Goal: Task Accomplishment & Management: Use online tool/utility

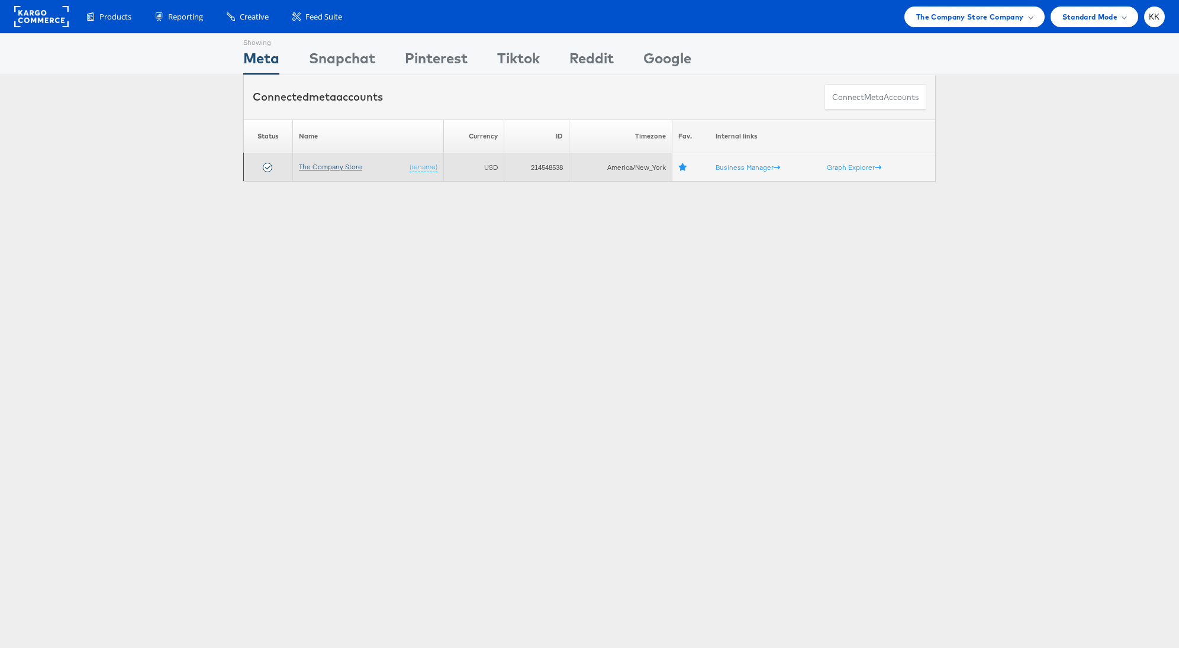
click at [343, 170] on link "The Company Store" at bounding box center [330, 166] width 63 height 9
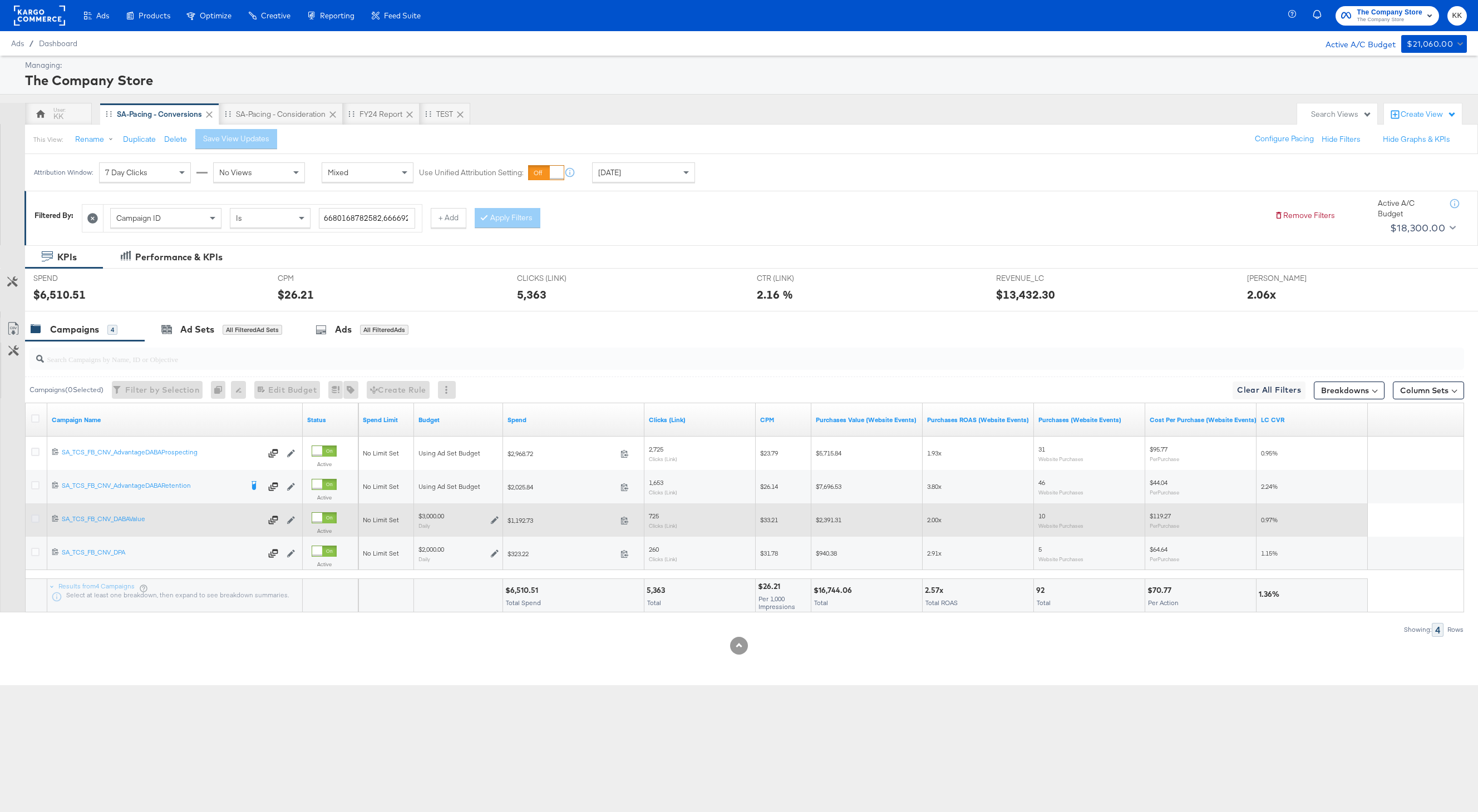
click at [38, 518] on icon at bounding box center [35, 519] width 8 height 8
click at [0, 0] on input "checkbox" at bounding box center [0, 0] width 0 height 0
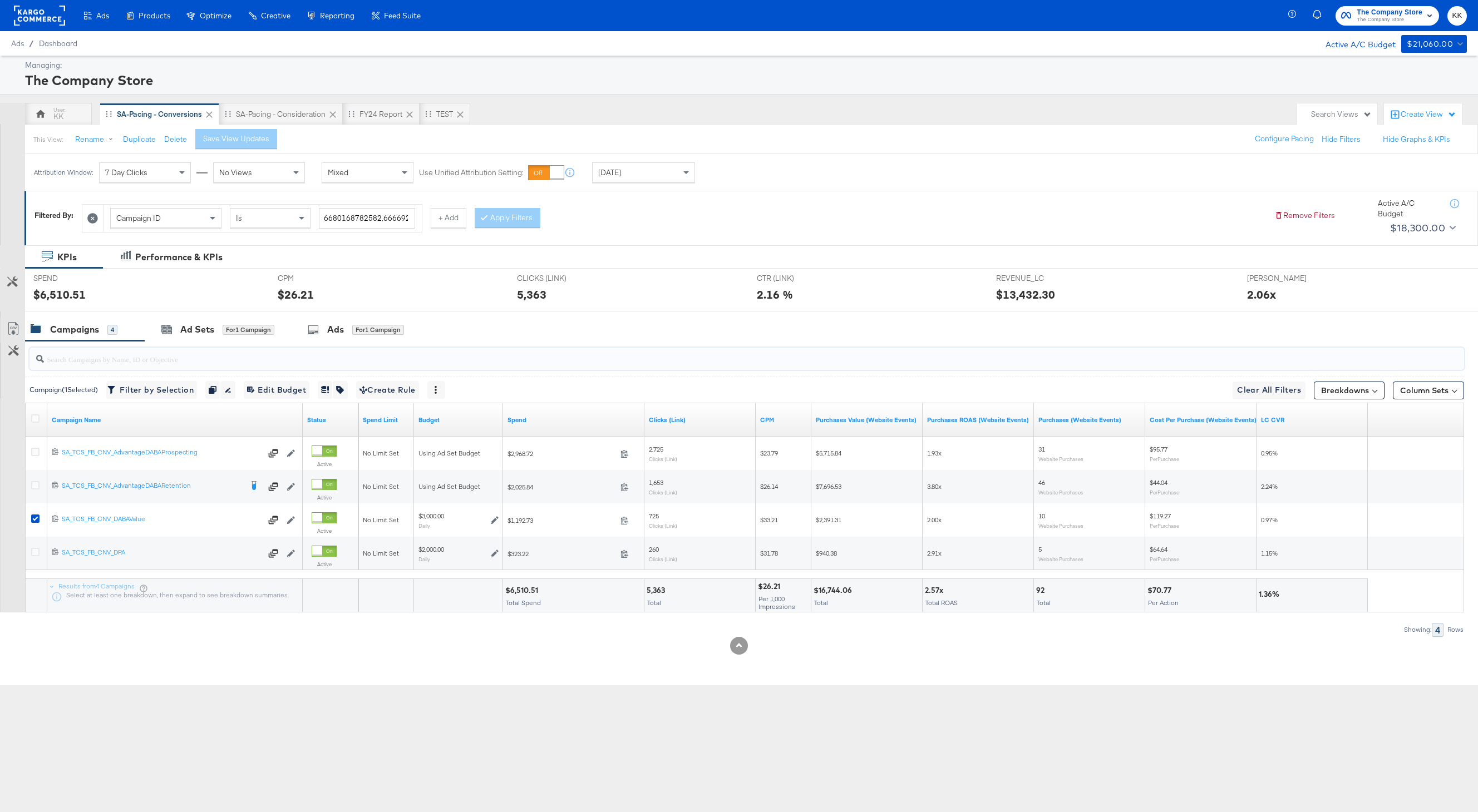
click at [200, 351] on input "search" at bounding box center [686, 354] width 1285 height 22
click at [201, 335] on div "Ad Sets" at bounding box center [197, 330] width 34 height 13
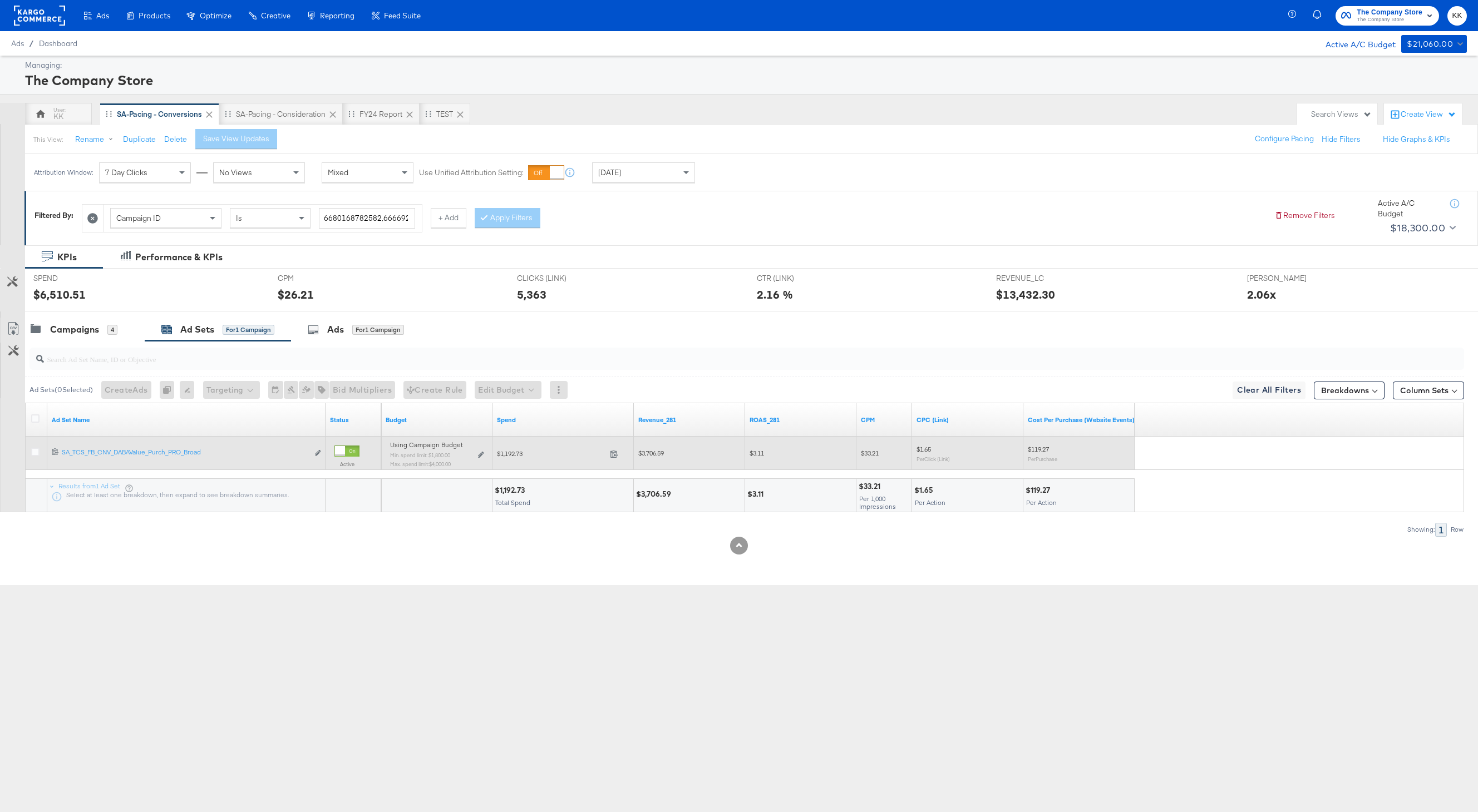
click at [483, 458] on div "Using Campaign Budget Min. spend limit: $1,800.00 Max. spend limit : $4,000.00 …" at bounding box center [436, 459] width 93 height 26
click at [481, 458] on icon at bounding box center [480, 455] width 6 height 7
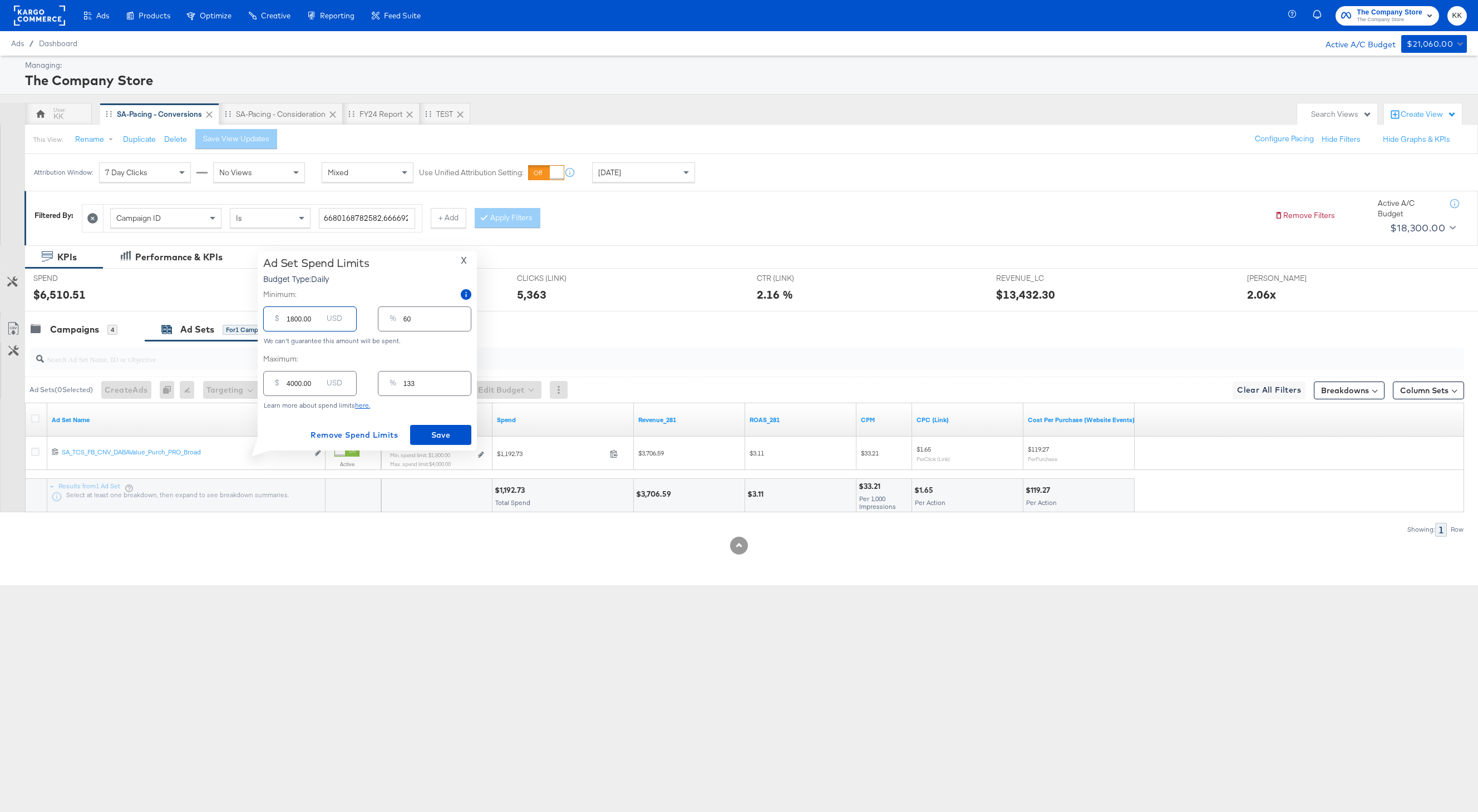
drag, startPoint x: 294, startPoint y: 320, endPoint x: 279, endPoint y: 320, distance: 15.0
click at [279, 320] on div "$ 1800.00 USD" at bounding box center [309, 319] width 93 height 25
type input "200.00"
type input "7"
type input "2200.00"
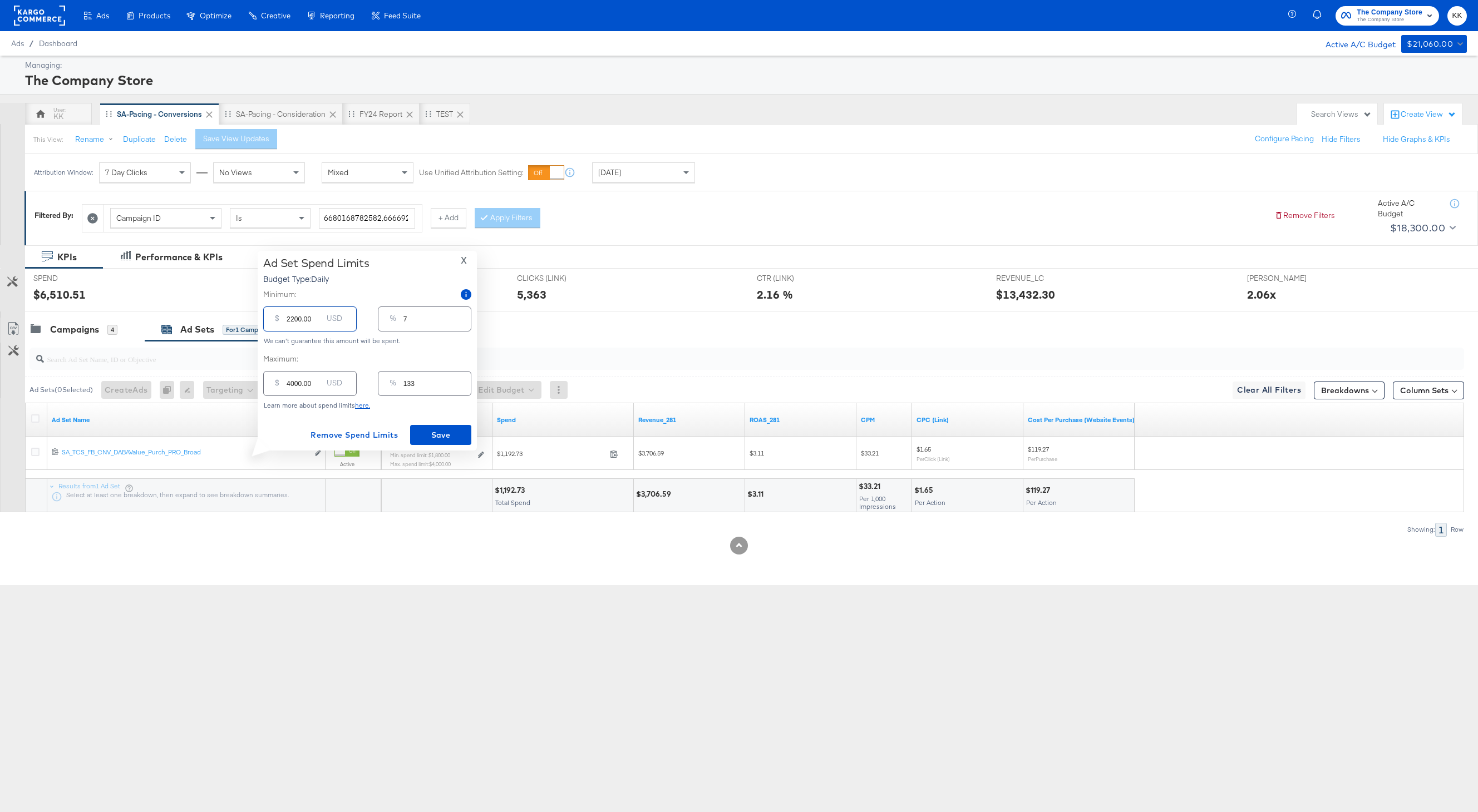
type input "73"
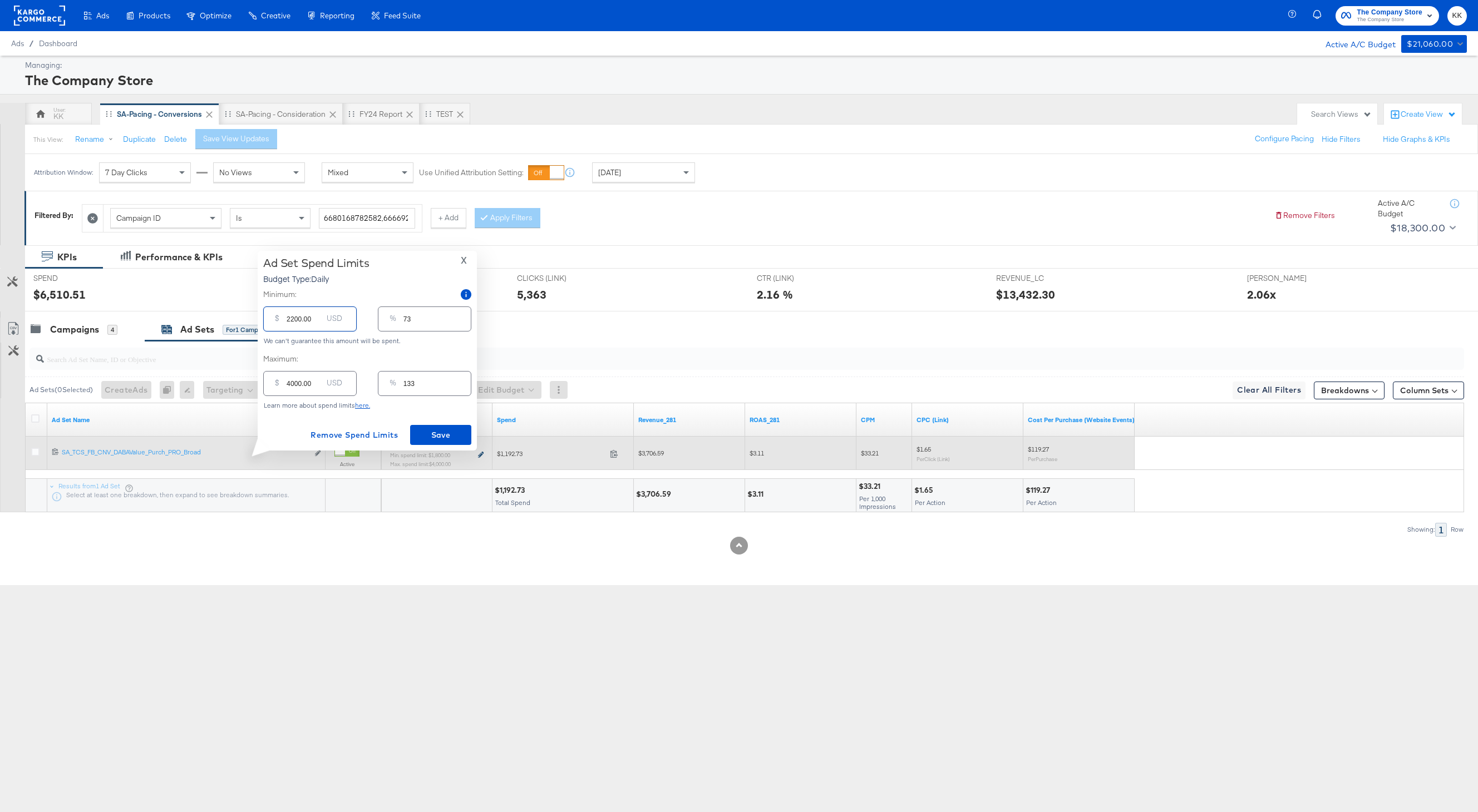
type input "2200.00"
click at [482, 452] on icon at bounding box center [480, 455] width 6 height 7
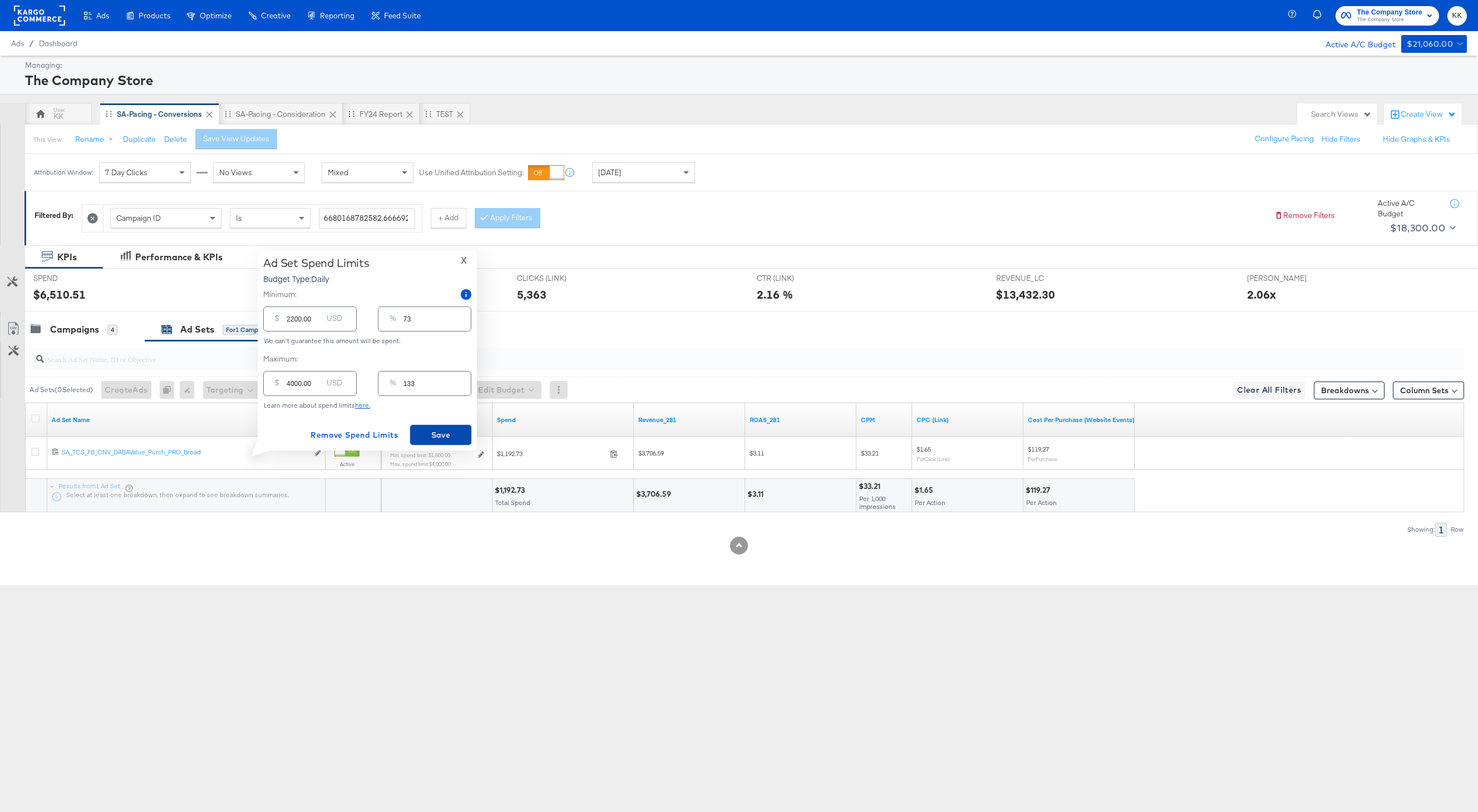
click at [456, 437] on span "Save" at bounding box center [441, 435] width 53 height 14
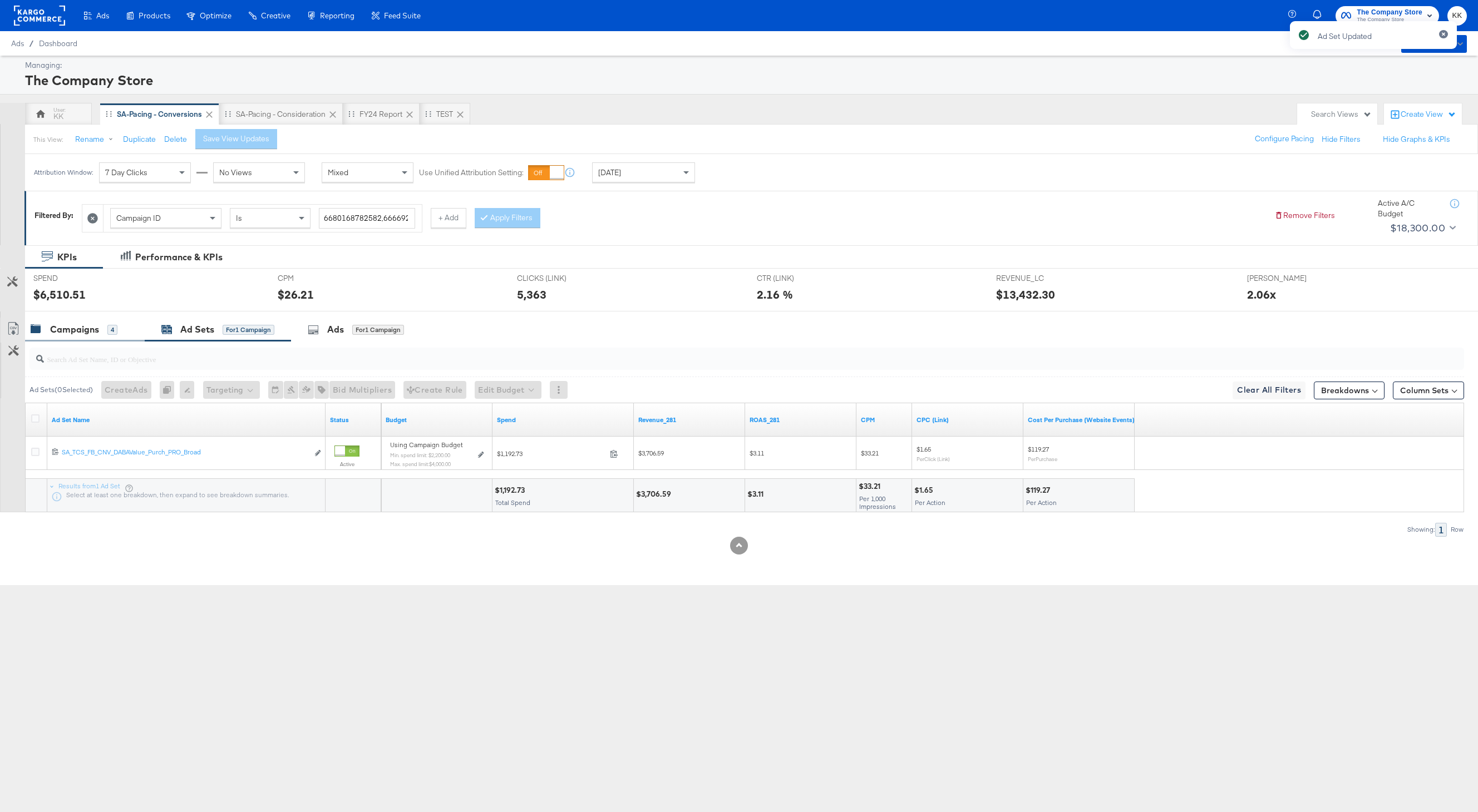
click at [83, 331] on div "Campaigns" at bounding box center [74, 330] width 49 height 13
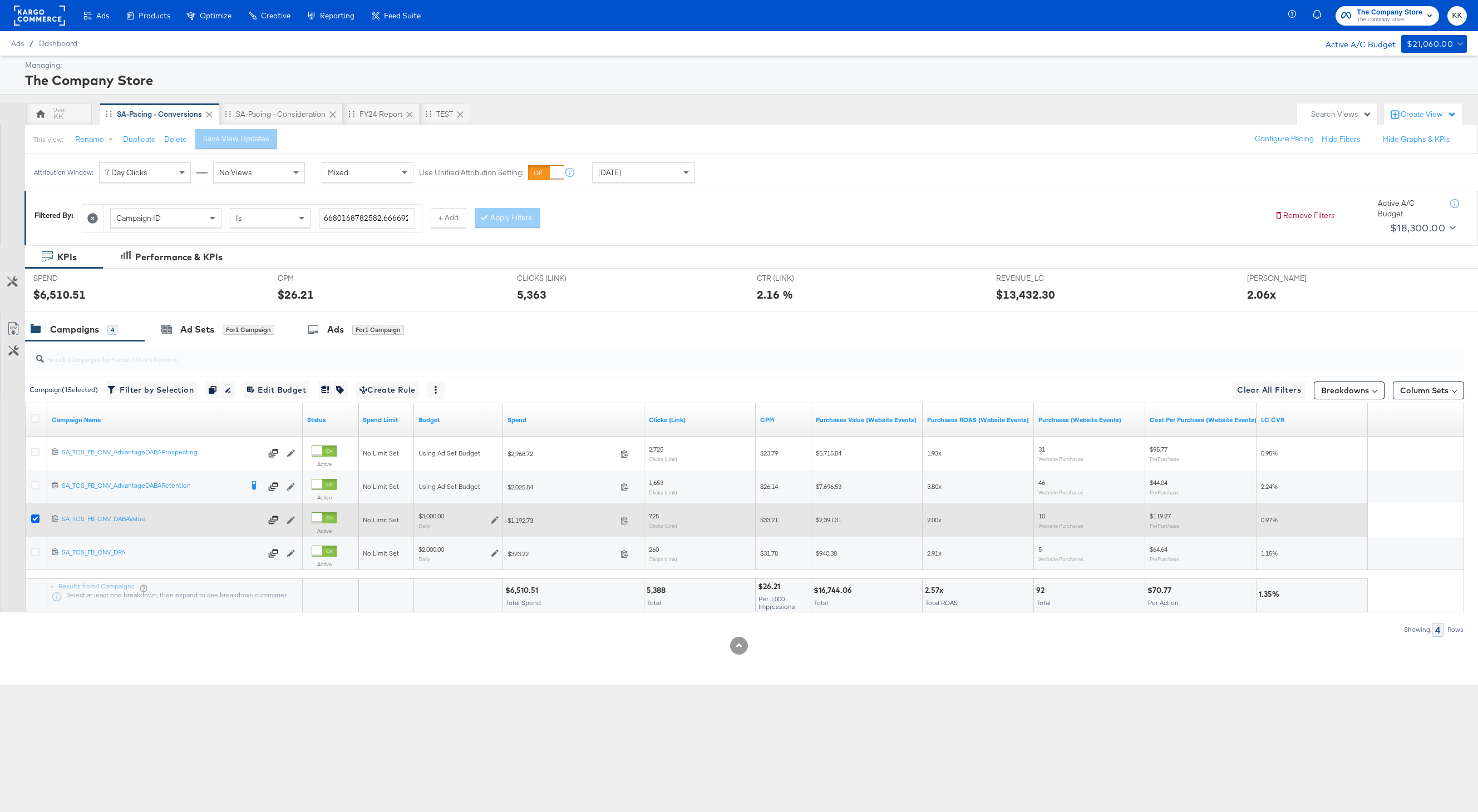
click at [36, 518] on icon at bounding box center [35, 519] width 8 height 8
click at [0, 0] on input "checkbox" at bounding box center [0, 0] width 0 height 0
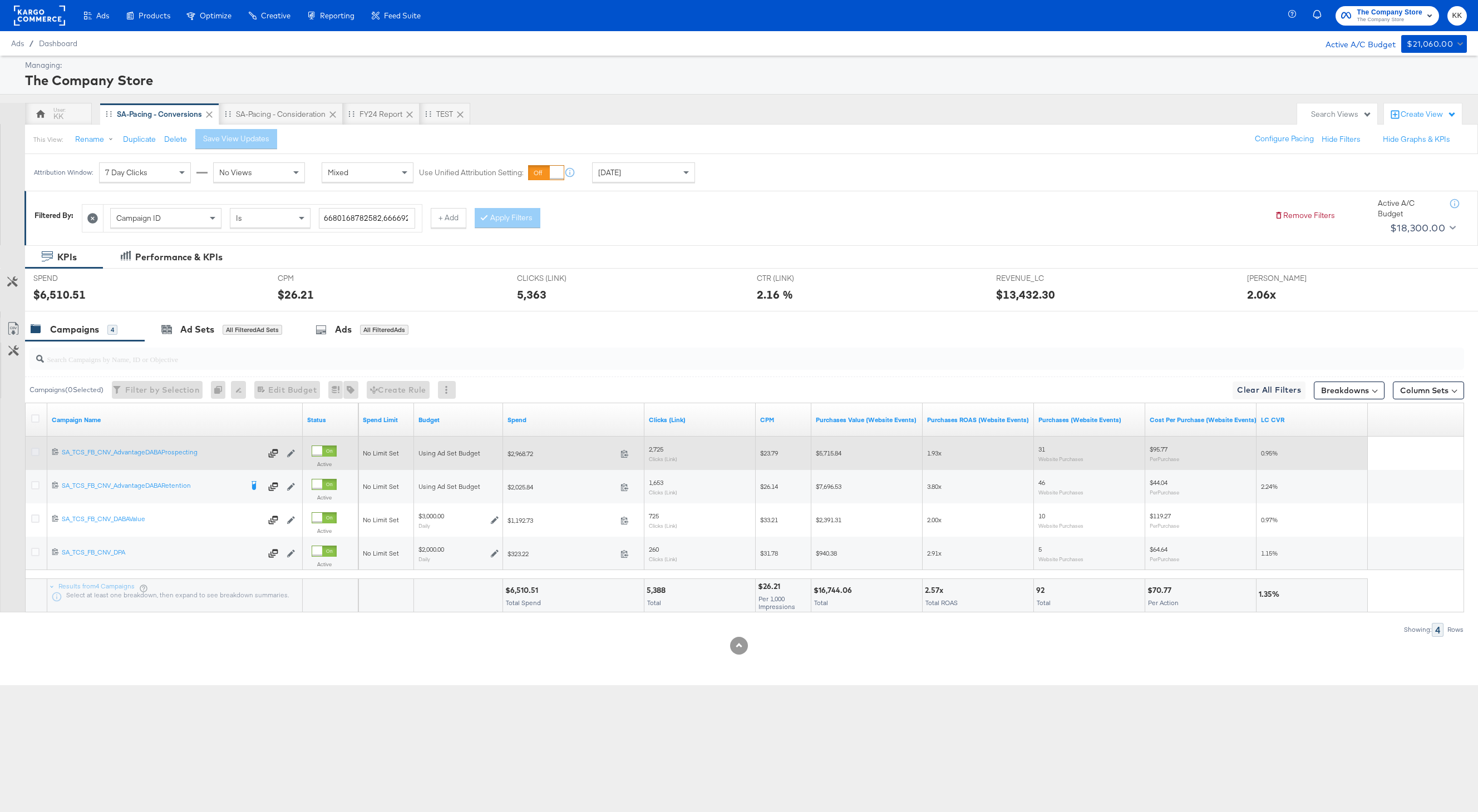
click at [35, 450] on icon at bounding box center [35, 452] width 8 height 8
click at [0, 0] on input "checkbox" at bounding box center [0, 0] width 0 height 0
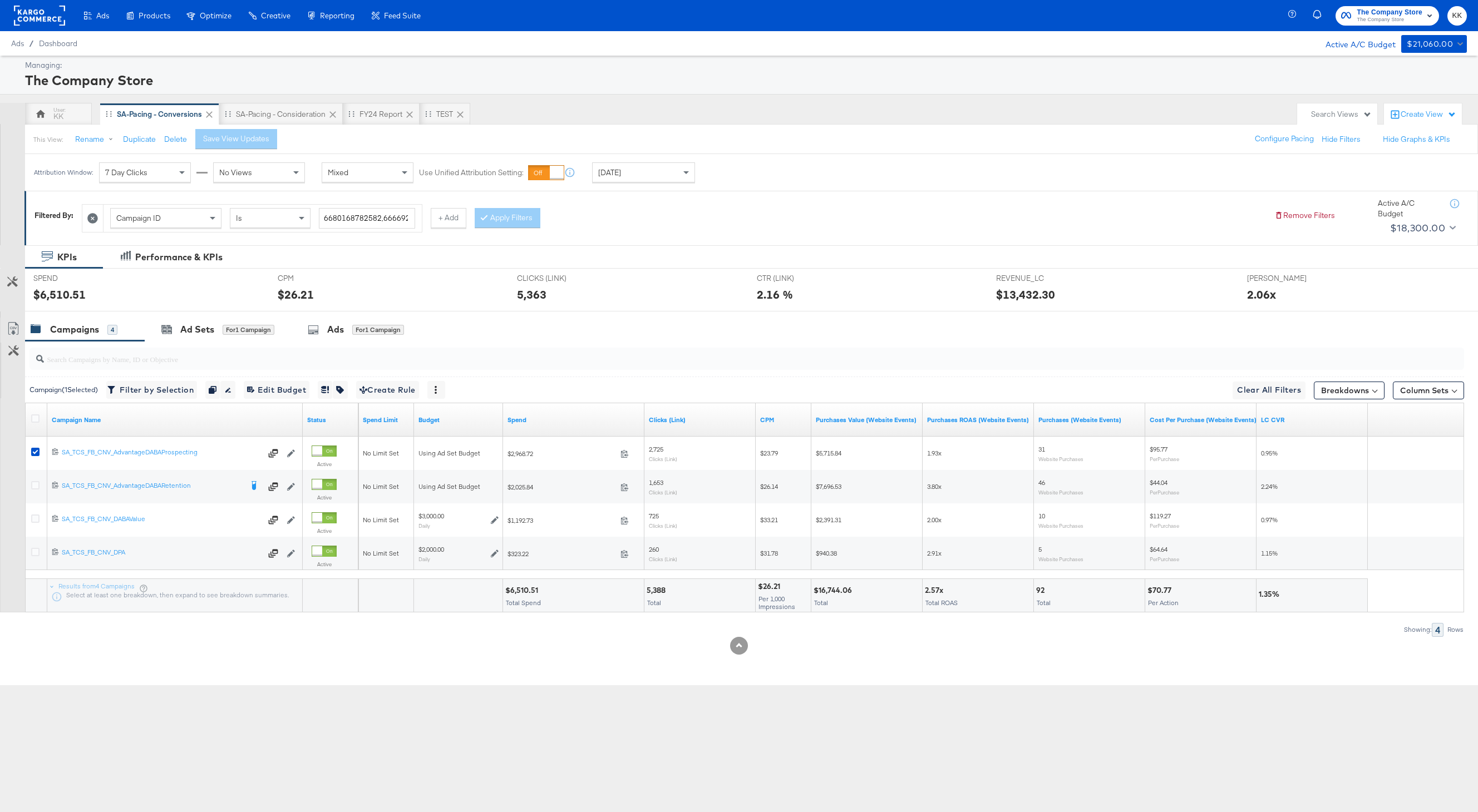
click at [208, 315] on div at bounding box center [739, 315] width 1478 height 8
click at [209, 326] on div "Ad Sets" at bounding box center [197, 330] width 34 height 13
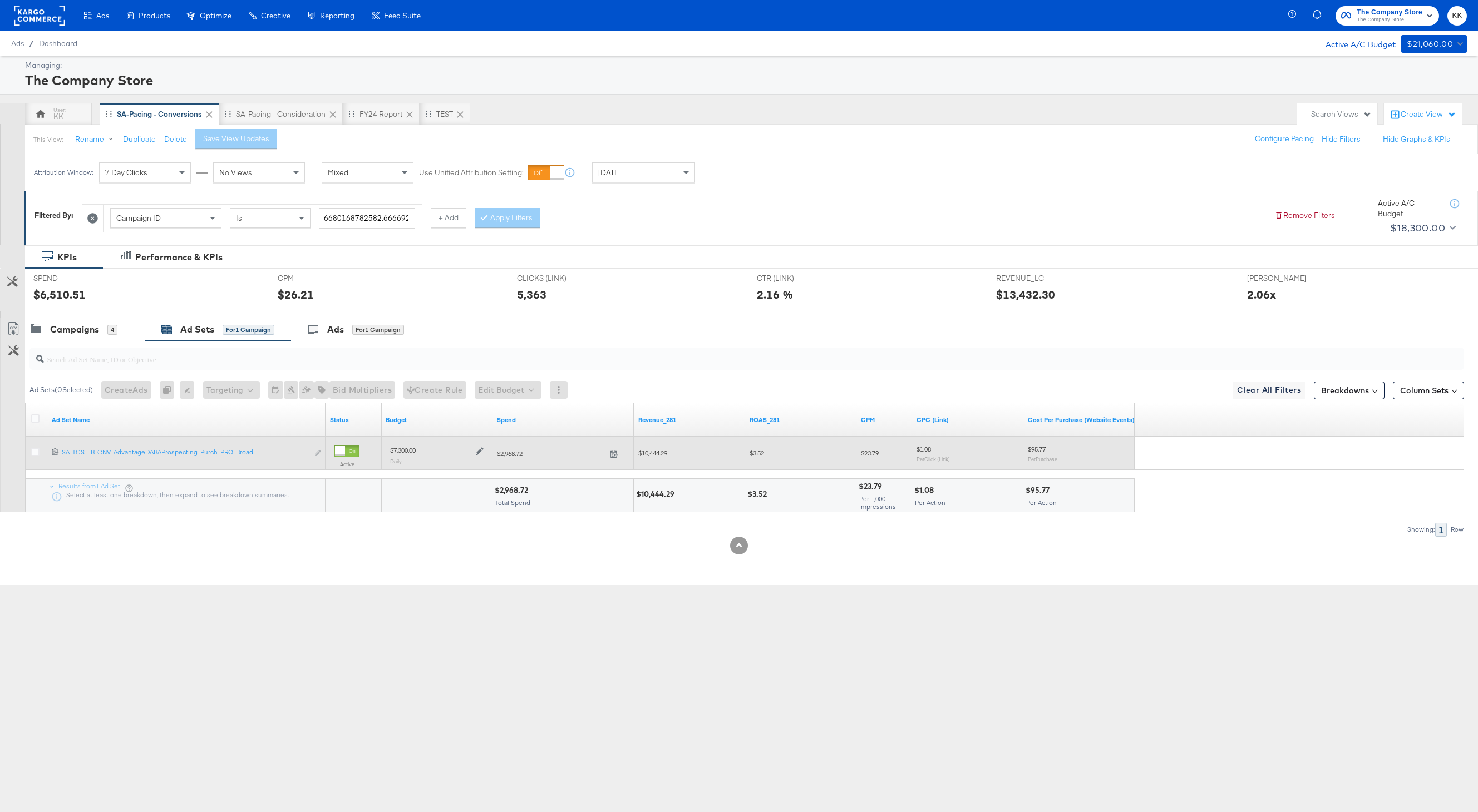
click at [479, 456] on div "$7,300.00 Daily" at bounding box center [436, 455] width 93 height 19
click at [479, 452] on icon at bounding box center [480, 452] width 8 height 8
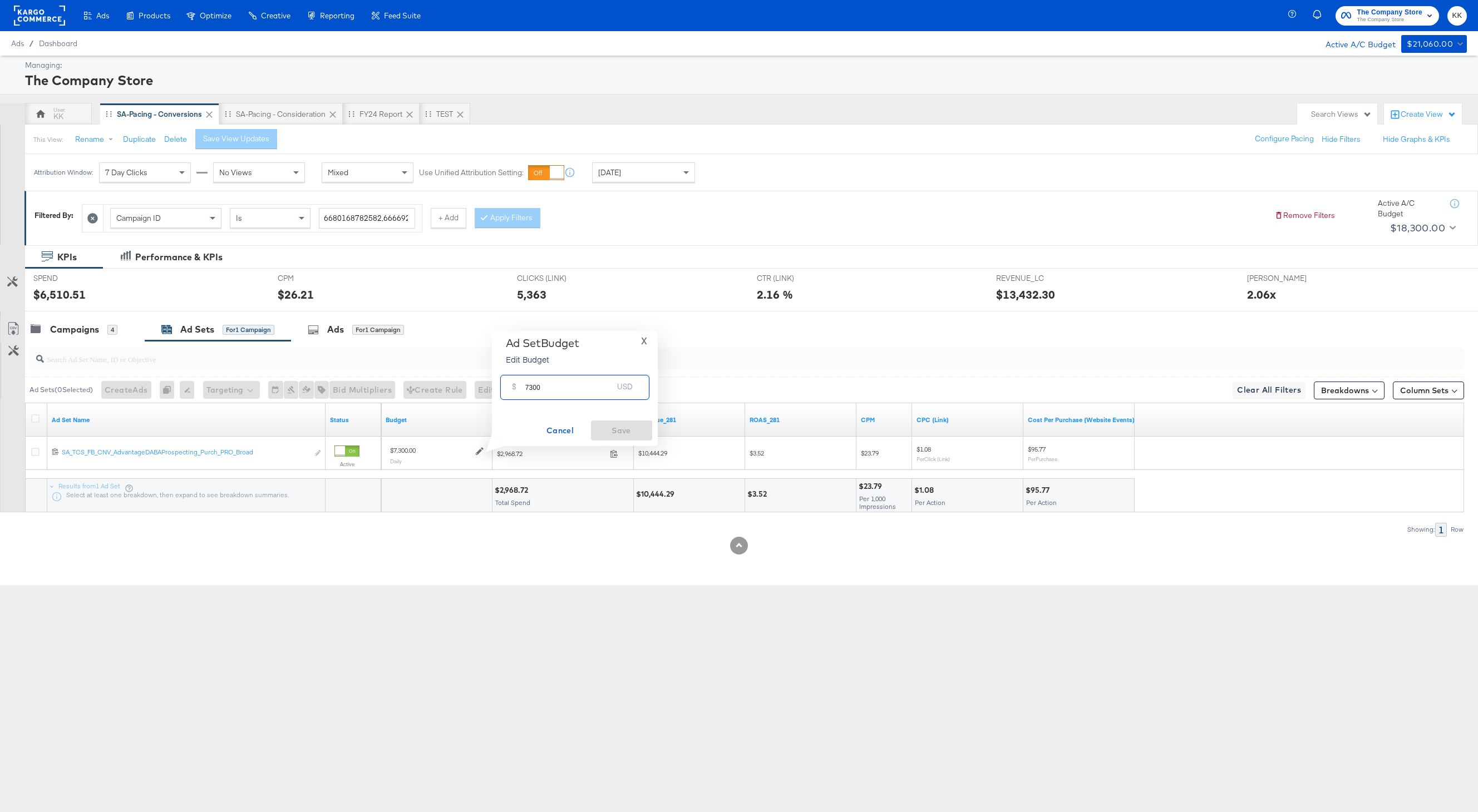
drag, startPoint x: 542, startPoint y: 389, endPoint x: 480, endPoint y: 389, distance: 62.0
click at [480, 389] on div "Managing: The Company Store KK SA-Pacing - Conversions SA-Pacing - Consideratio…" at bounding box center [739, 320] width 1478 height 530
type input "6500"
click at [606, 429] on span "Save" at bounding box center [621, 430] width 53 height 14
click at [65, 320] on div "Campaigns 4" at bounding box center [85, 329] width 119 height 23
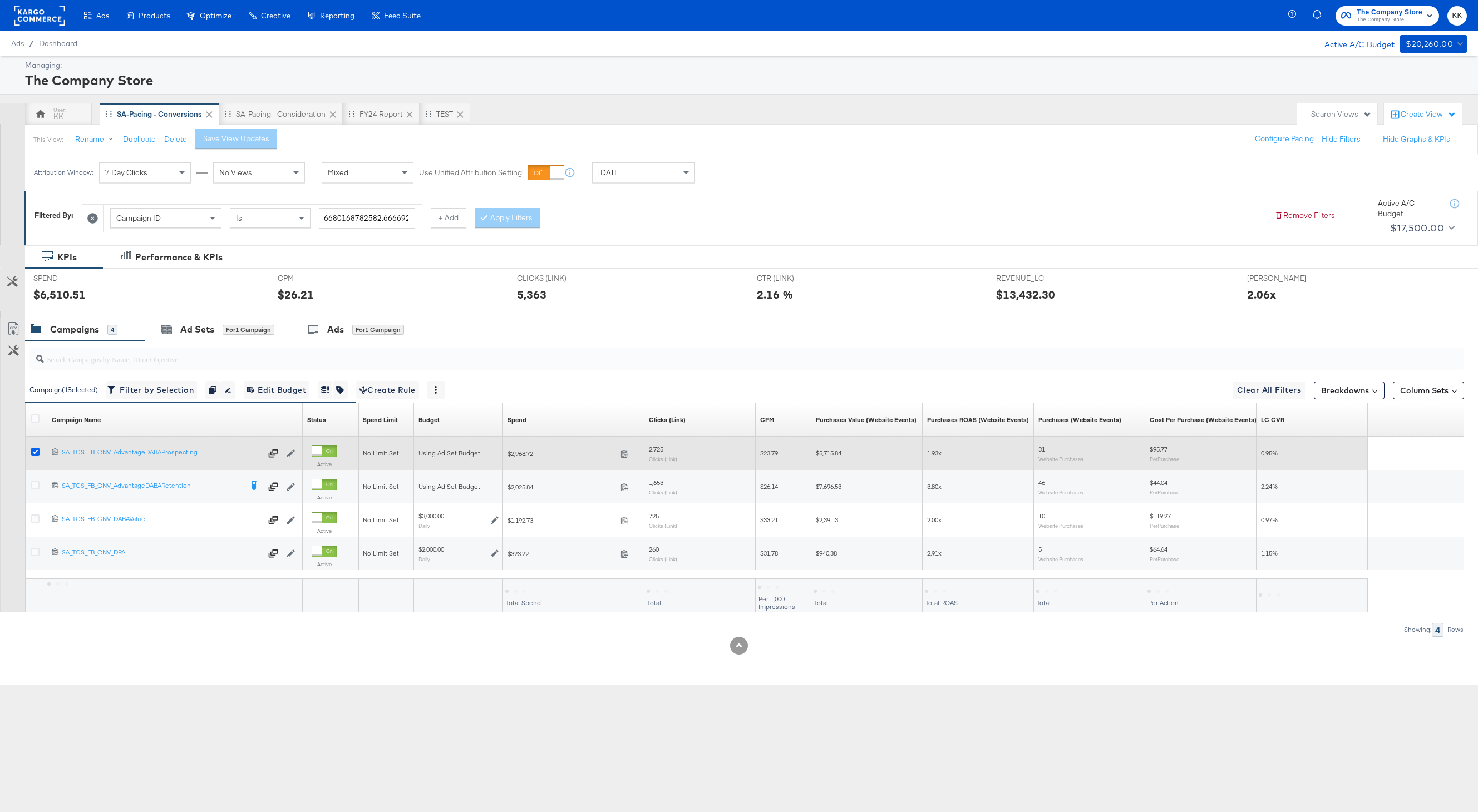
click at [34, 452] on icon at bounding box center [35, 452] width 8 height 8
click at [0, 0] on input "checkbox" at bounding box center [0, 0] width 0 height 0
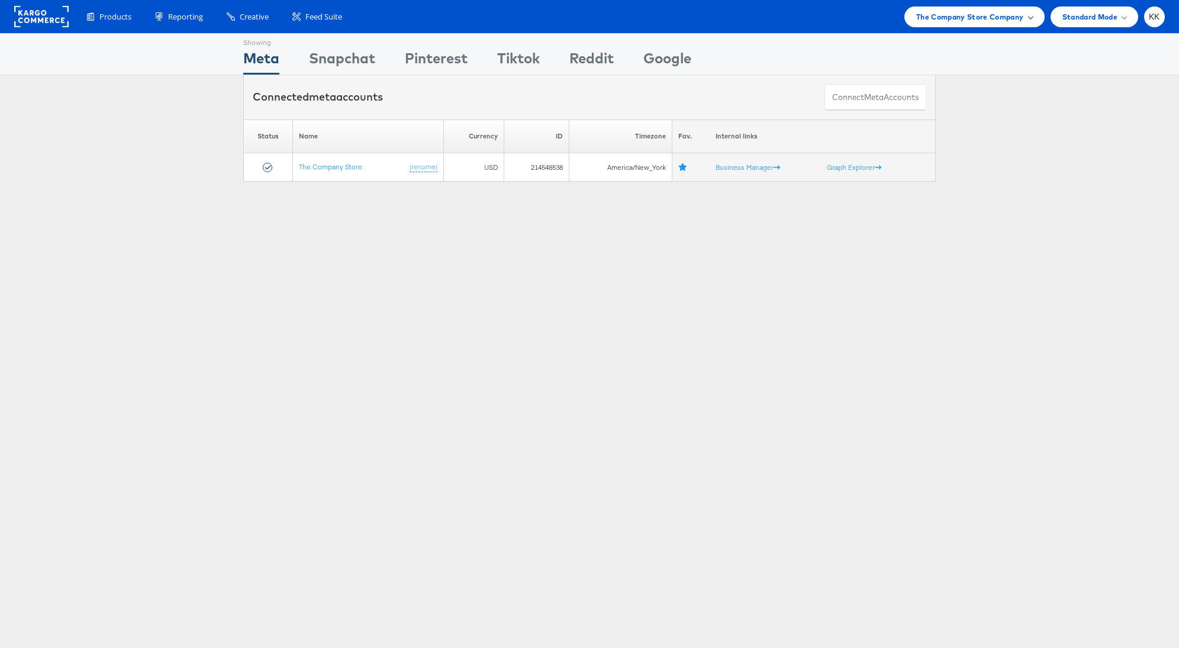
click at [981, 23] on div "The Company Store Company" at bounding box center [974, 17] width 140 height 21
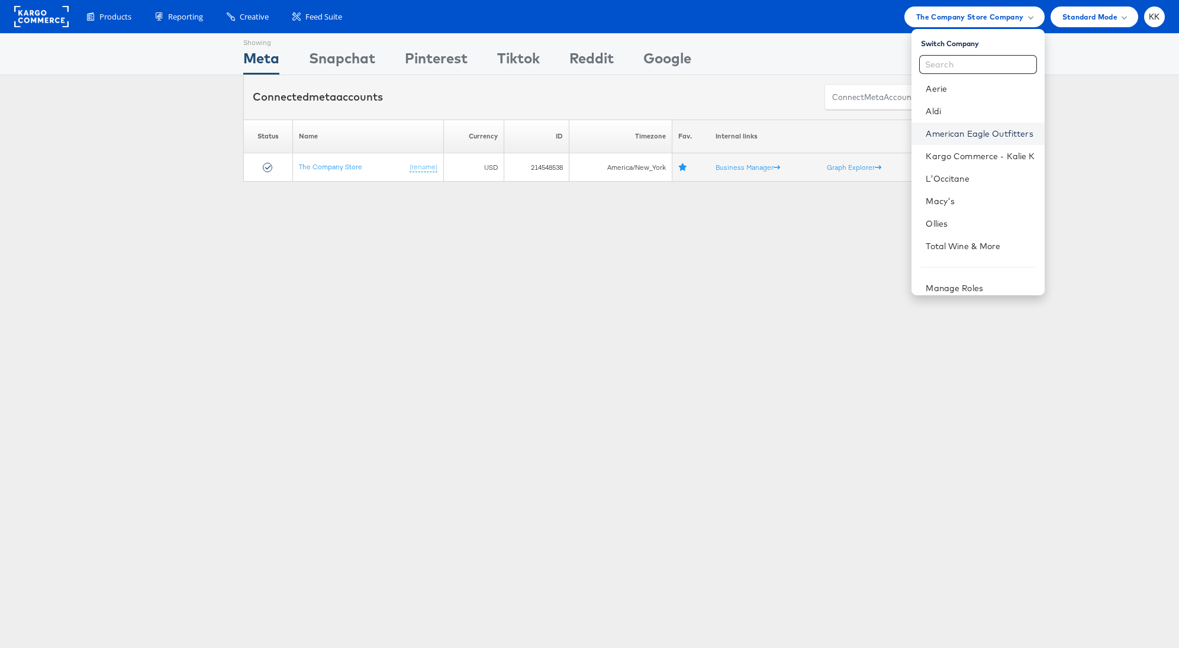
click at [981, 134] on link "American Eagle Outfitters" at bounding box center [980, 134] width 109 height 12
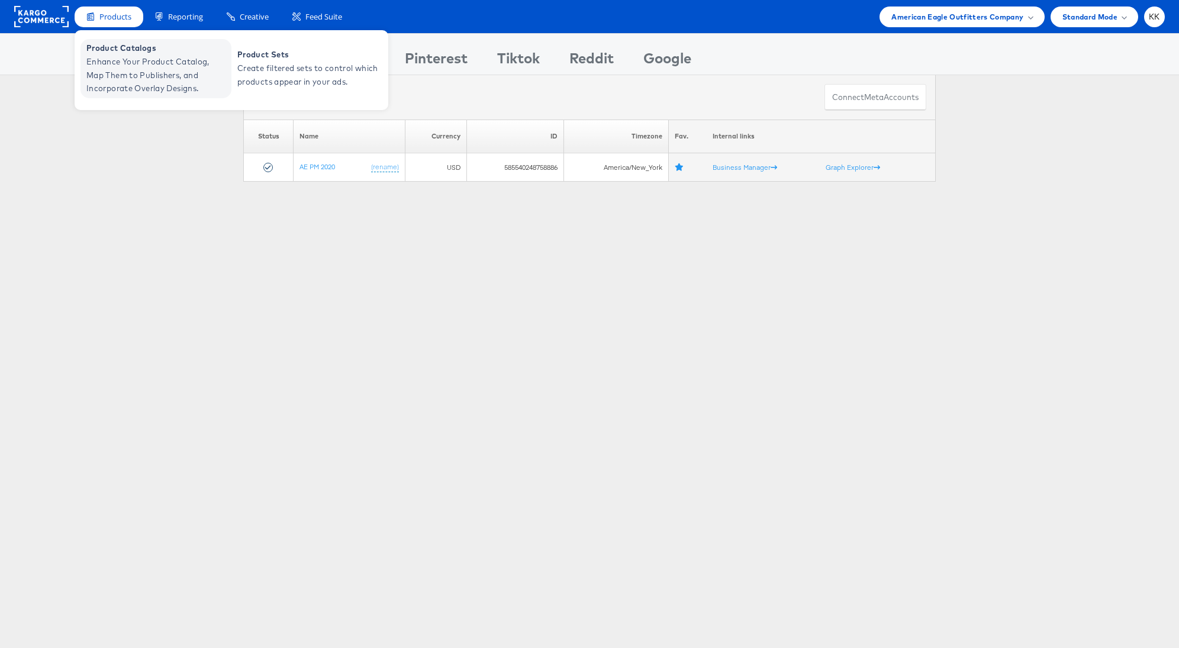
click at [113, 51] on span "Product Catalogs" at bounding box center [157, 48] width 142 height 14
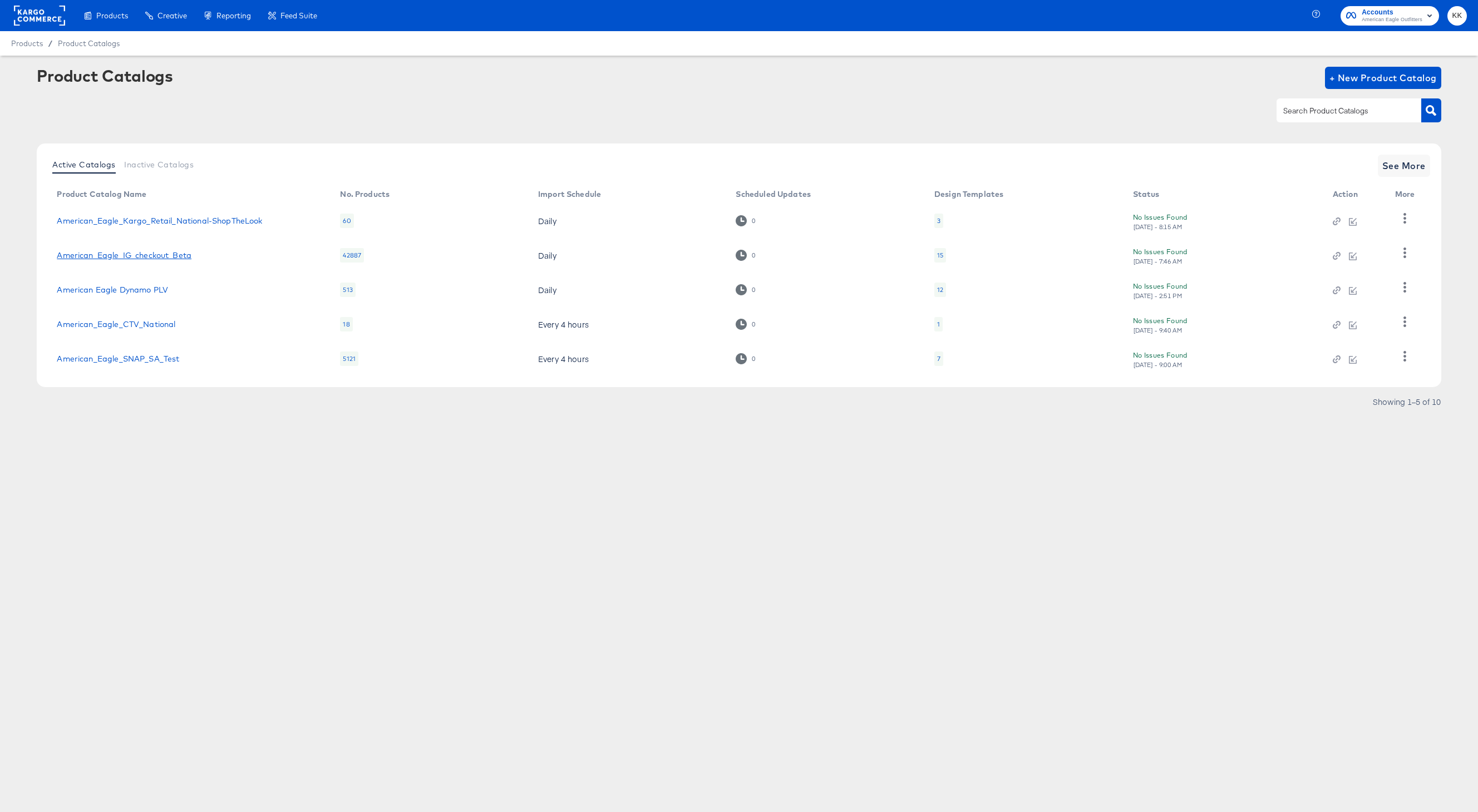
click at [117, 252] on link "American_Eagle_IG_checkout_Beta" at bounding box center [123, 255] width 134 height 8
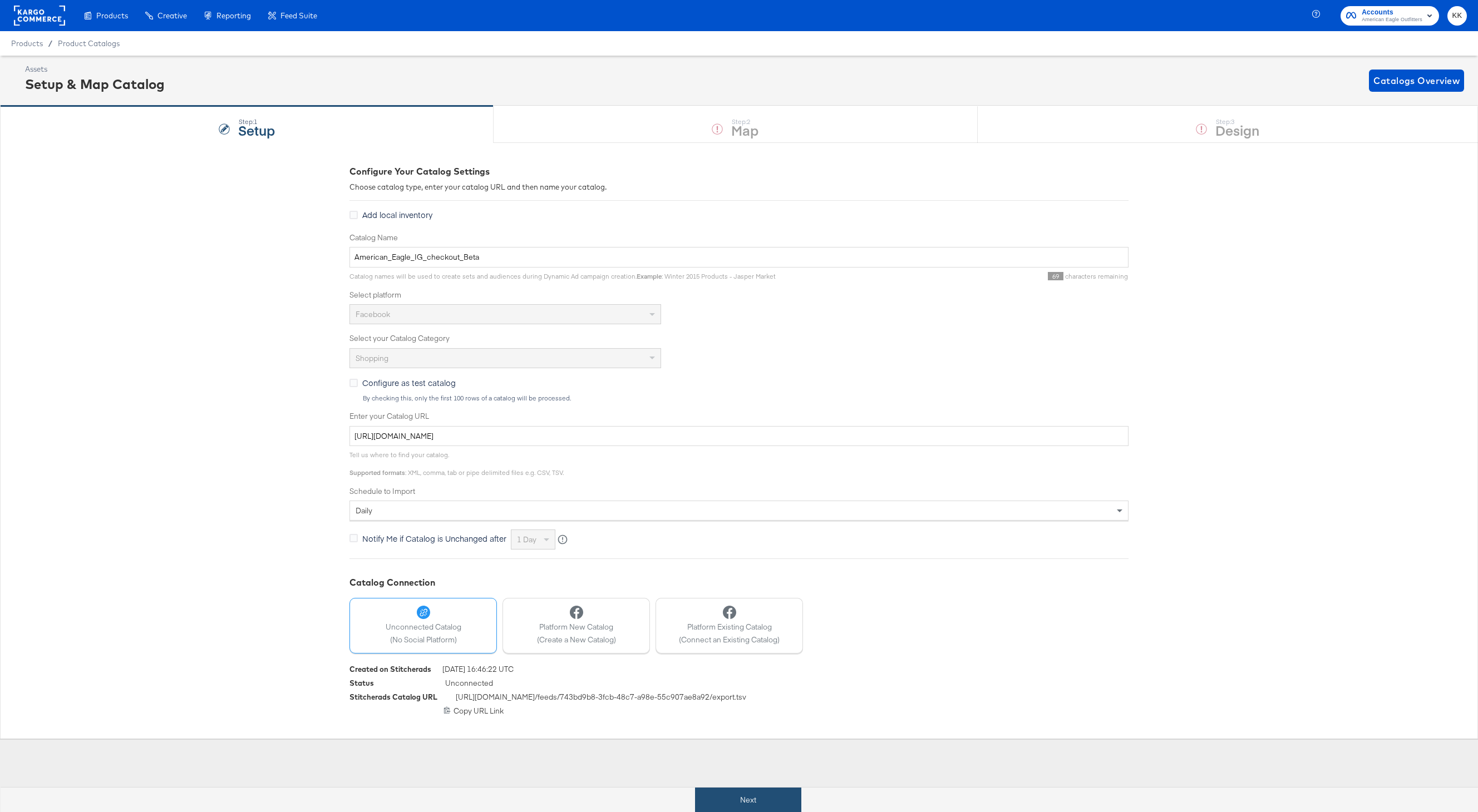
click at [745, 801] on button "Next" at bounding box center [747, 800] width 106 height 25
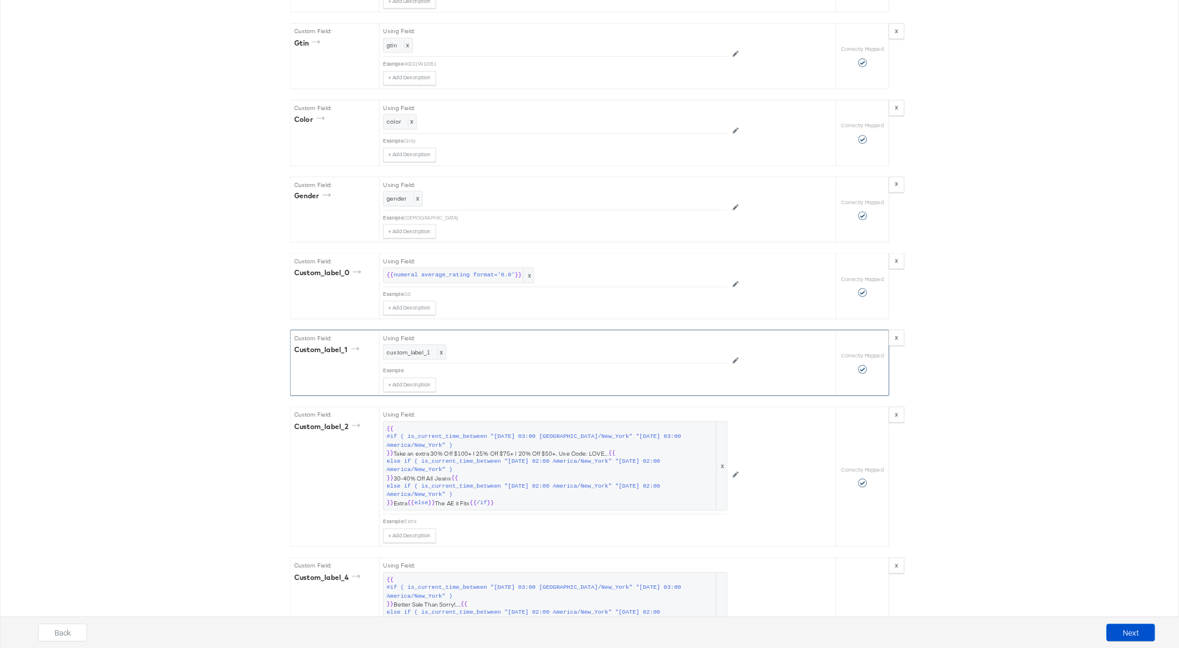
scroll to position [1612, 0]
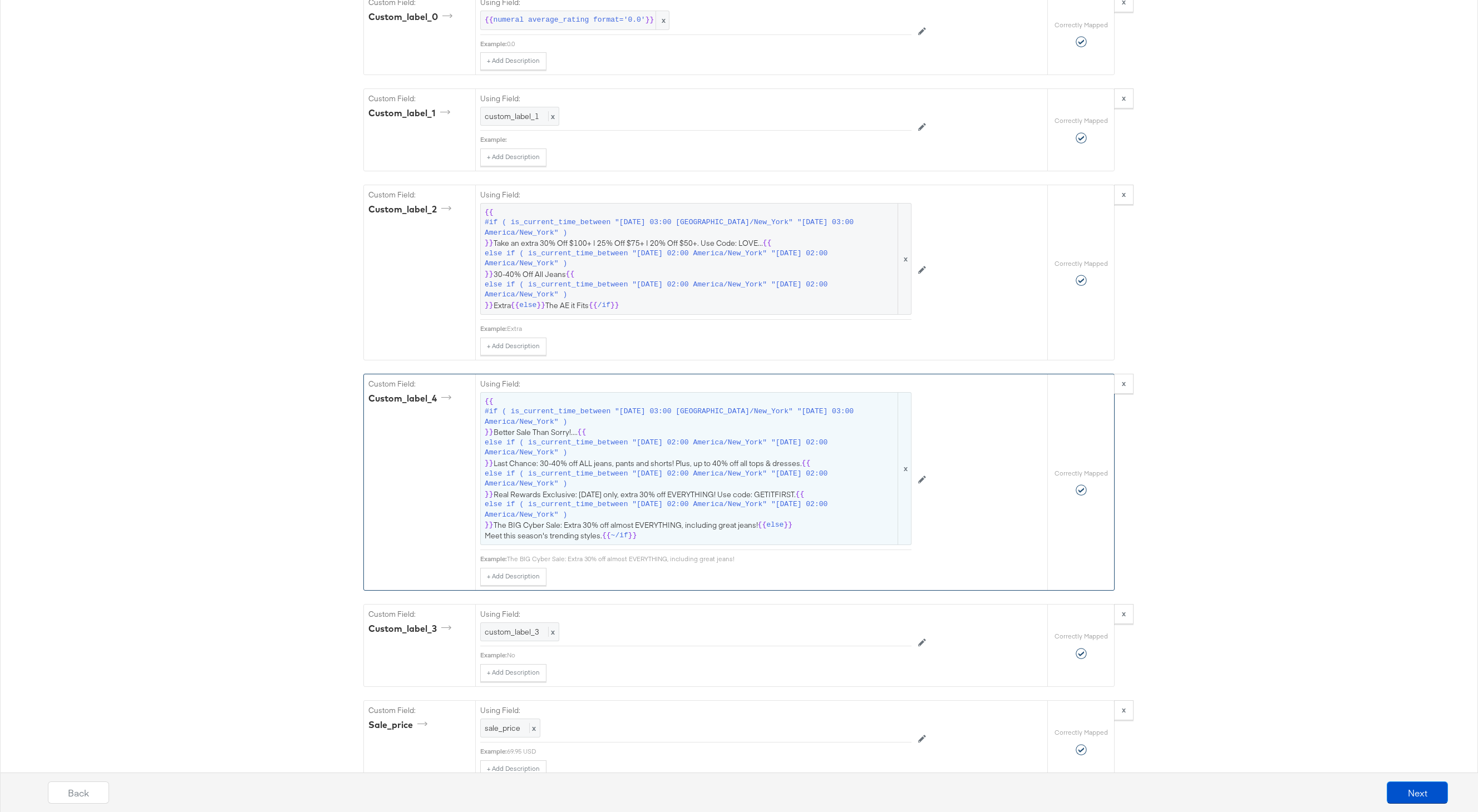
click at [667, 476] on span "else if ( is_current_time_between "2025-08-14 02:00 America/New_York" "2025-08-…" at bounding box center [690, 479] width 411 height 21
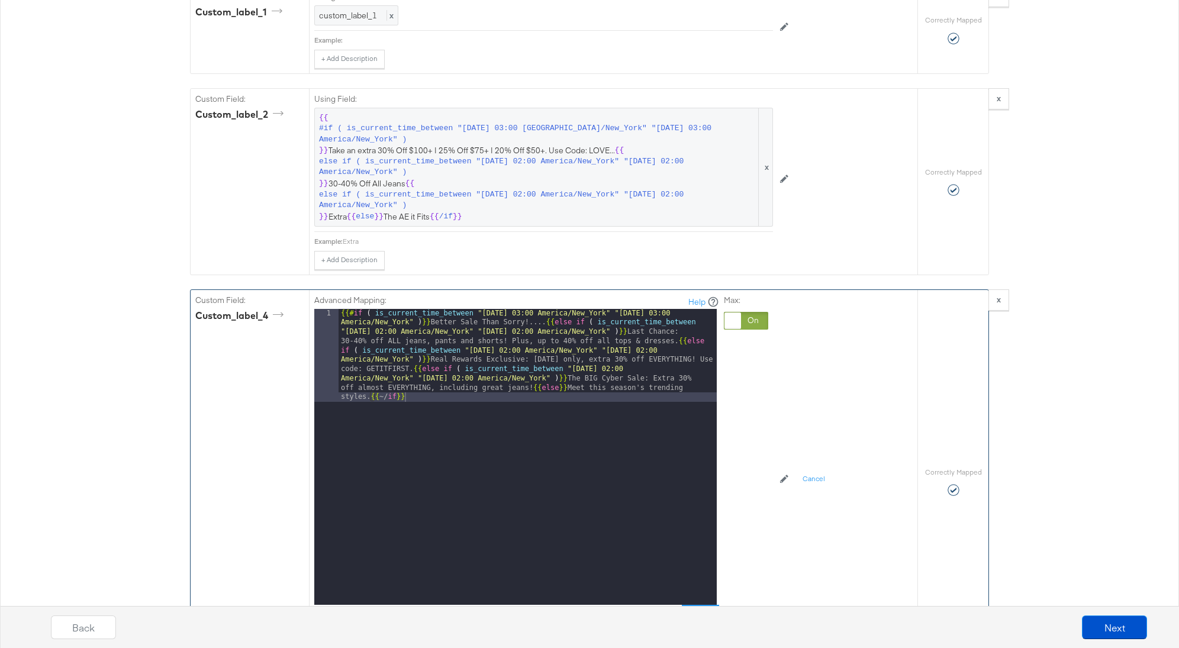
scroll to position [1726, 0]
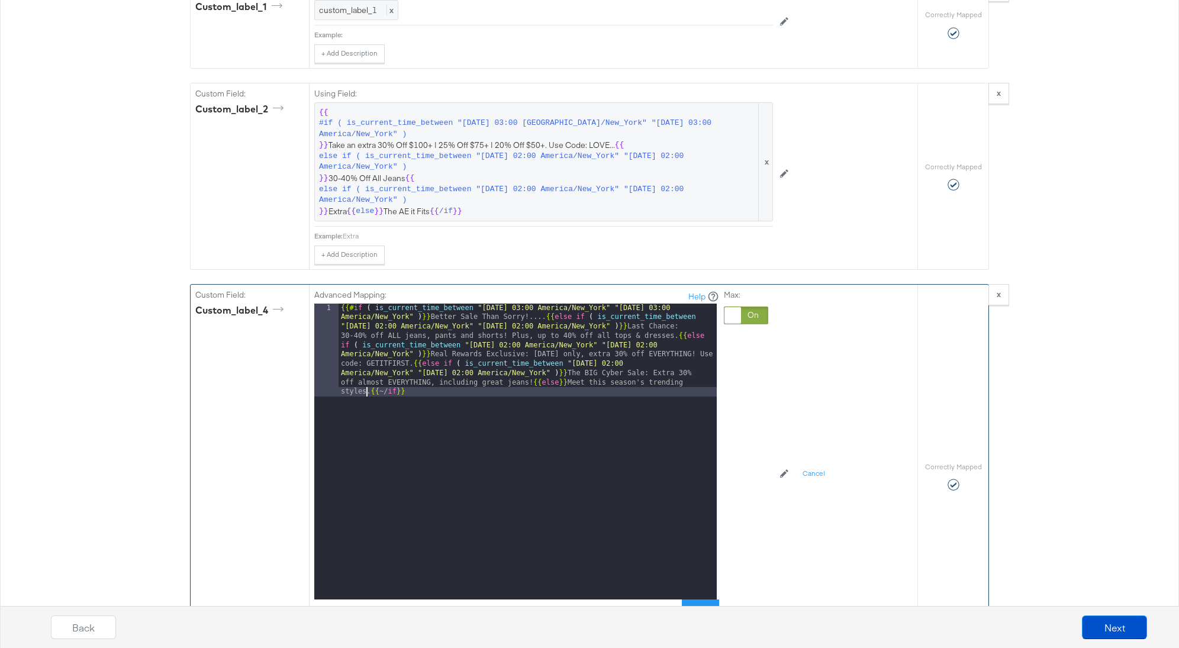
click at [368, 380] on div "{{# if ( is_current_time_between "2024-06-11 03:00 America/New_York" "2024-06-1…" at bounding box center [528, 545] width 378 height 482
drag, startPoint x: 535, startPoint y: 369, endPoint x: 537, endPoint y: 432, distance: 62.8
click at [535, 374] on div "{{# if ( is_current_time_between "2024-06-11 03:00 America/New_York" "2024-06-1…" at bounding box center [528, 545] width 378 height 482
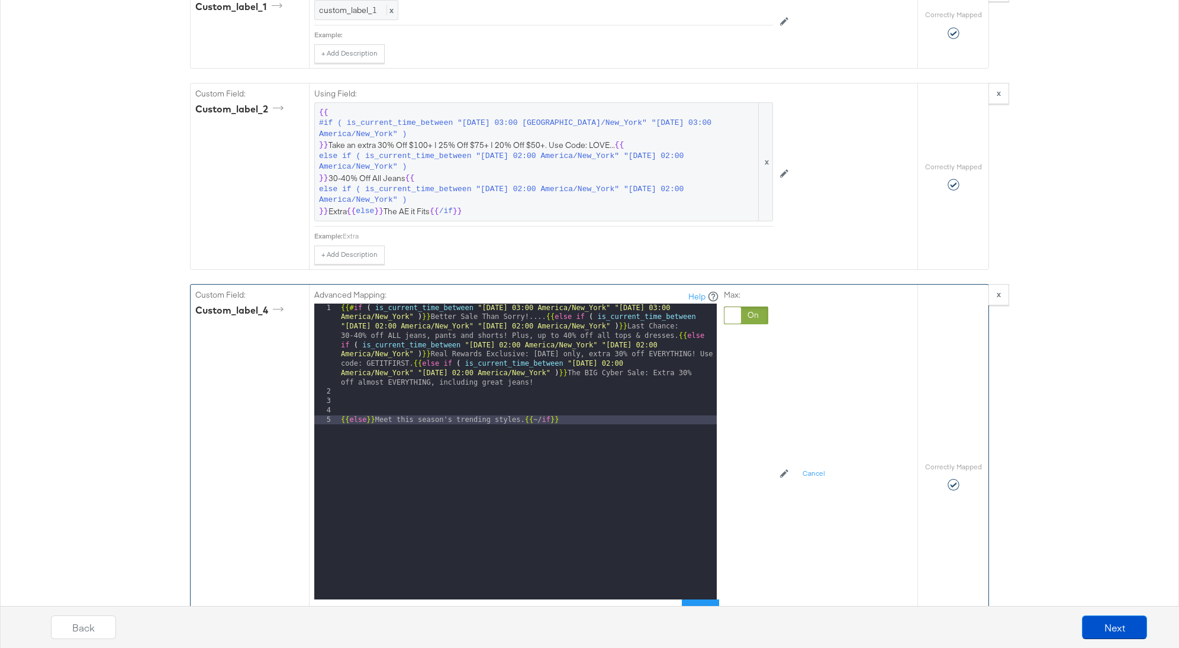
click at [414, 352] on div "{{# if ( is_current_time_between "2024-06-11 03:00 America/New_York" "2024-06-1…" at bounding box center [528, 499] width 378 height 390
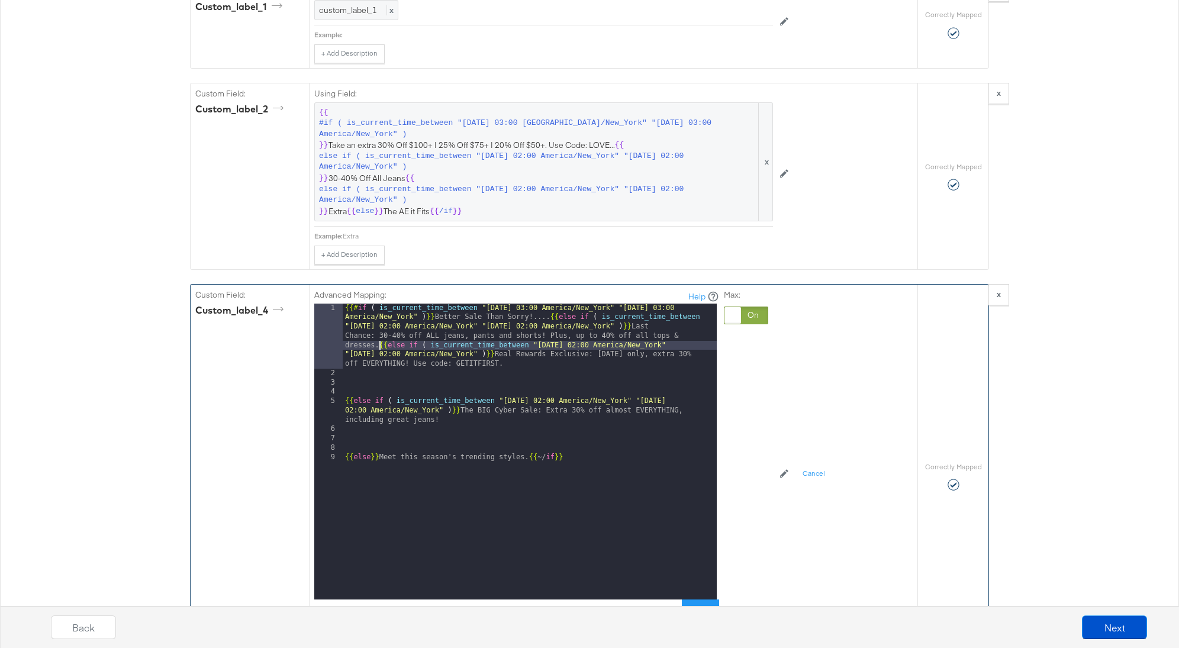
click at [380, 333] on div "{{# if ( is_current_time_between "2024-06-11 03:00 America/New_York" "2024-06-1…" at bounding box center [530, 489] width 374 height 371
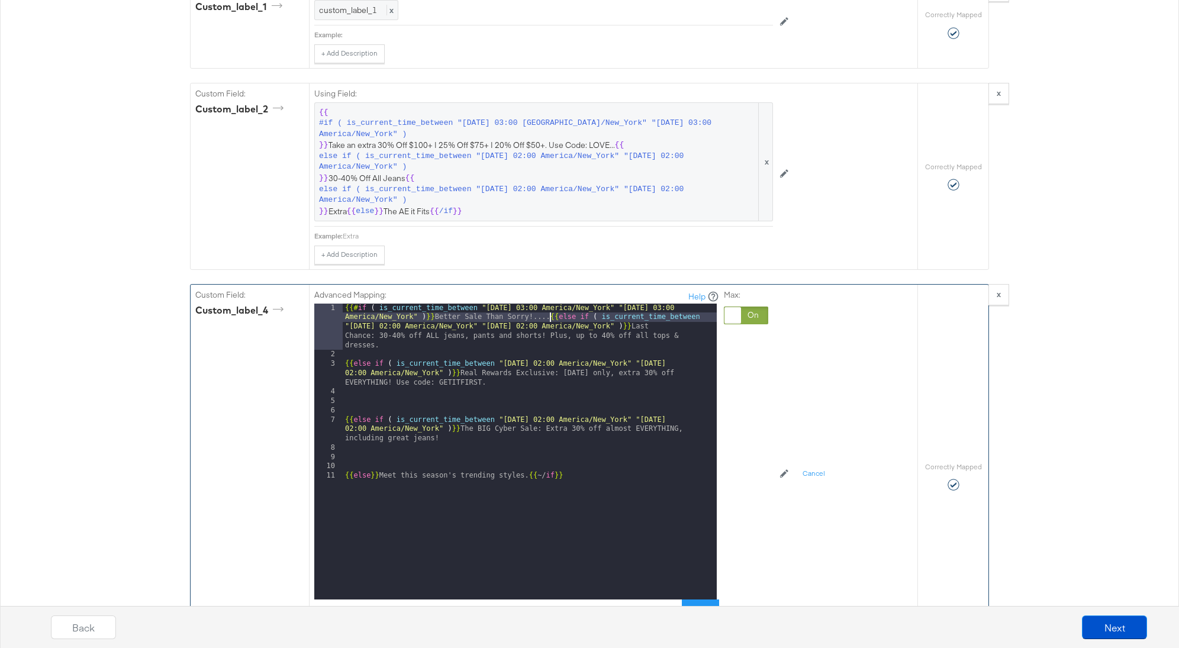
click at [549, 304] on div "{{# if ( is_current_time_between "2024-06-11 03:00 America/New_York" "2024-06-1…" at bounding box center [530, 480] width 374 height 352
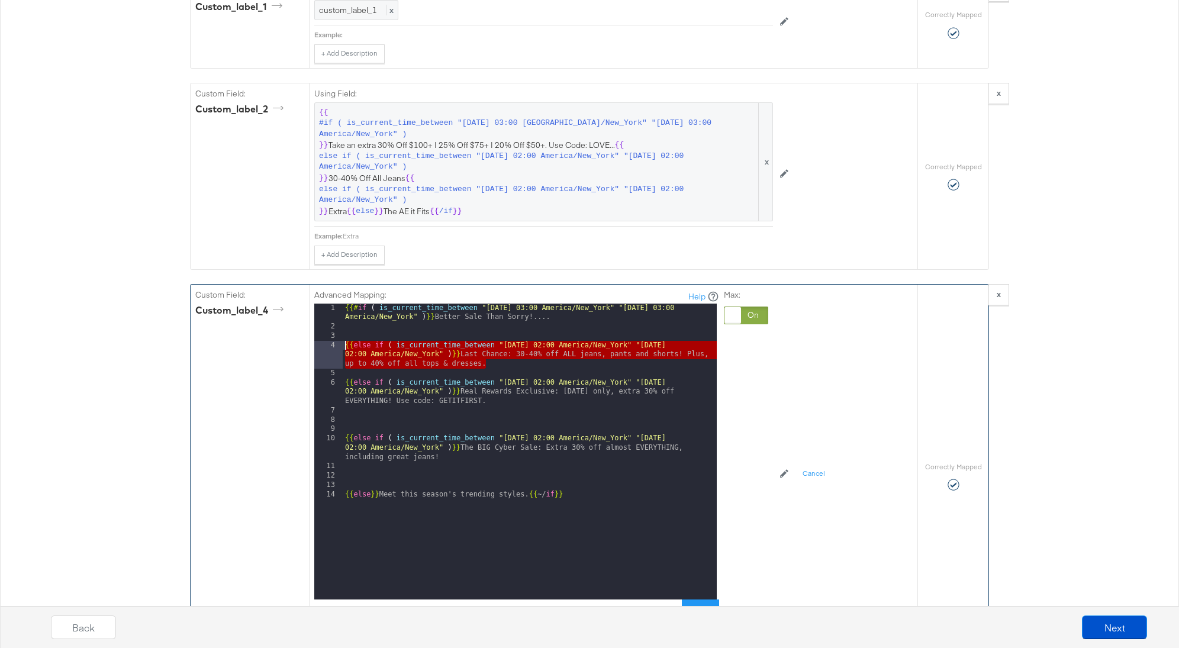
drag, startPoint x: 491, startPoint y: 350, endPoint x: 305, endPoint y: 329, distance: 187.7
click at [305, 329] on div "Custom Field: custom_label_4 Advanced Mapping: Help 1 2 3 4 5 6 7 8 9 10 11 12 …" at bounding box center [554, 477] width 727 height 384
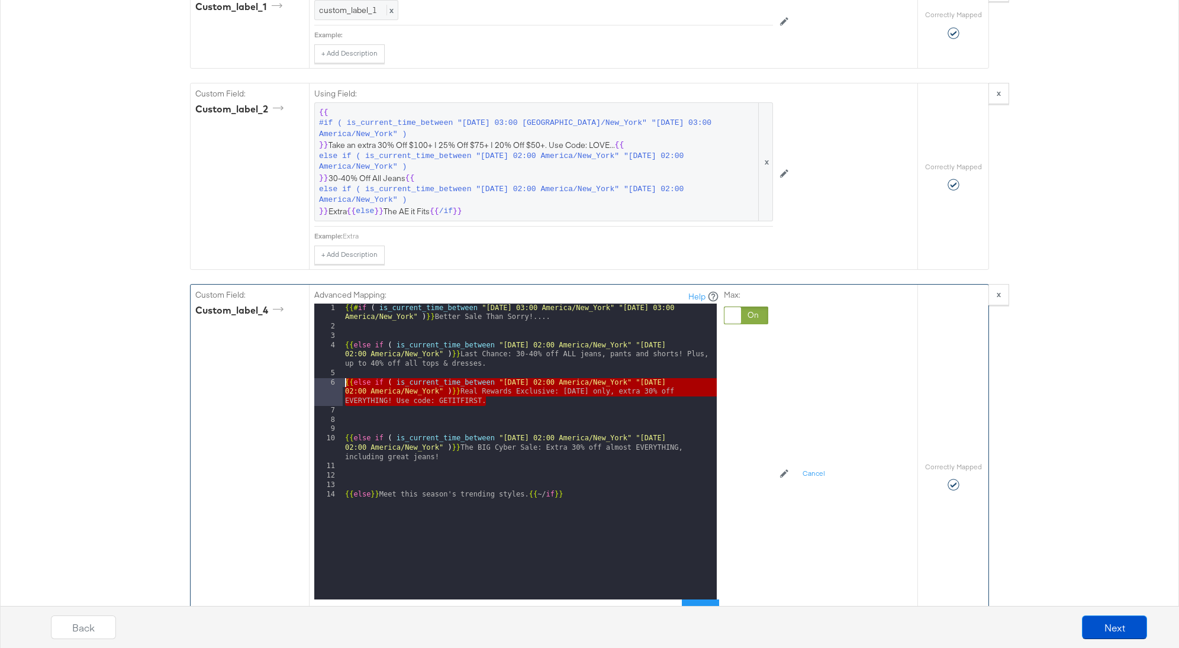
drag, startPoint x: 490, startPoint y: 388, endPoint x: 331, endPoint y: 368, distance: 159.9
click at [331, 368] on div "1 2 3 4 5 6 7 8 9 10 11 12 13 14 {{# if ( is_current_time_between "2024-06-11 0…" at bounding box center [515, 452] width 403 height 296
click at [456, 447] on div "{{# if ( is_current_time_between "2024-06-11 03:00 America/New_York" "2024-06-1…" at bounding box center [530, 466] width 374 height 324
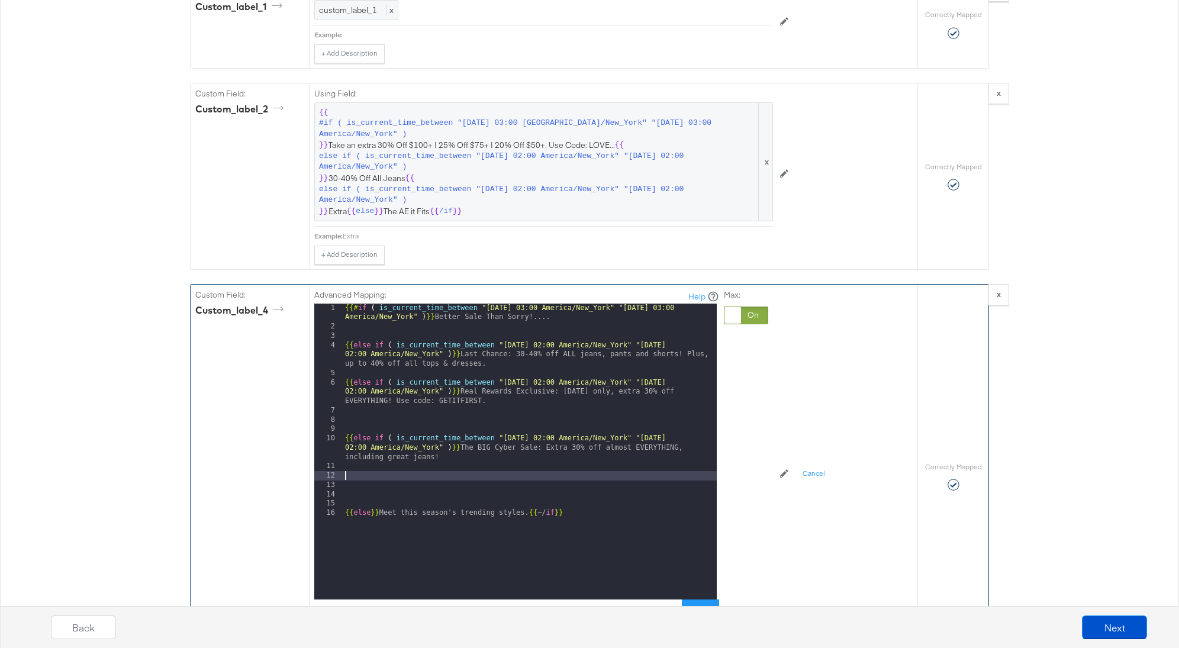
paste textarea
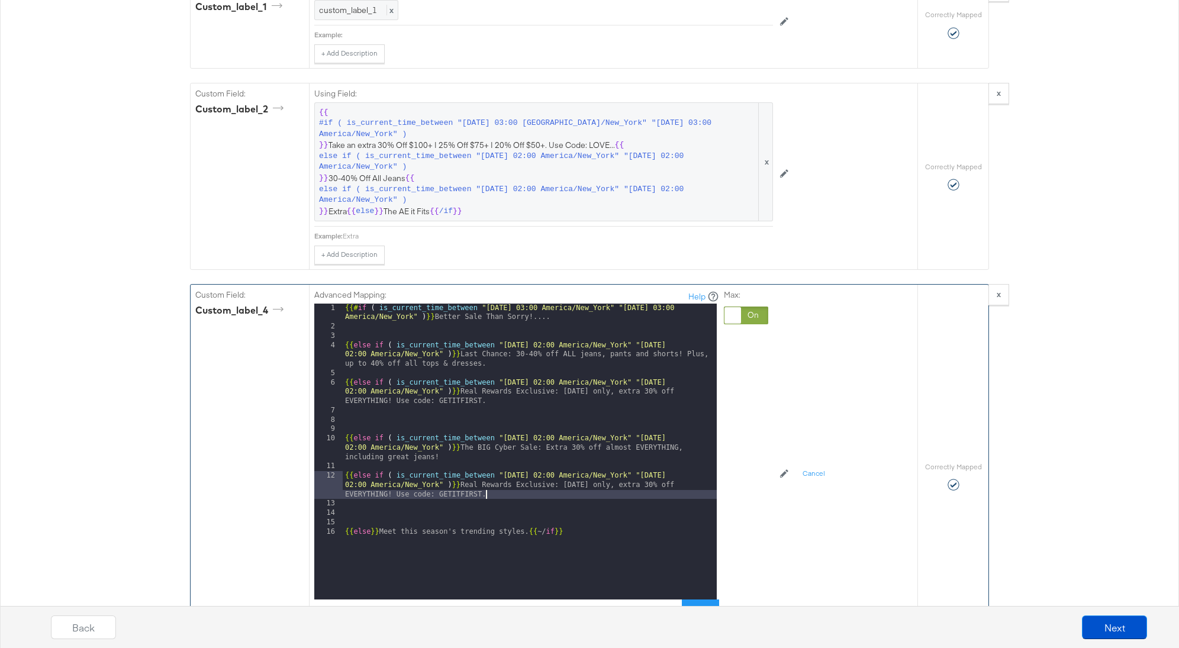
click at [452, 412] on div "{{# if ( is_current_time_between "2024-06-11 03:00 America/New_York" "2024-06-1…" at bounding box center [530, 466] width 374 height 324
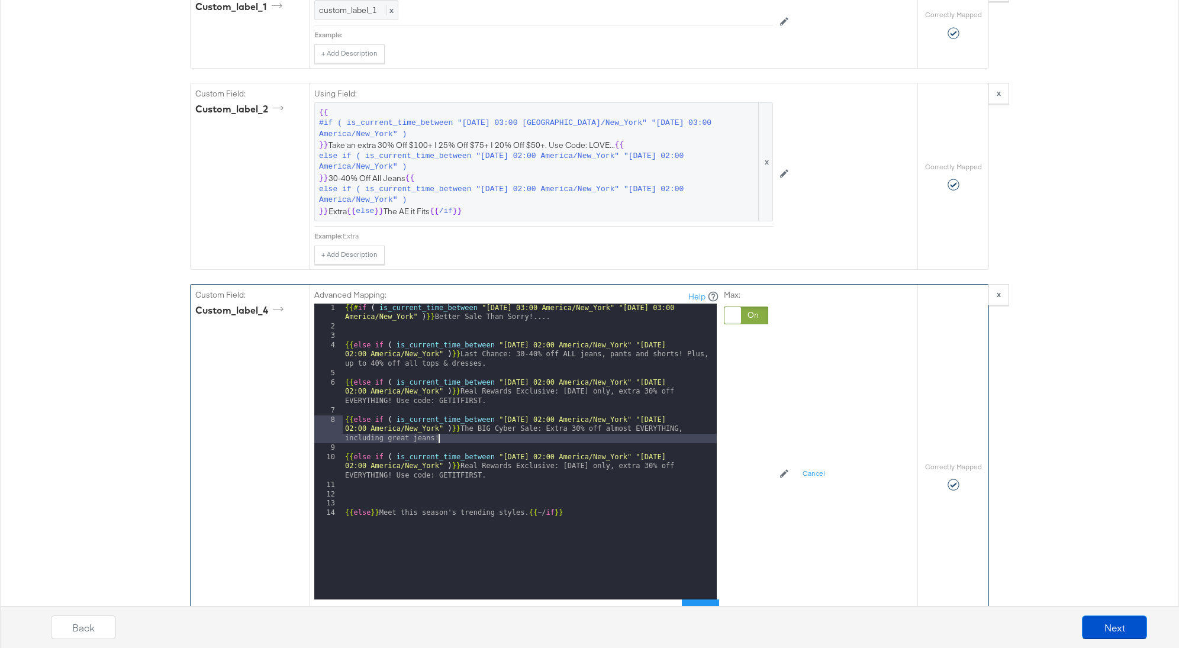
click at [484, 424] on div "{{# if ( is_current_time_between "2024-06-11 03:00 America/New_York" "2024-06-1…" at bounding box center [530, 466] width 374 height 324
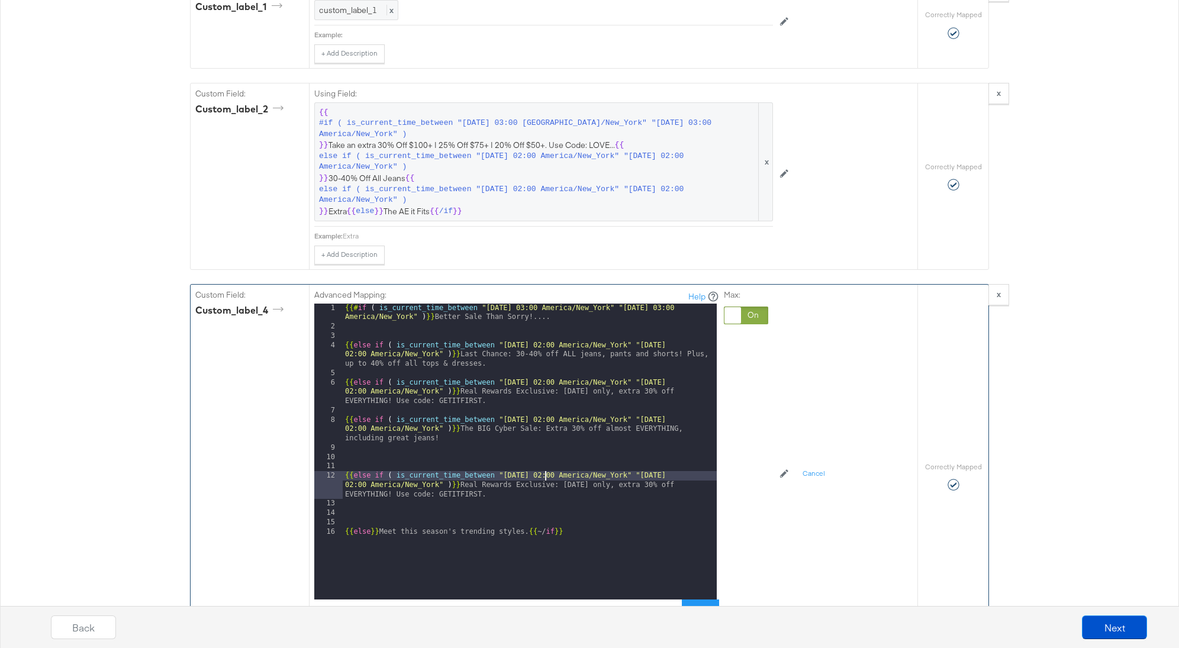
click at [545, 463] on div "{{# if ( is_current_time_between "2024-06-11 03:00 America/New_York" "2024-06-1…" at bounding box center [530, 466] width 374 height 324
click at [698, 459] on div "{{# if ( is_current_time_between "2024-06-11 03:00 America/New_York" "2024-06-1…" at bounding box center [530, 466] width 374 height 324
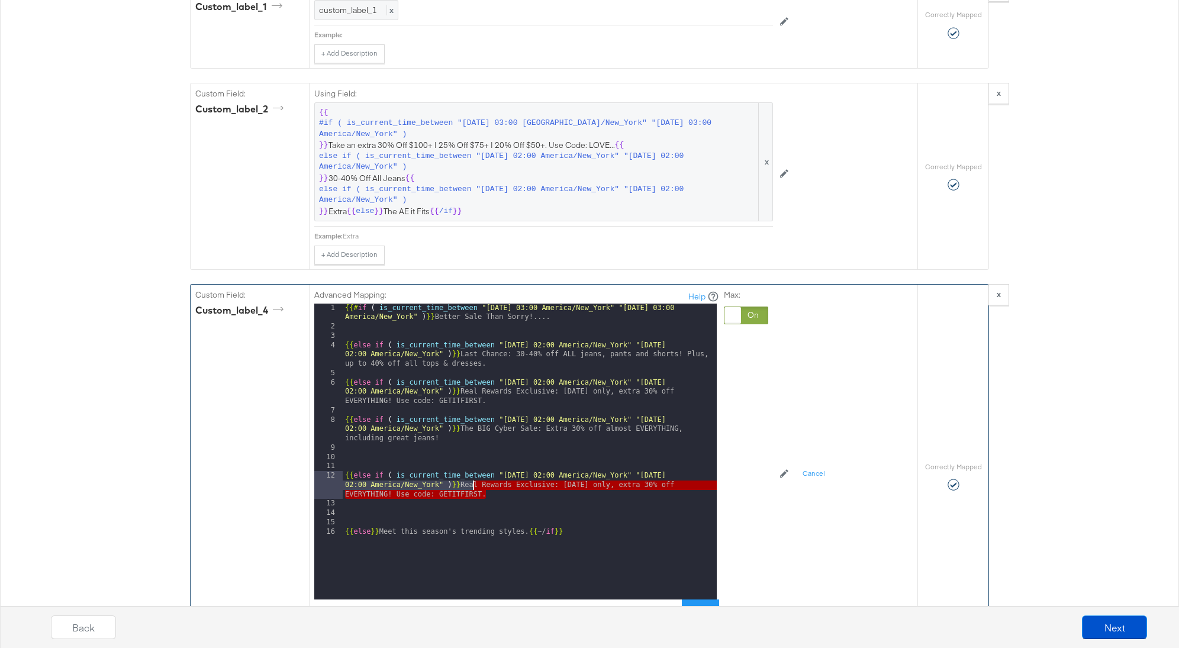
drag, startPoint x: 499, startPoint y: 479, endPoint x: 471, endPoint y: 474, distance: 28.3
click at [471, 474] on div "{{# if ( is_current_time_between "2024-06-11 03:00 America/New_York" "2024-06-1…" at bounding box center [530, 466] width 374 height 324
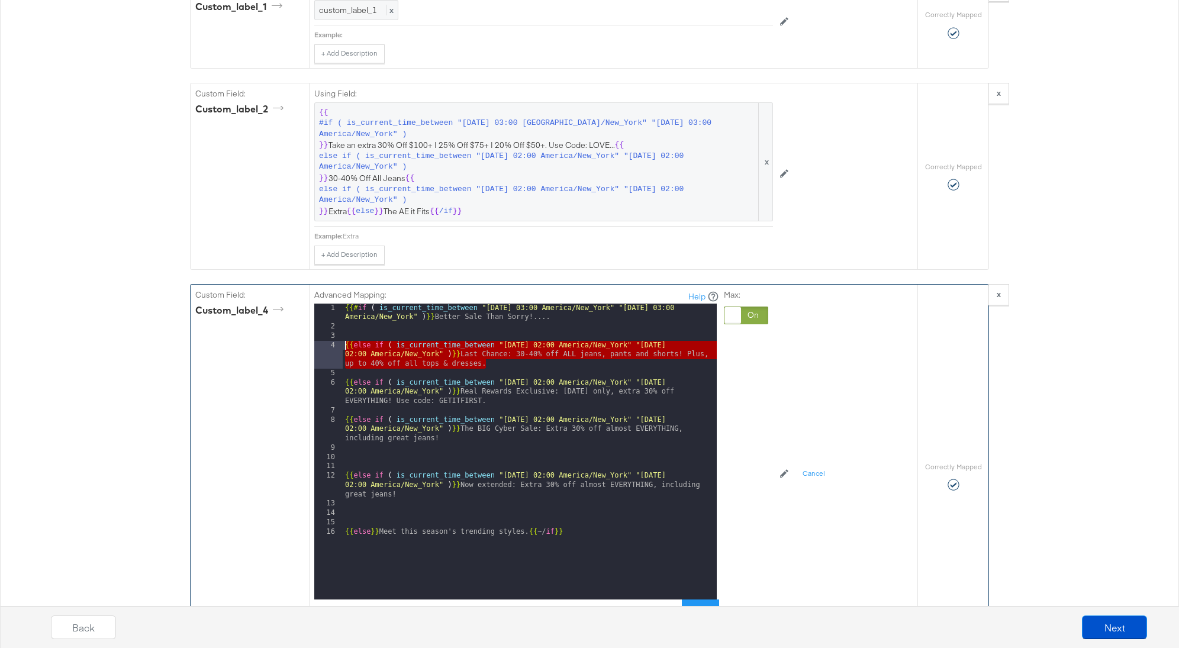
drag, startPoint x: 488, startPoint y: 350, endPoint x: 330, endPoint y: 328, distance: 159.6
click at [330, 328] on div "1 2 3 4 5 6 7 8 9 10 11 12 13 14 15 16 {{# if ( is_current_time_between "2024-0…" at bounding box center [515, 452] width 403 height 296
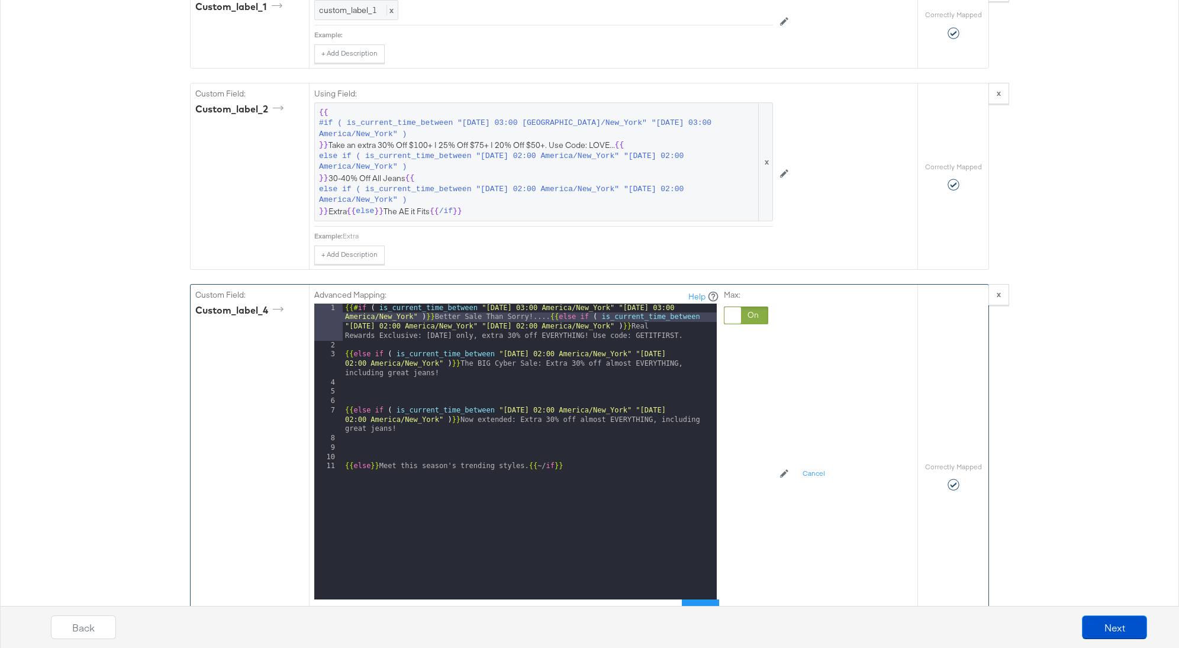
click at [344, 342] on div "{{# if ( is_current_time_between "2024-06-11 03:00 America/New_York" "2024-06-1…" at bounding box center [530, 475] width 374 height 343
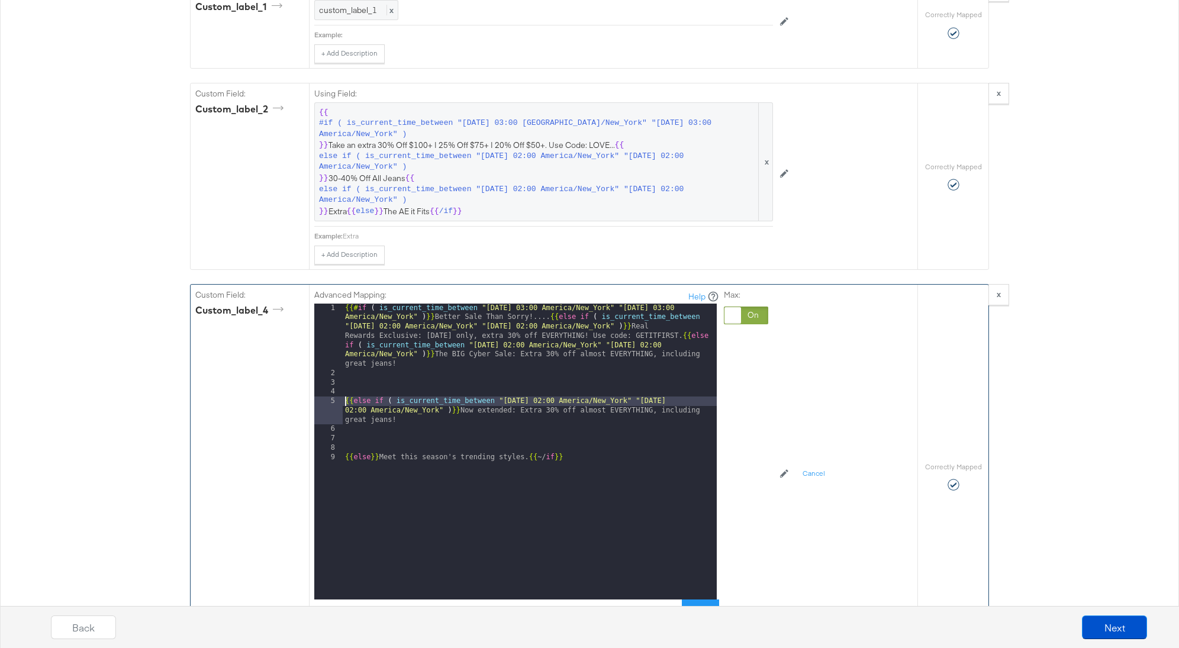
click at [346, 386] on div "{{# if ( is_current_time_between "2024-06-11 03:00 America/New_York" "2024-06-1…" at bounding box center [530, 489] width 374 height 371
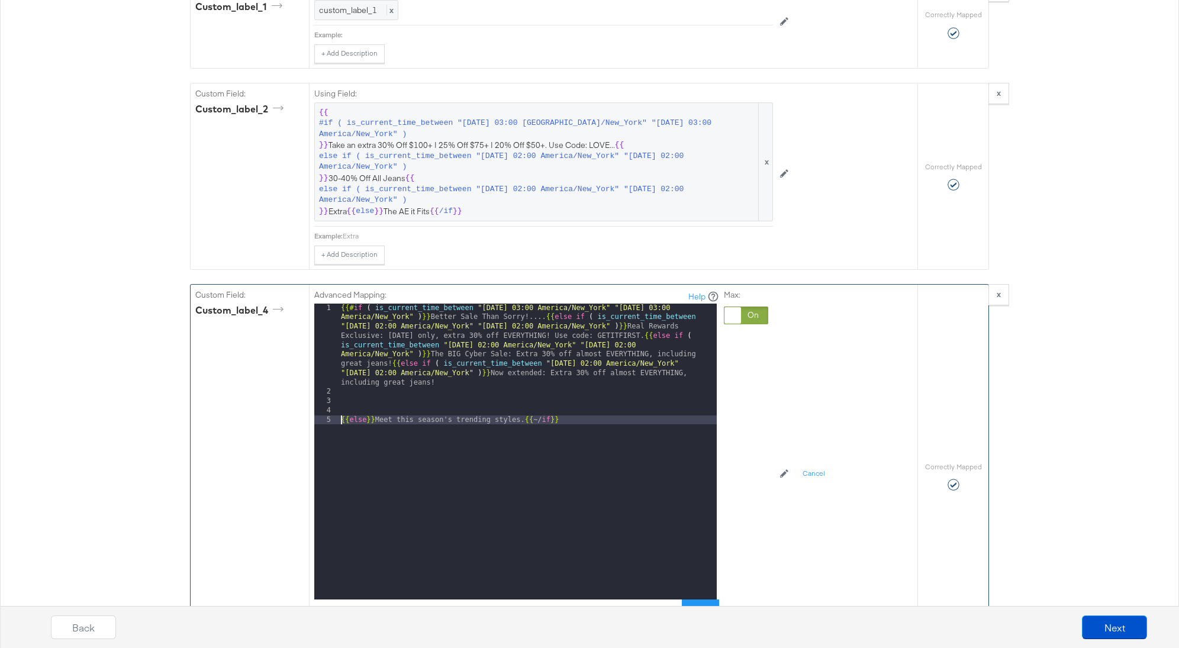
click at [343, 408] on div "{{# if ( is_current_time_between "2024-06-11 03:00 America/New_York" "2024-06-1…" at bounding box center [528, 499] width 378 height 390
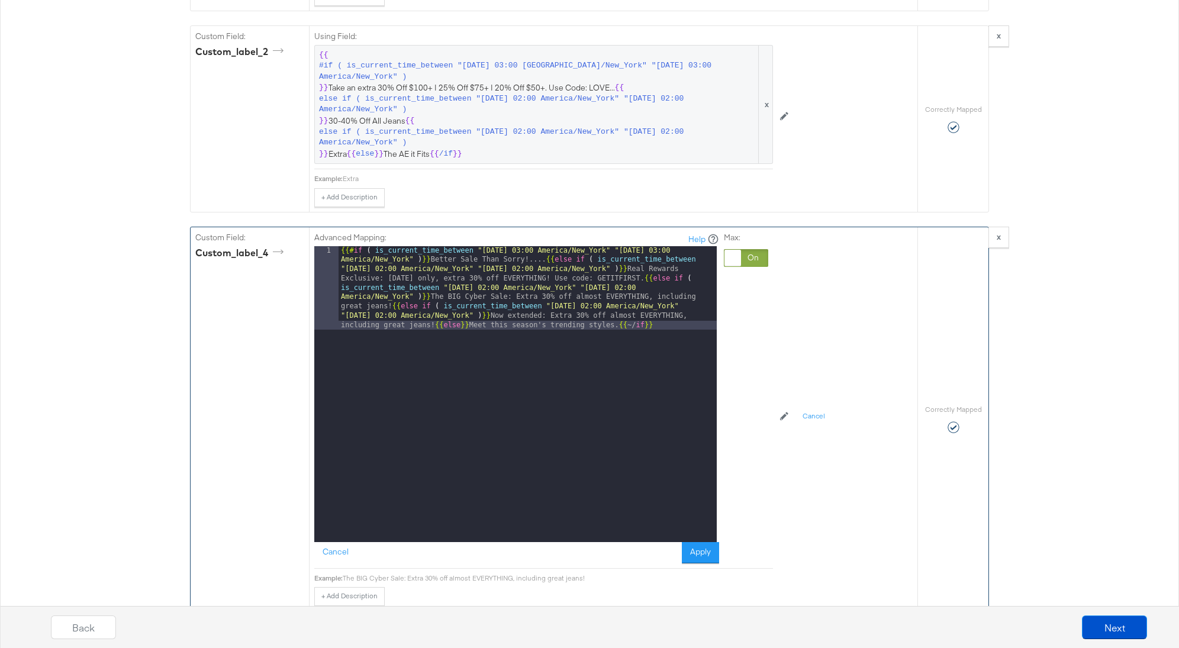
scroll to position [1808, 0]
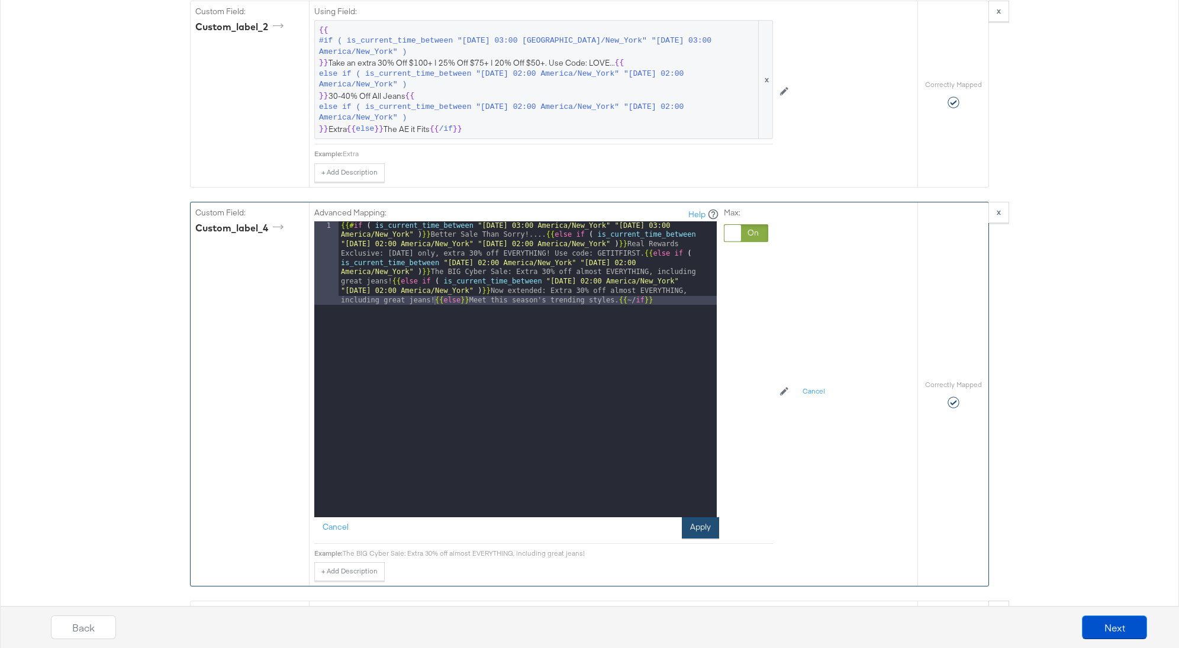
click at [703, 517] on button "Apply" at bounding box center [700, 527] width 37 height 21
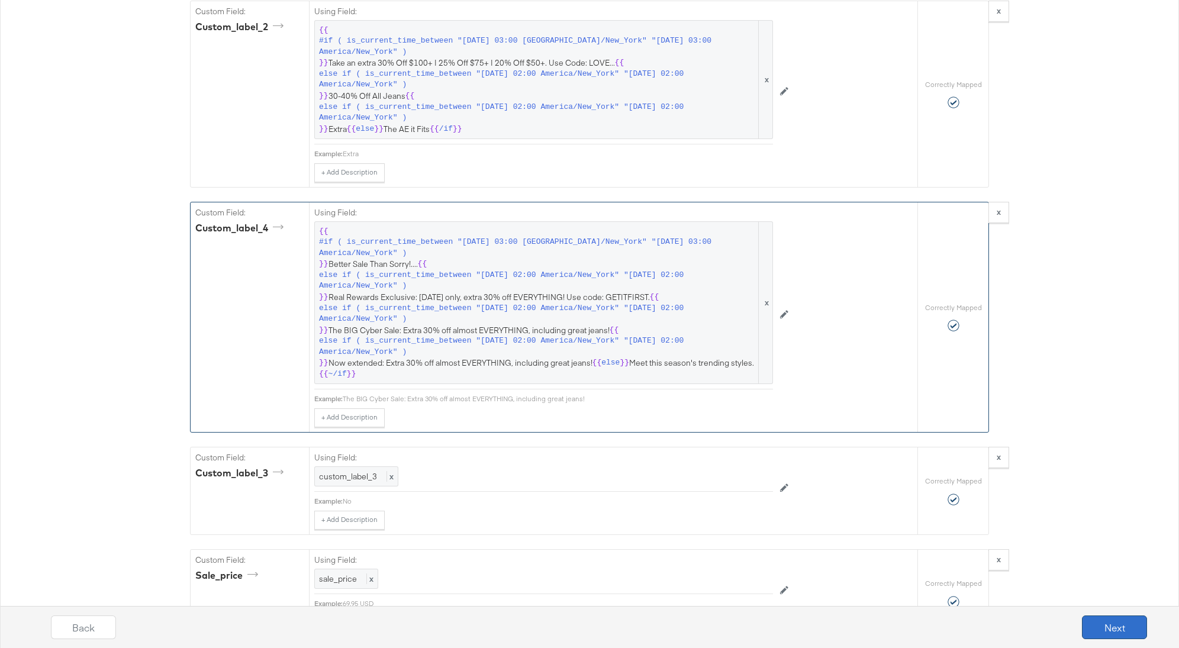
click at [1095, 623] on button "Next" at bounding box center [1114, 628] width 65 height 24
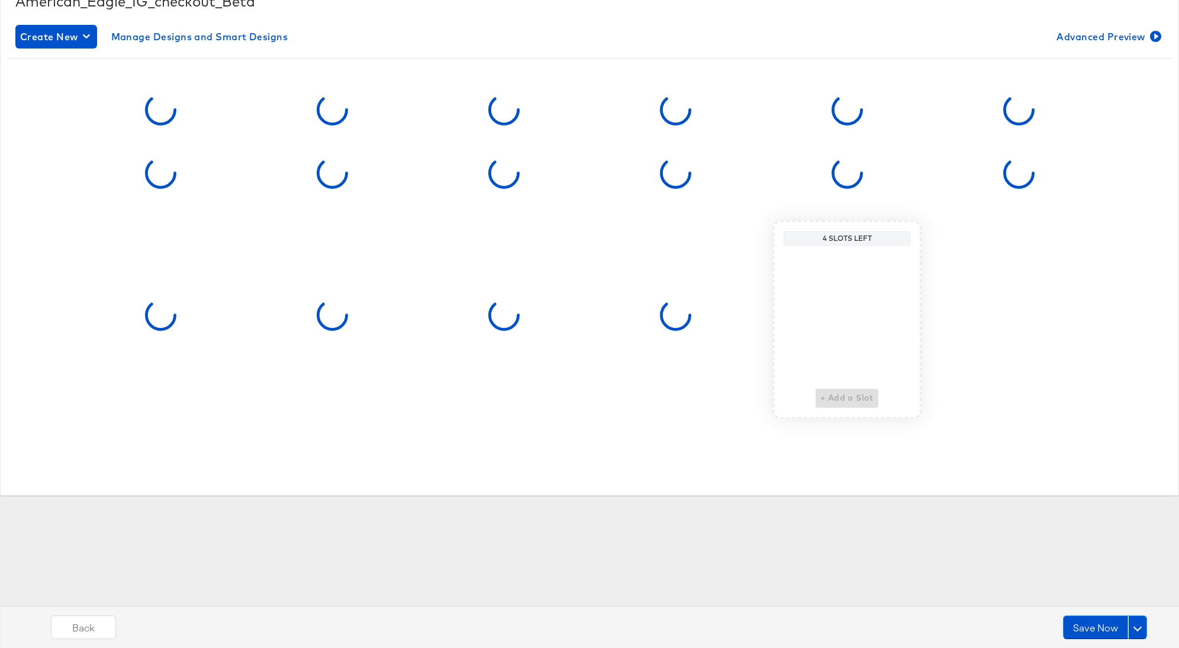
scroll to position [0, 0]
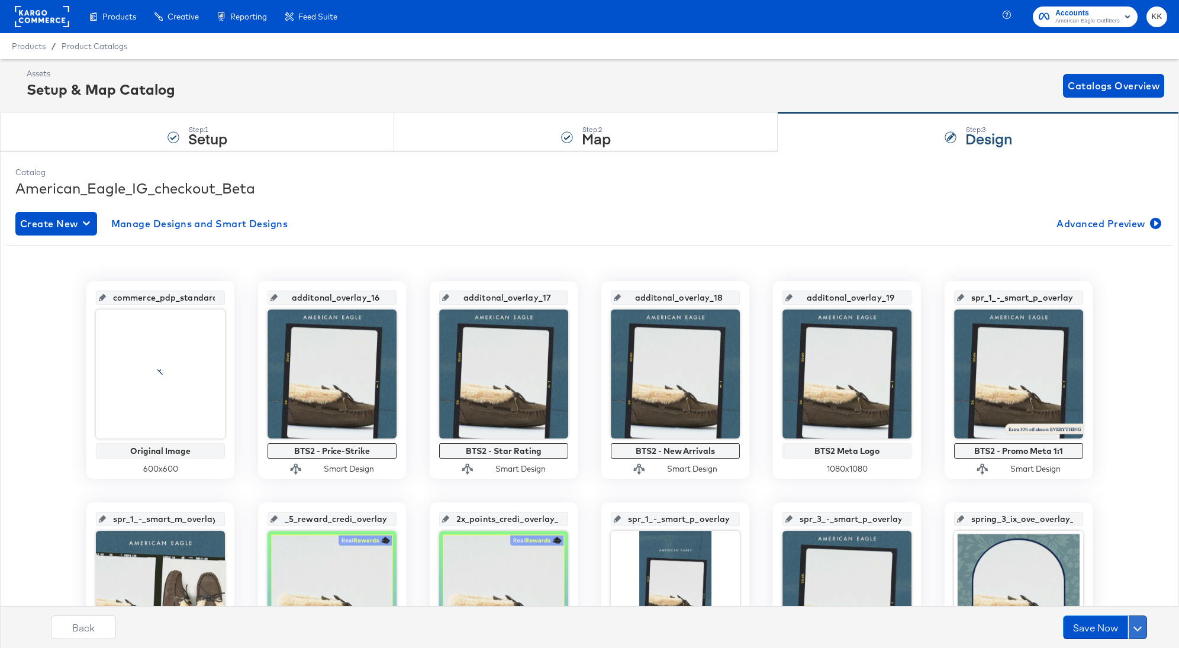
click at [1137, 620] on button at bounding box center [1137, 628] width 19 height 24
click at [1112, 606] on div "Schedule Save" at bounding box center [1110, 604] width 54 height 11
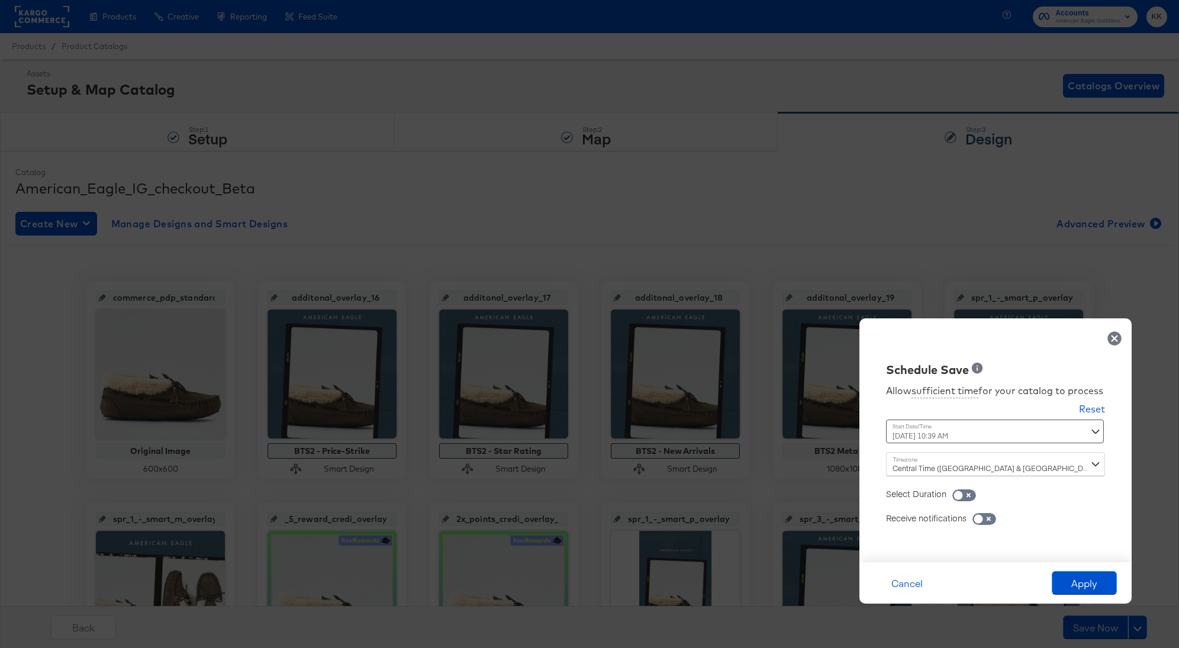
click at [913, 432] on div "August 16th 2025 10:39 AM ‹ August 2025 › Su Mo Tu We Th Fr Sa 27 28 29 30 31 1…" at bounding box center [966, 432] width 160 height 24
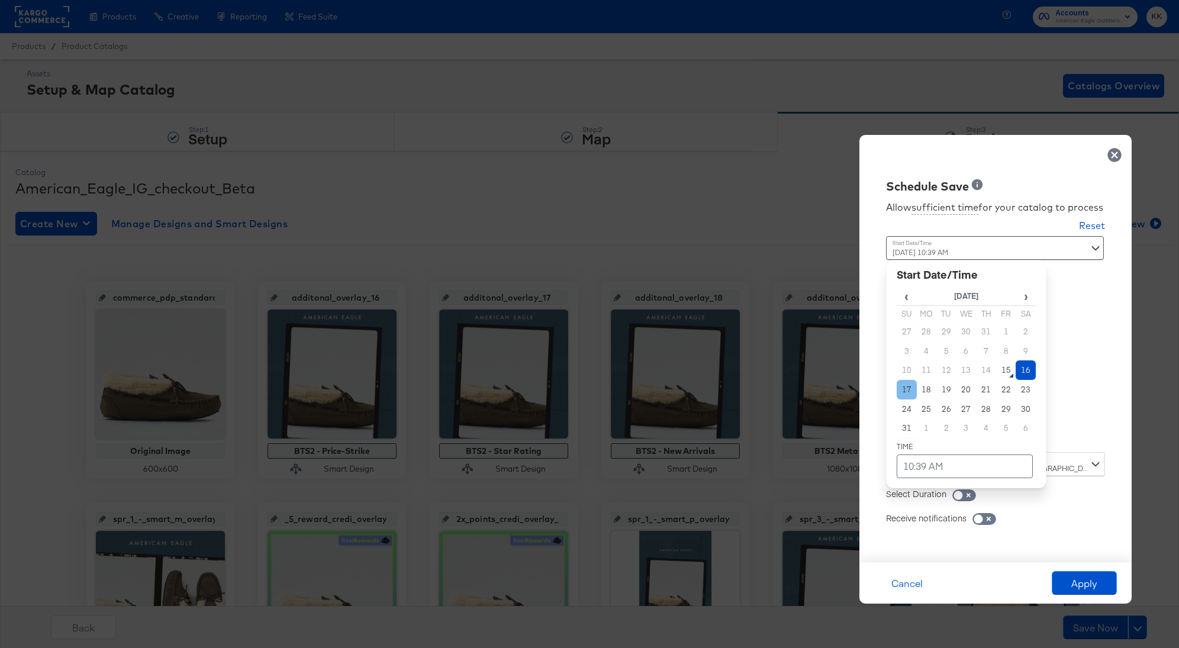
click at [908, 394] on td "17" at bounding box center [907, 390] width 20 height 20
click at [919, 468] on td "10:39 AM" at bounding box center [965, 467] width 136 height 24
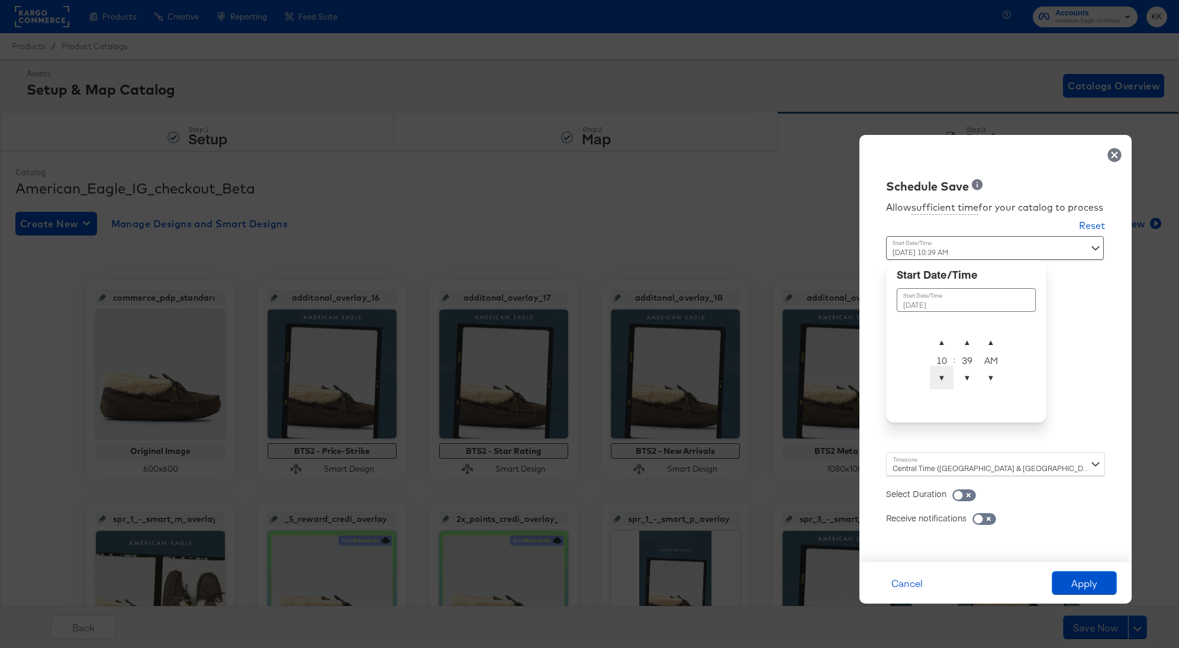
click at [944, 376] on span "▼" at bounding box center [942, 378] width 24 height 24
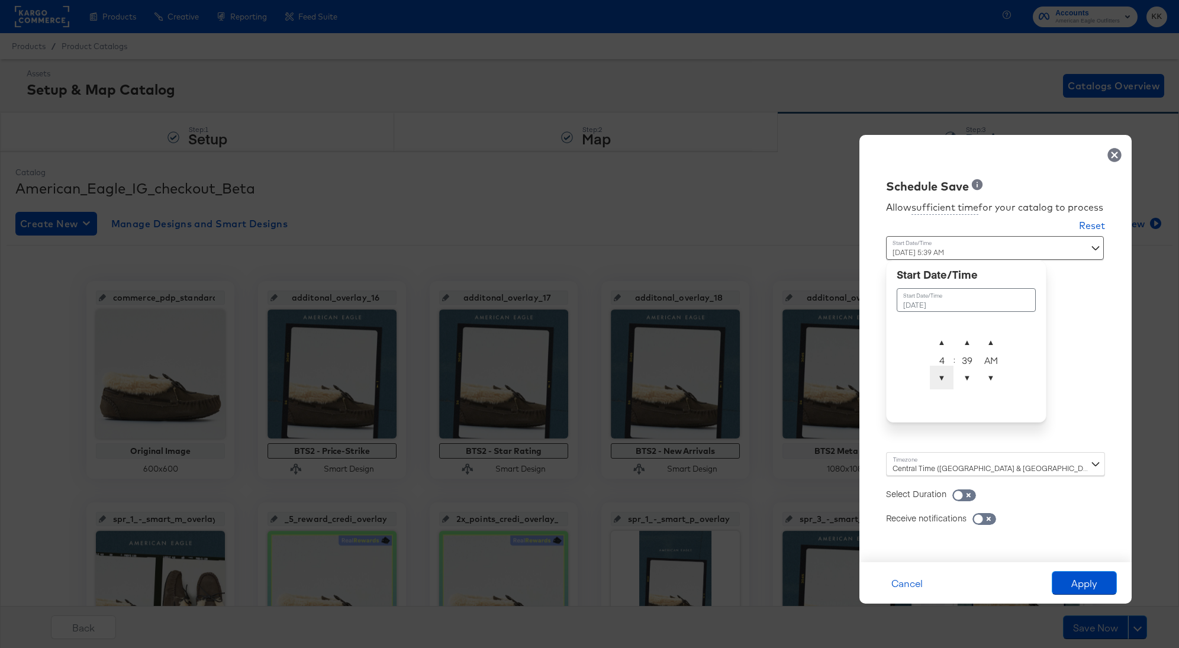
click at [944, 376] on span "▼" at bounding box center [942, 378] width 24 height 24
drag, startPoint x: 964, startPoint y: 343, endPoint x: 965, endPoint y: 334, distance: 9.1
click at [965, 334] on span "▲" at bounding box center [967, 342] width 24 height 24
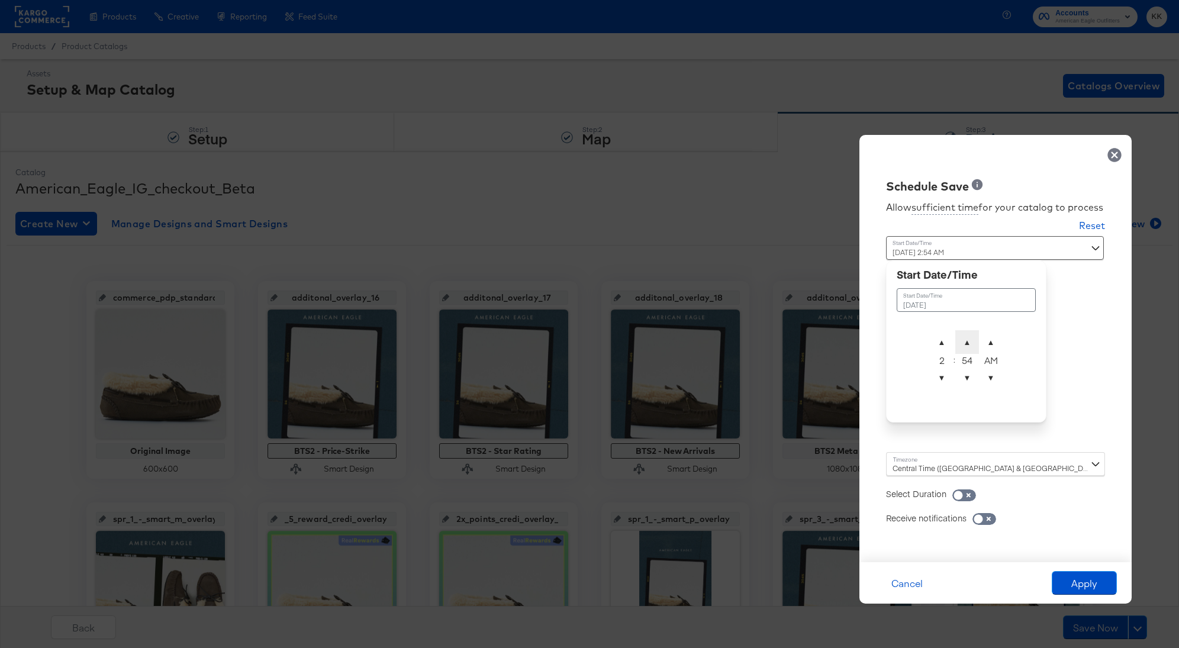
click at [965, 334] on span "▲" at bounding box center [967, 342] width 24 height 24
click at [966, 335] on span "▲" at bounding box center [967, 342] width 24 height 24
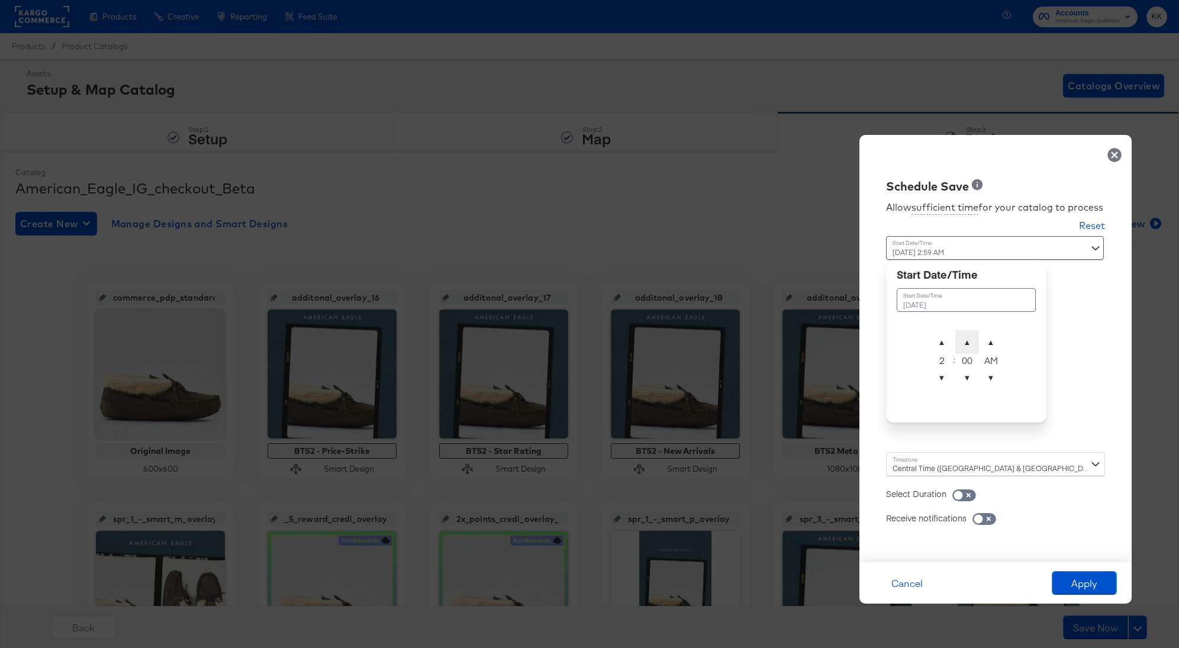
click at [966, 335] on span "▲" at bounding box center [967, 342] width 24 height 24
click at [966, 372] on span "▼" at bounding box center [967, 378] width 24 height 24
type input "August 17th 2025 2:00 AM"
click at [926, 465] on div "Central Time ([GEOGRAPHIC_DATA] & [GEOGRAPHIC_DATA]) ([GEOGRAPHIC_DATA]/[GEOGRA…" at bounding box center [995, 464] width 219 height 24
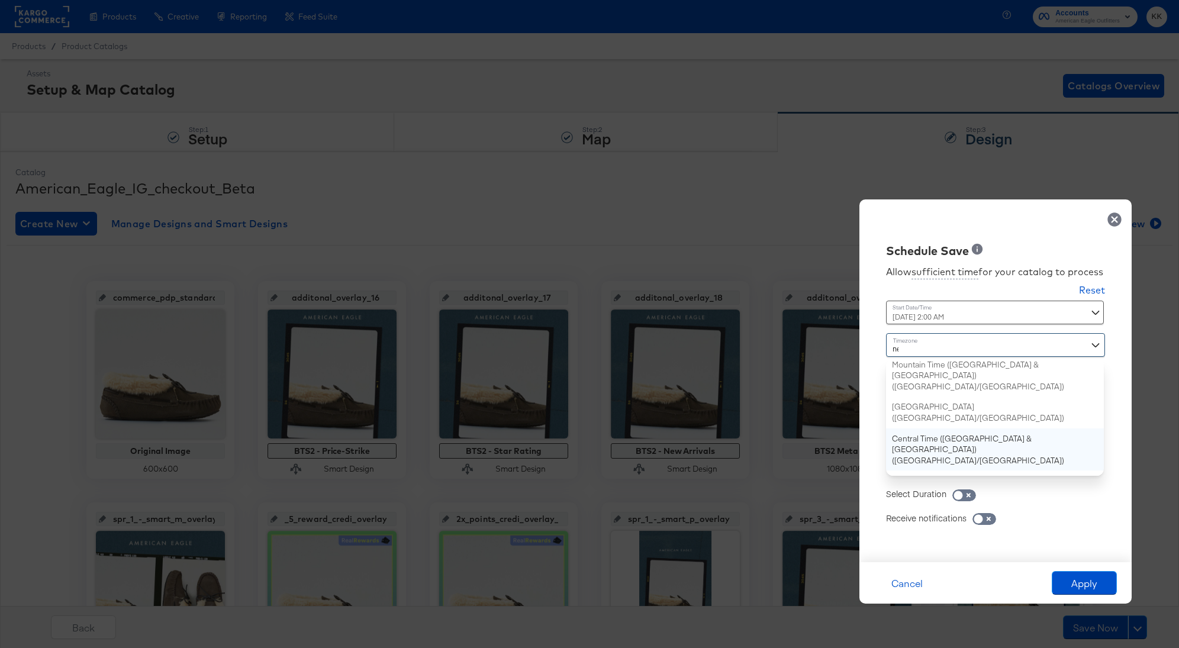
type input "new"
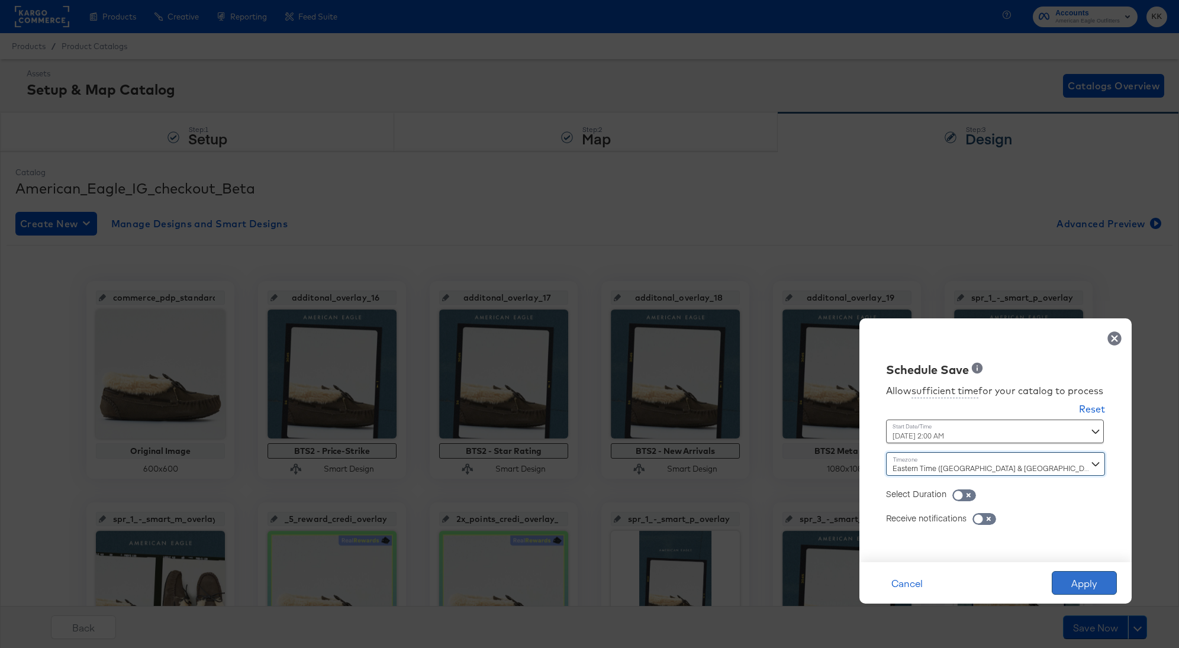
click at [1106, 584] on button "Apply" at bounding box center [1084, 583] width 65 height 24
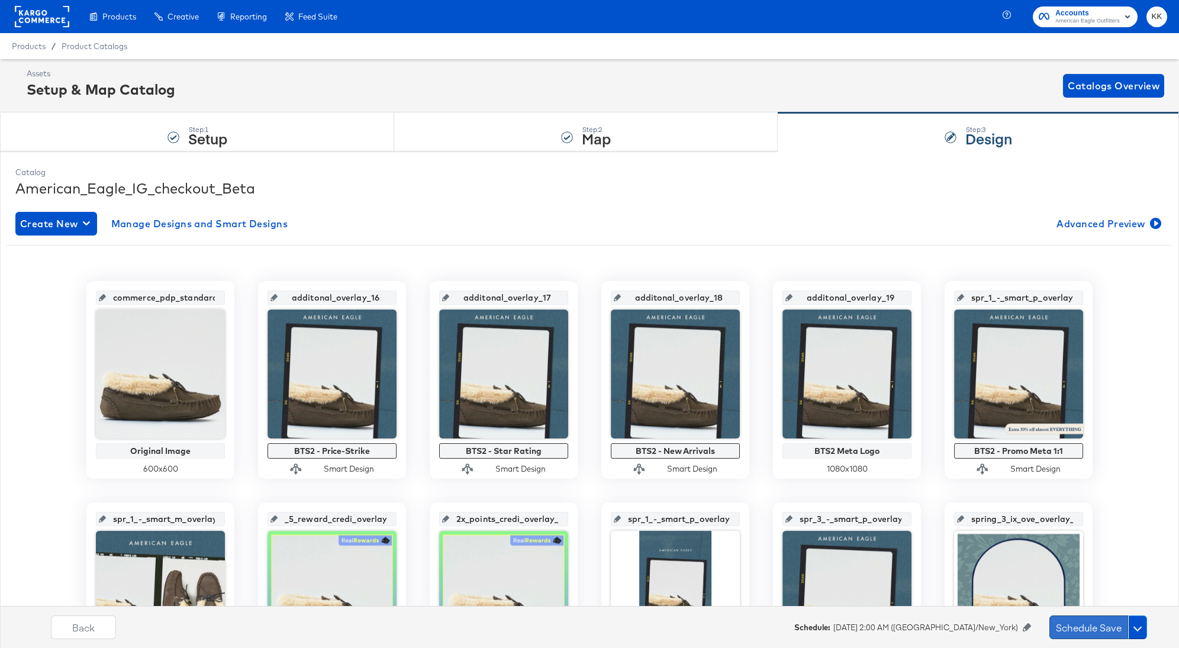
click at [1076, 627] on button "Schedule Save" at bounding box center [1089, 628] width 79 height 24
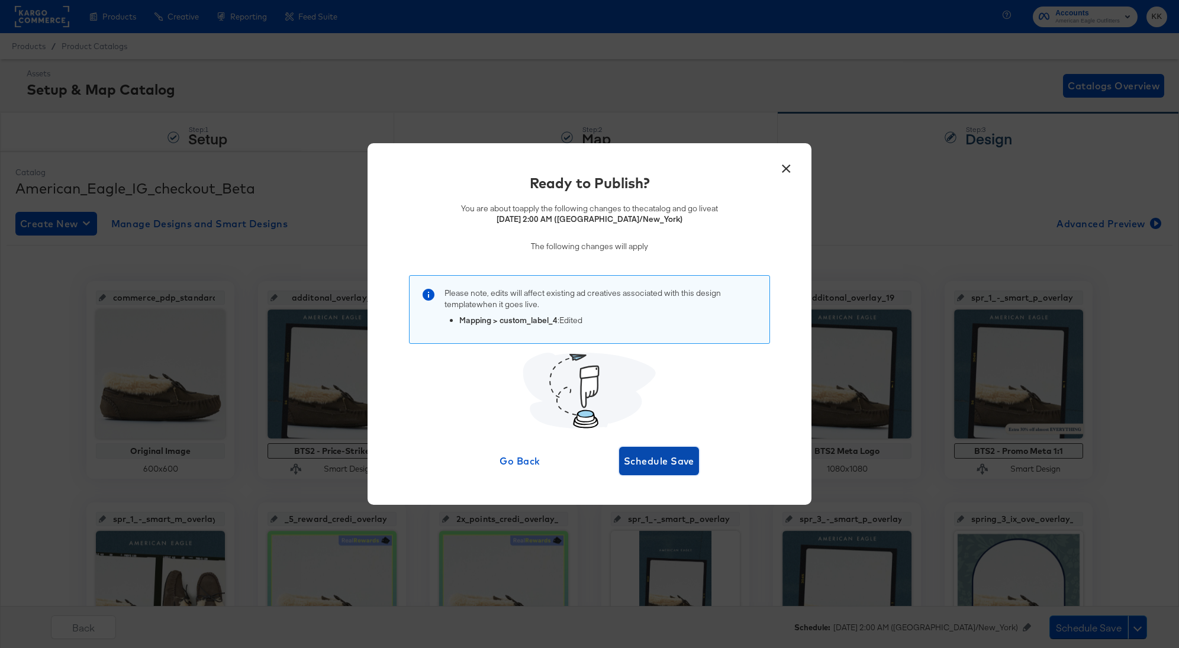
click at [672, 461] on span "Schedule Save" at bounding box center [659, 461] width 70 height 17
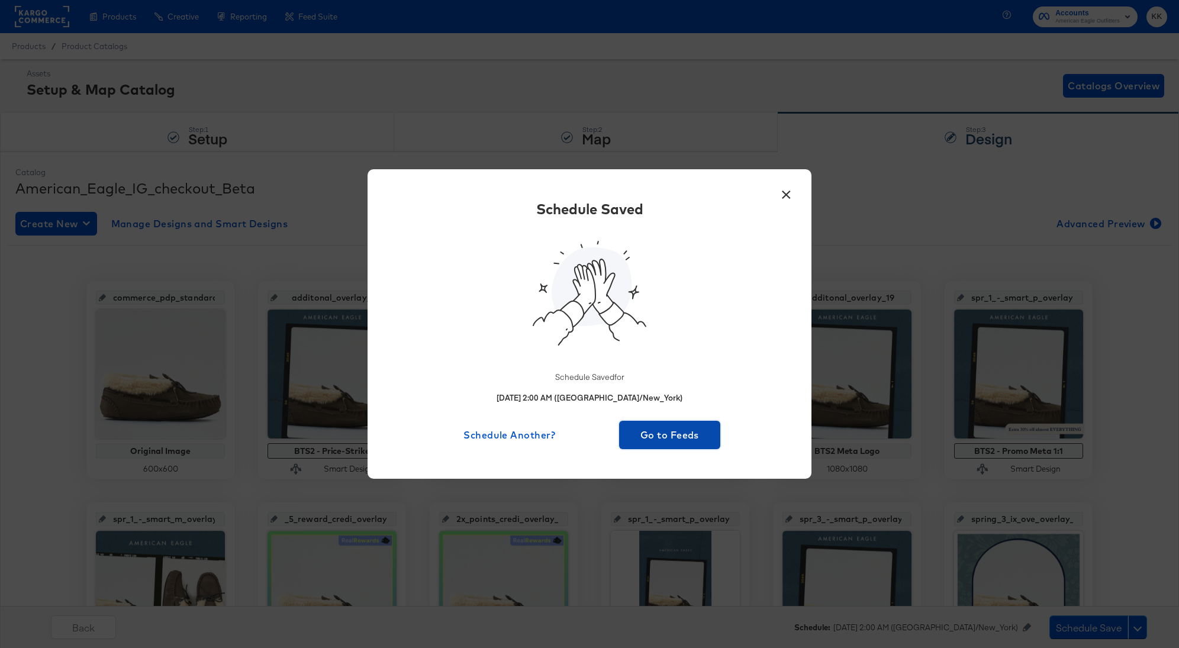
click at [658, 432] on span "Go to Feeds" at bounding box center [670, 435] width 92 height 17
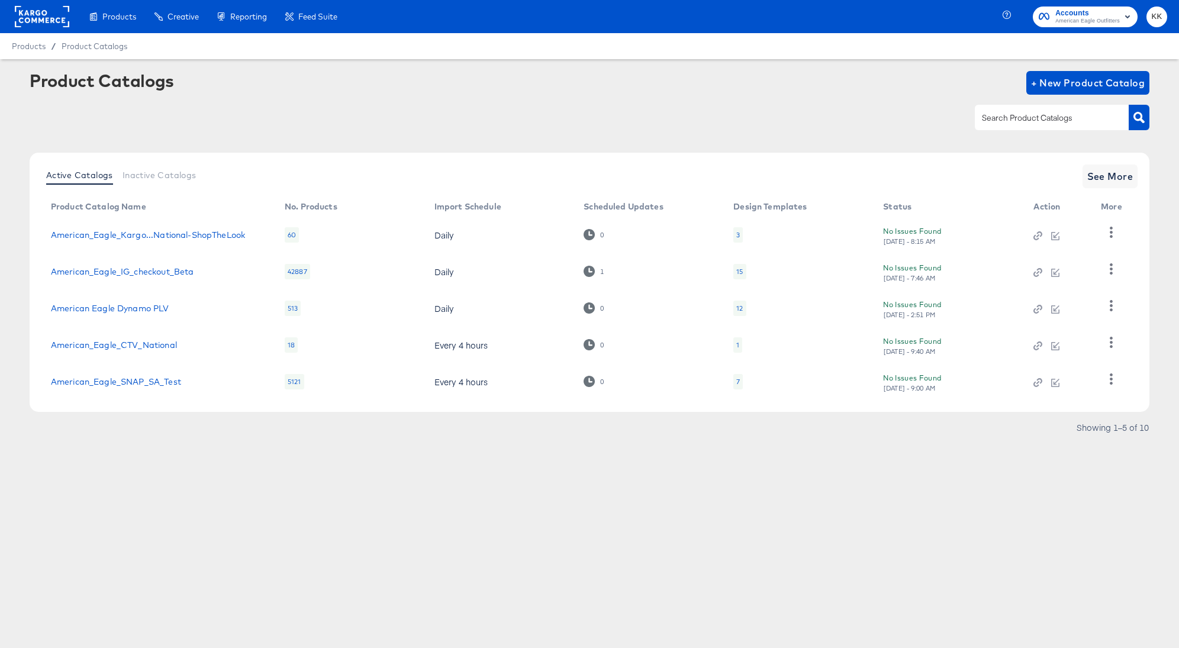
click at [52, 8] on rect at bounding box center [42, 16] width 54 height 21
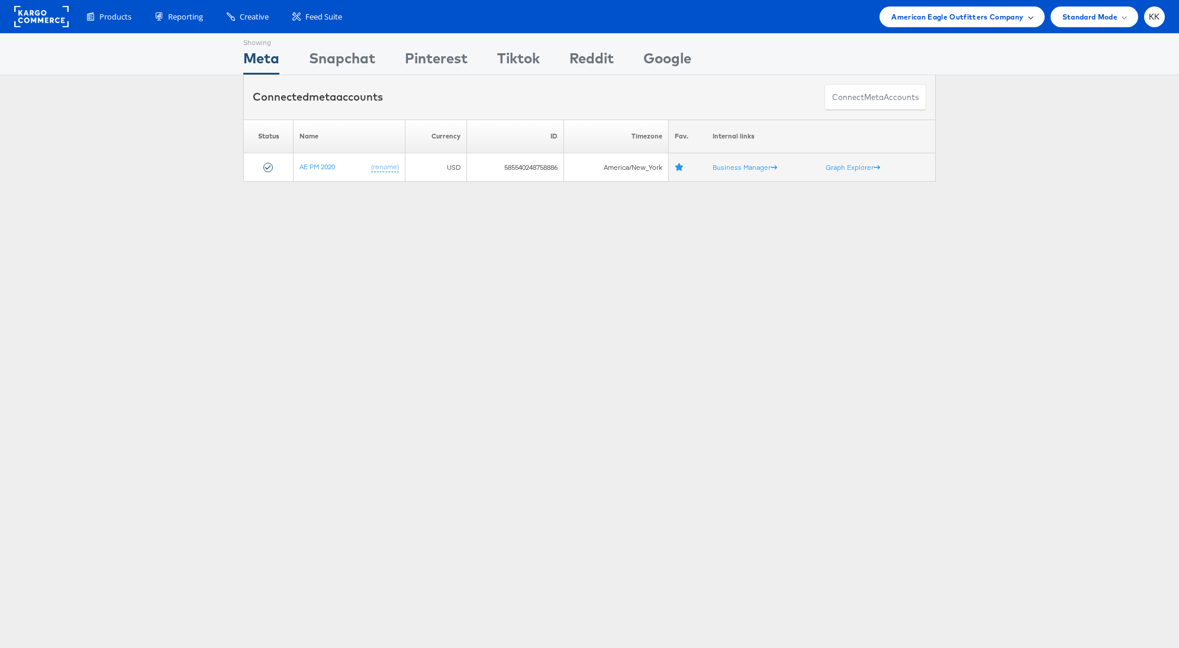
click at [1002, 7] on div "American Eagle Outfitters Company" at bounding box center [962, 17] width 165 height 21
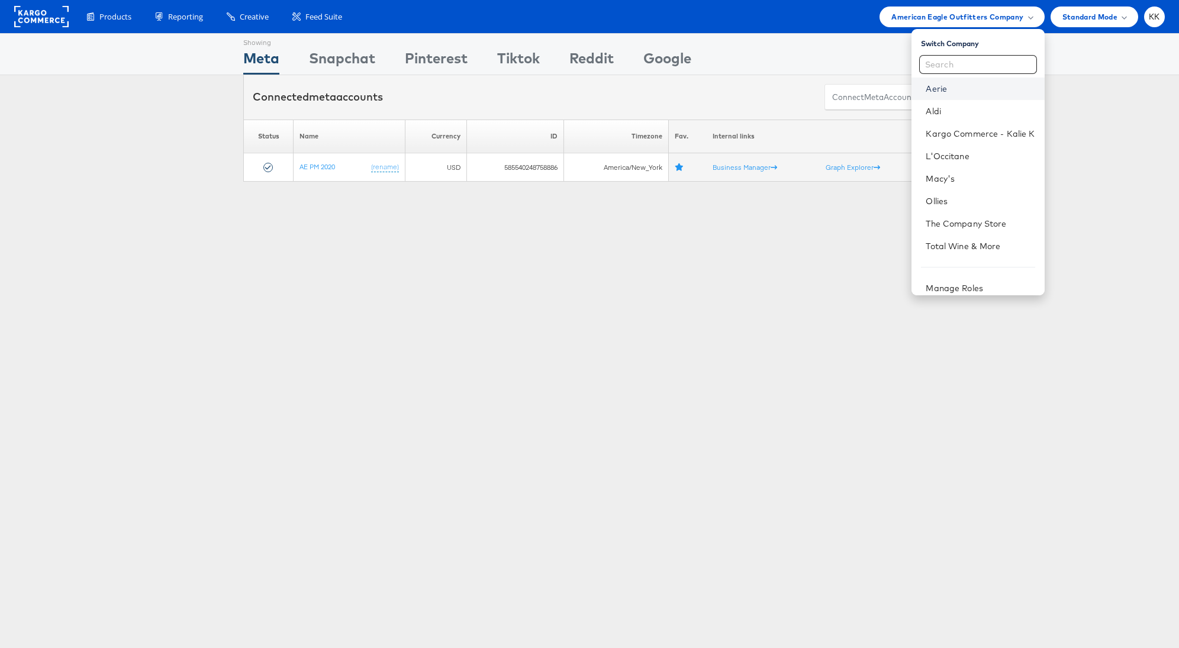
click at [955, 88] on link "Aerie" at bounding box center [980, 89] width 109 height 12
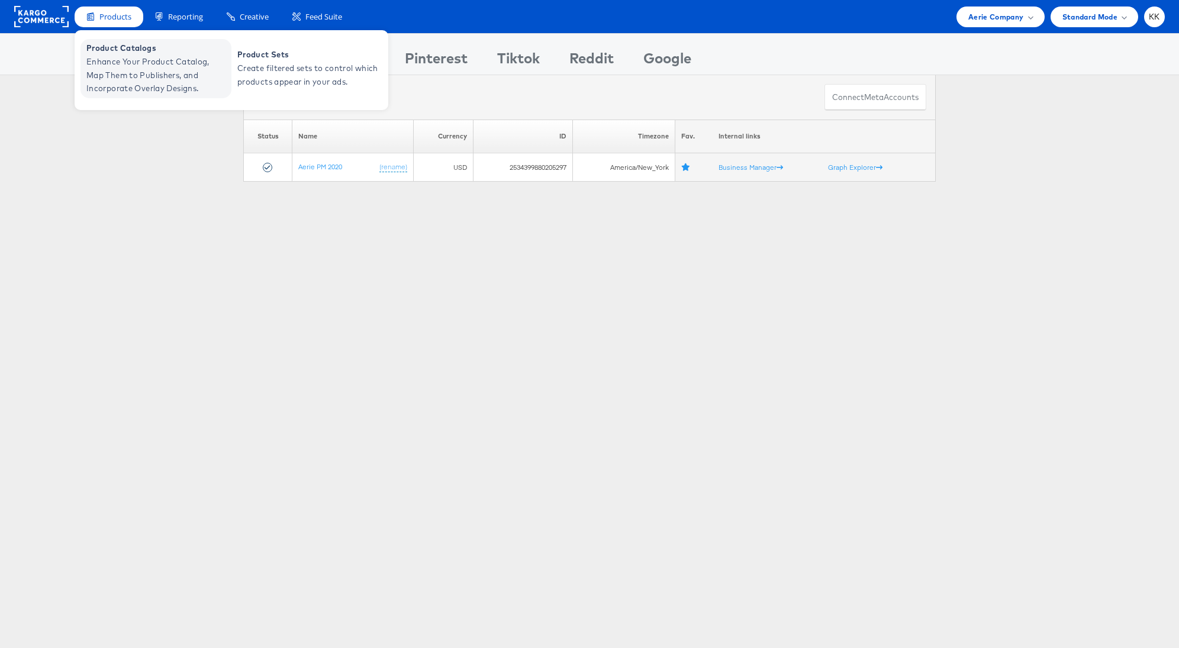
click at [118, 74] on span "Enhance Your Product Catalog, Map Them to Publishers, and Incorporate Overlay D…" at bounding box center [157, 75] width 142 height 40
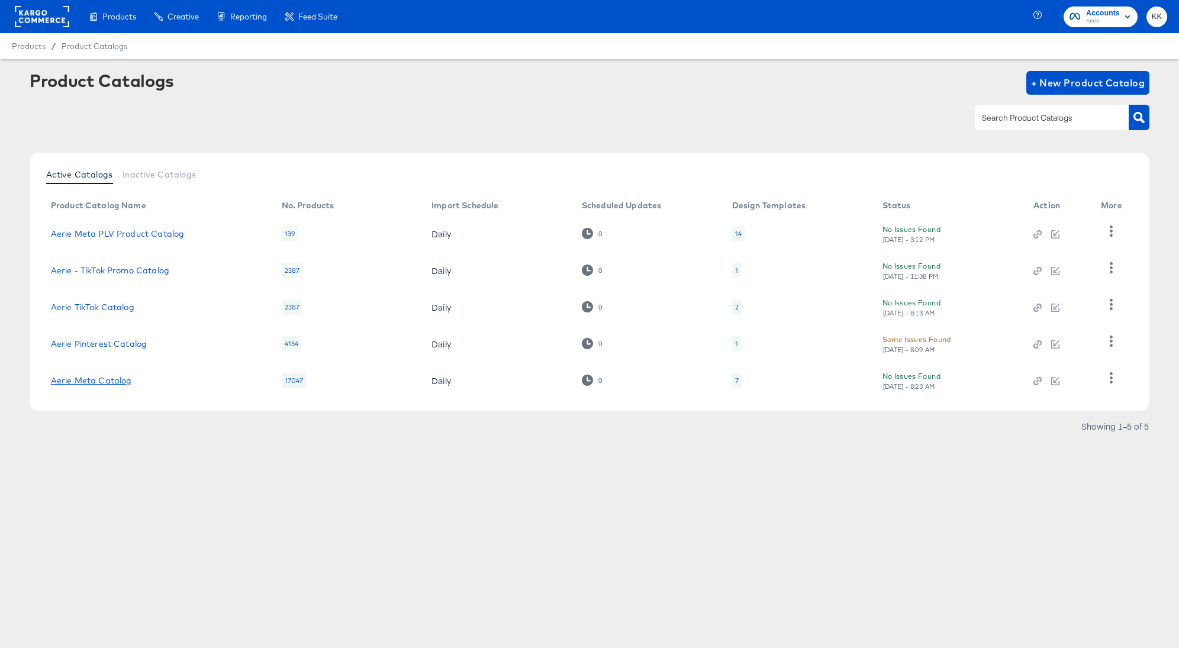
click at [112, 378] on link "Aerie Meta Catalog" at bounding box center [91, 380] width 81 height 9
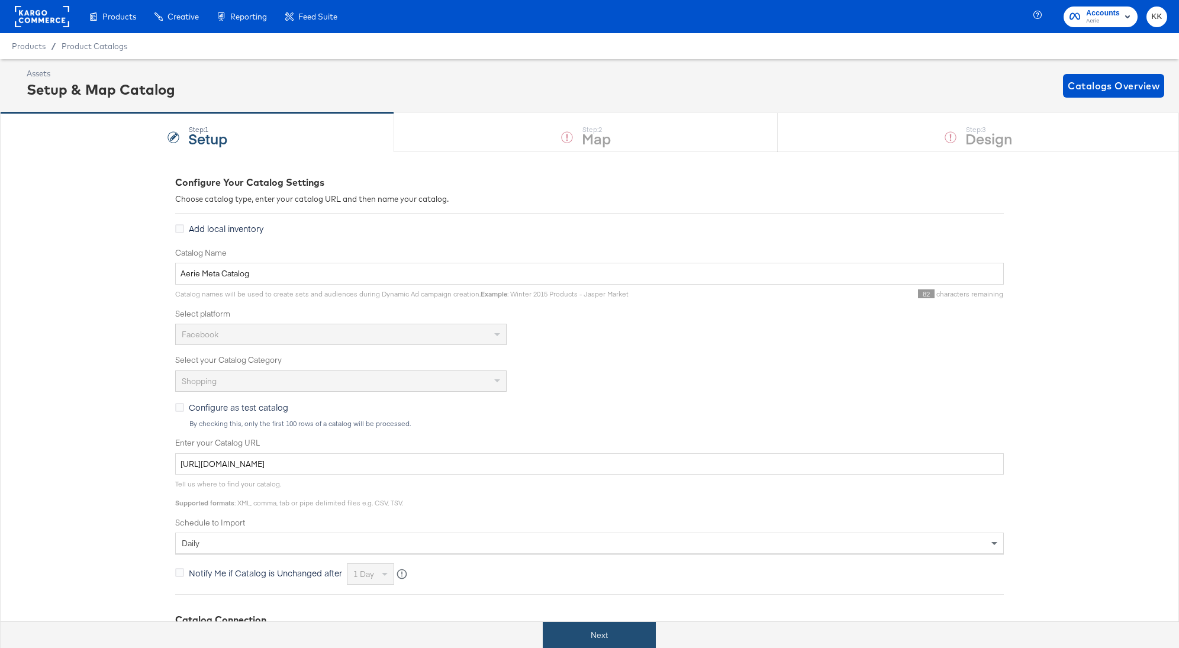
click at [598, 630] on button "Next" at bounding box center [599, 635] width 113 height 27
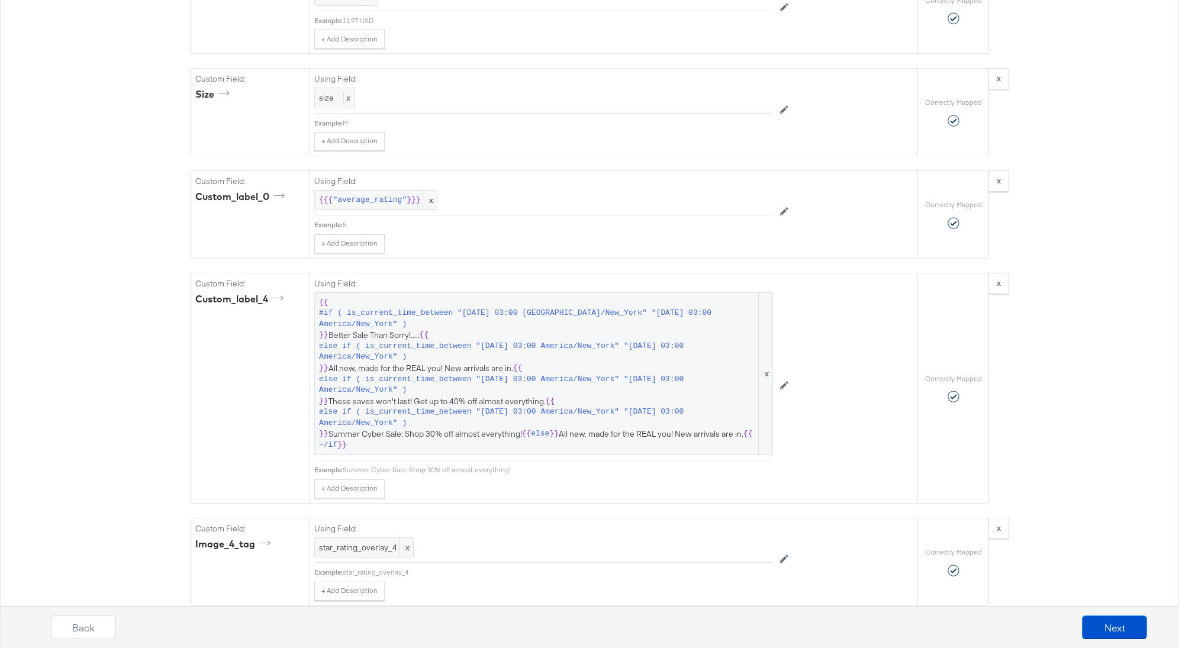
scroll to position [2866, 0]
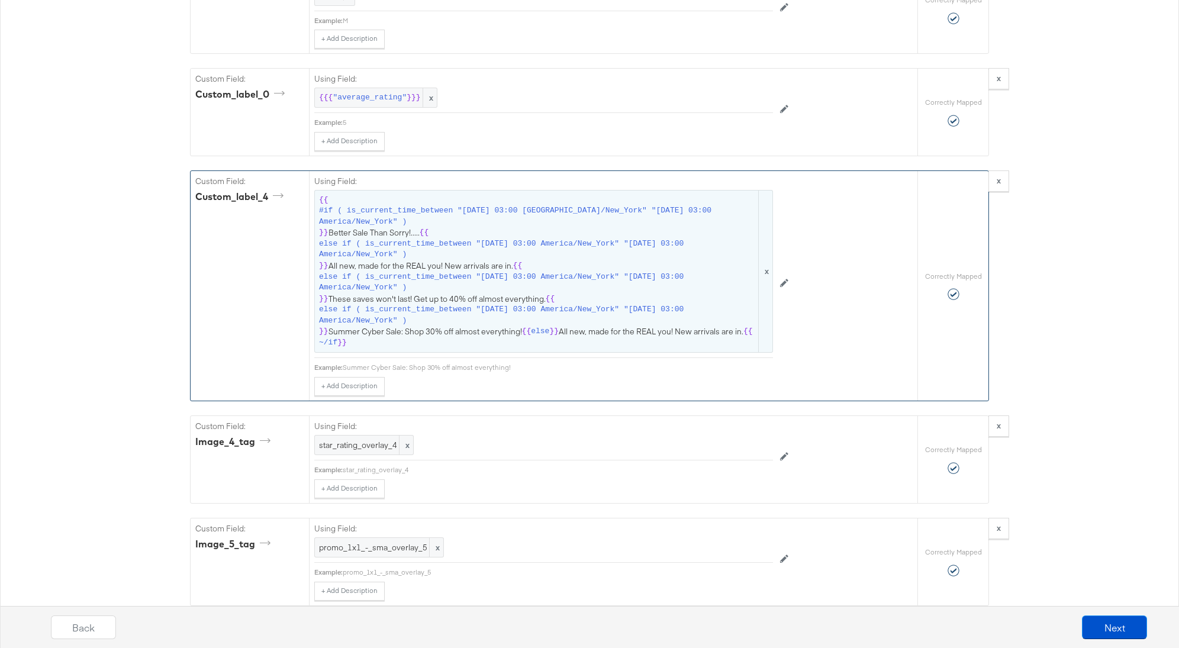
click at [530, 273] on span "{{ #if ( is_current_time_between "[DATE] 03:00 America/New_York" "[DATE] 03:00 …" at bounding box center [543, 272] width 449 height 154
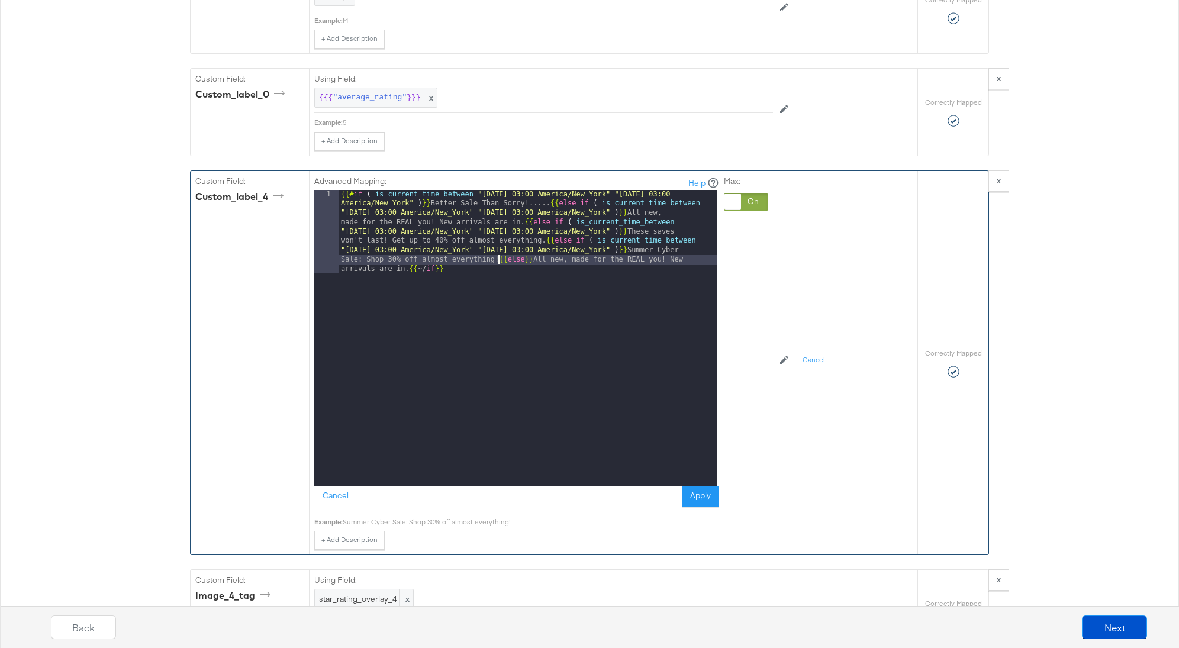
click at [498, 240] on div "{{# if ( is_current_time_between "[DATE] 03:00 America/New_York" "[DATE] 03:00 …" at bounding box center [528, 422] width 378 height 464
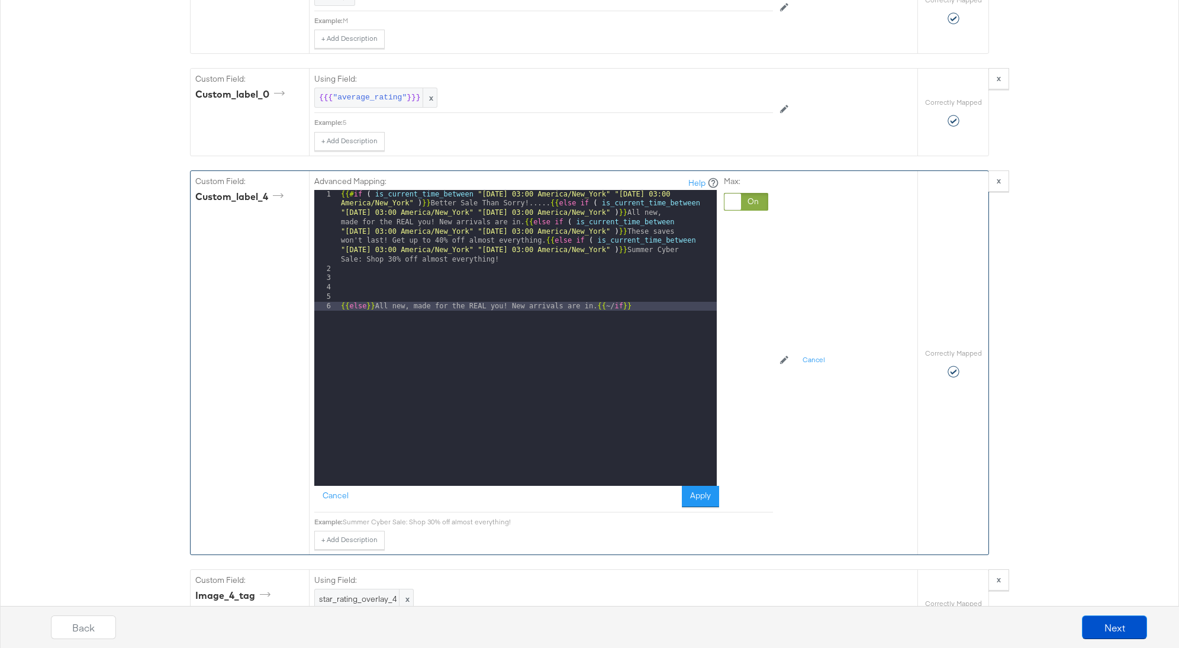
click at [547, 221] on div "{{# if ( is_current_time_between "[DATE] 03:00 America/New_York" "[DATE] 03:00 …" at bounding box center [528, 380] width 378 height 380
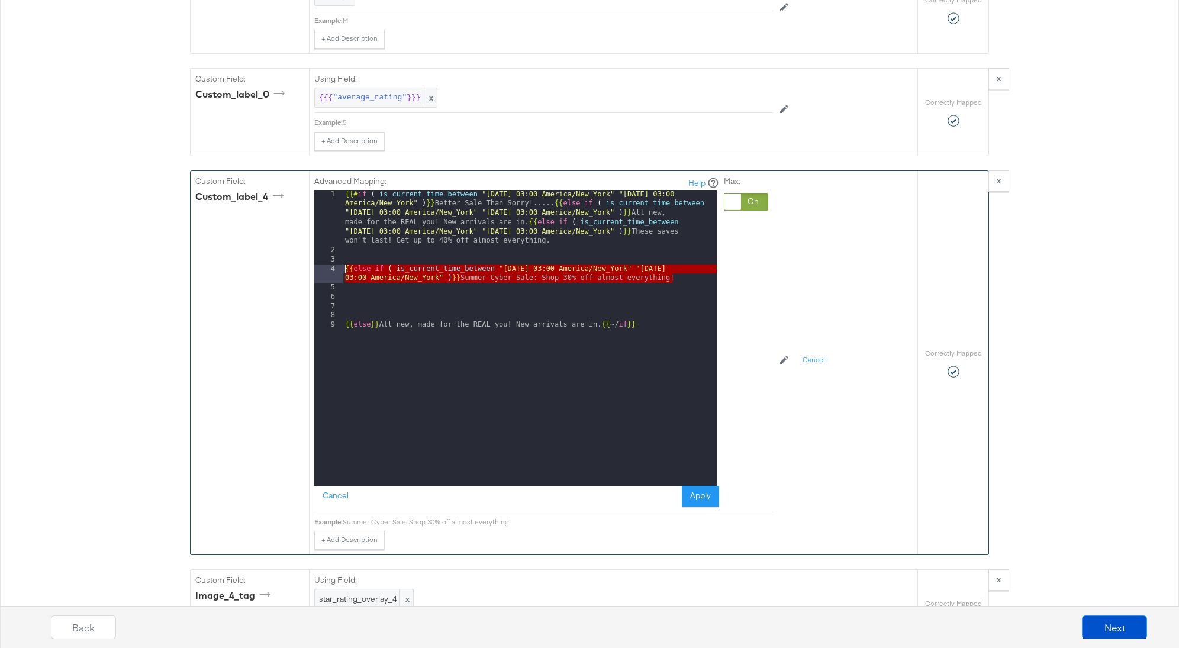
drag, startPoint x: 680, startPoint y: 257, endPoint x: 320, endPoint y: 246, distance: 360.7
click at [320, 246] on div "1 2 3 4 5 6 7 8 9 {{# if ( is_current_time_between "[DATE] 03:00 America/New_Yo…" at bounding box center [515, 338] width 403 height 296
click at [364, 274] on div "{{# if ( is_current_time_between "[DATE] 03:00 America/New_York" "[DATE] 03:00 …" at bounding box center [530, 370] width 374 height 361
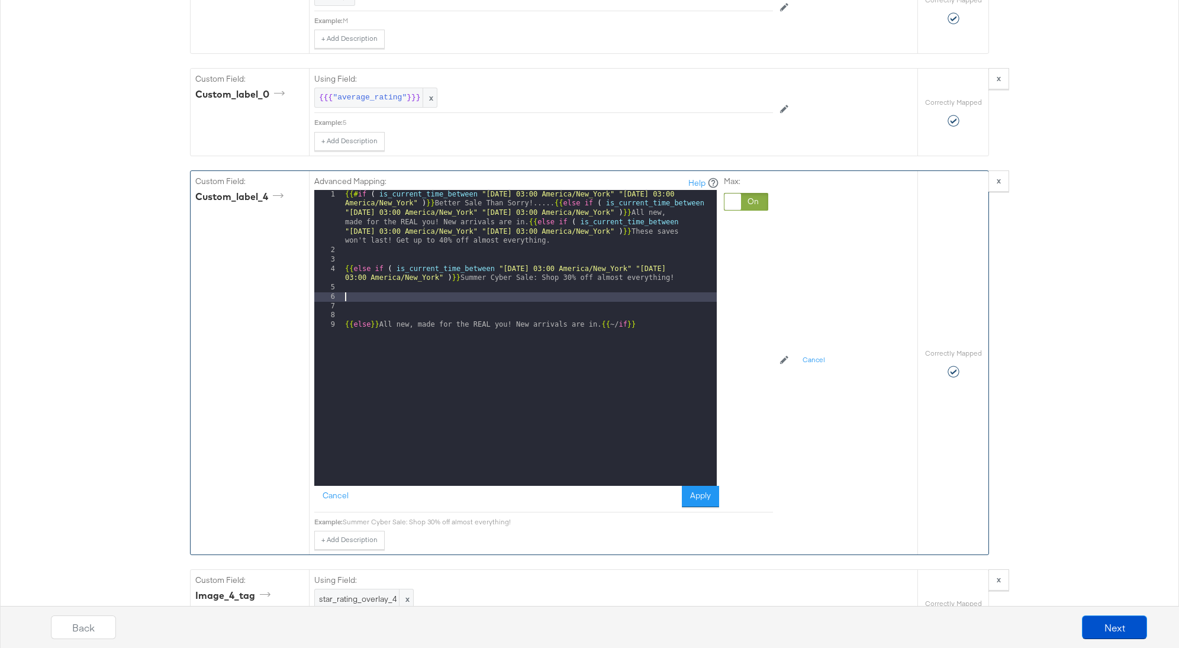
paste textarea
drag, startPoint x: 543, startPoint y: 276, endPoint x: 543, endPoint y: 321, distance: 45.0
click at [543, 276] on div "{{# if ( is_current_time_between "[DATE] 03:00 America/New_York" "[DATE] 03:00 …" at bounding box center [530, 370] width 374 height 361
click at [700, 276] on div "{{# if ( is_current_time_between "[DATE] 03:00 America/New_York" "[DATE] 03:00 …" at bounding box center [530, 370] width 374 height 361
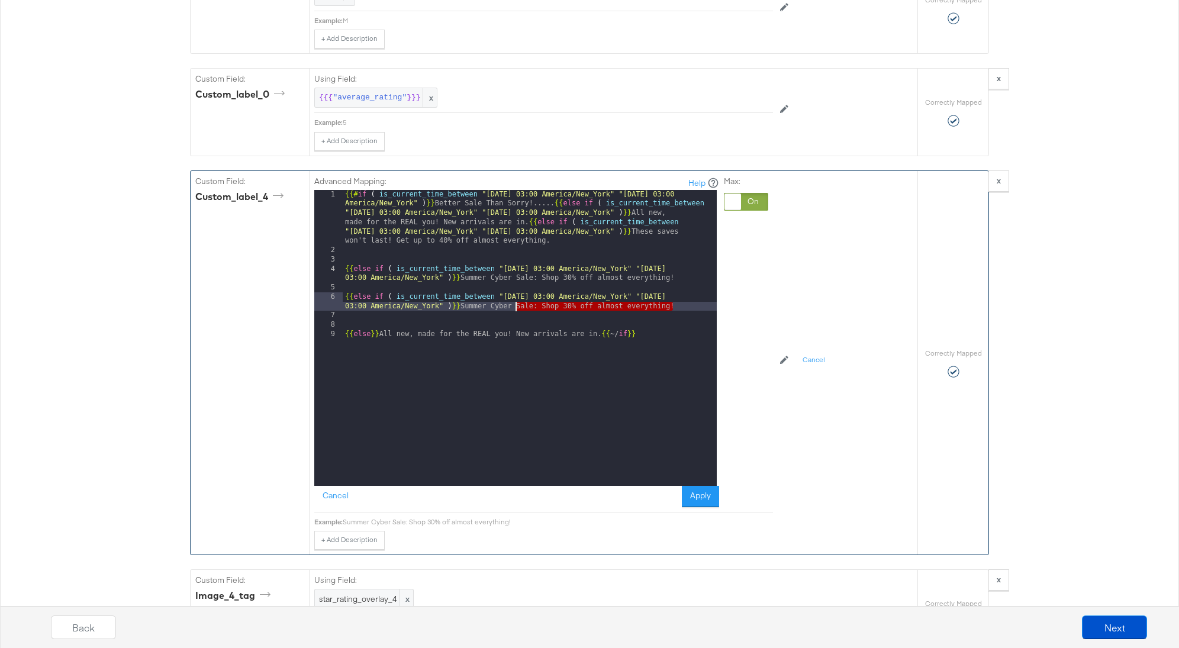
drag, startPoint x: 673, startPoint y: 287, endPoint x: 507, endPoint y: 288, distance: 166.3
click at [507, 288] on div "{{# if ( is_current_time_between "[DATE] 03:00 America/New_York" "[DATE] 03:00 …" at bounding box center [530, 370] width 374 height 361
click at [477, 285] on div "{{# if ( is_current_time_between "[DATE] 03:00 America/New_York" "[DATE] 03:00 …" at bounding box center [530, 370] width 374 height 361
click at [552, 190] on div "{{# if ( is_current_time_between "[DATE] 03:00 America/New_York" "[DATE] 03:00 …" at bounding box center [530, 370] width 374 height 361
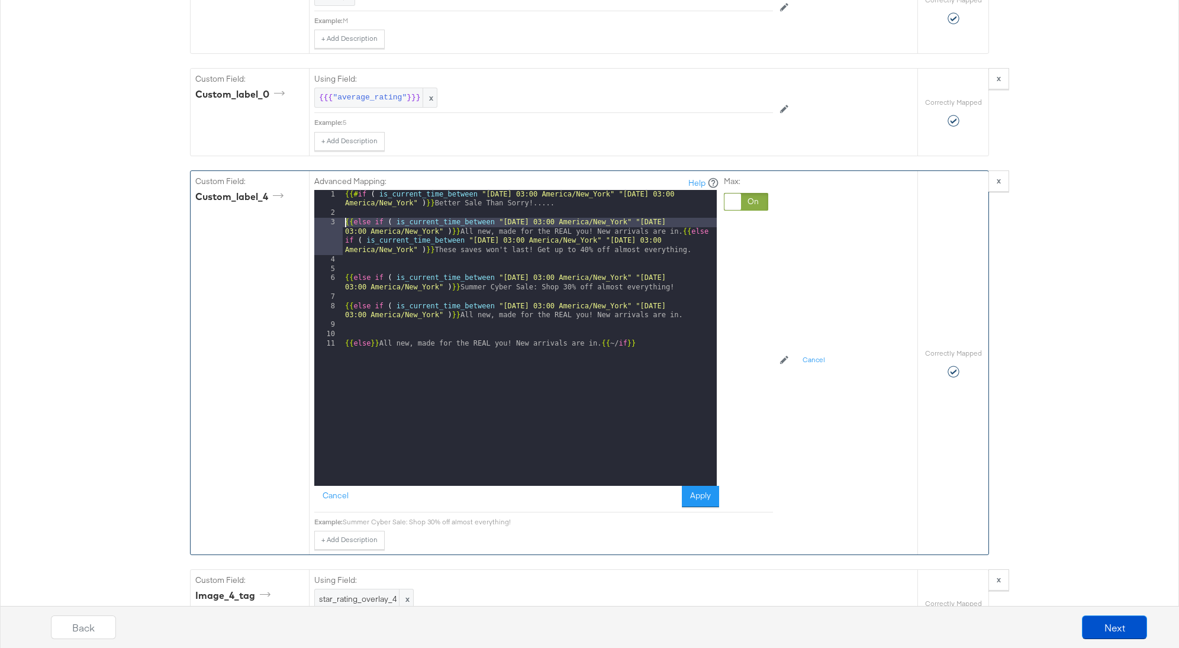
click at [679, 211] on div "{{# if ( is_current_time_between "[DATE] 03:00 America/New_York" "[DATE] 03:00 …" at bounding box center [530, 352] width 374 height 324
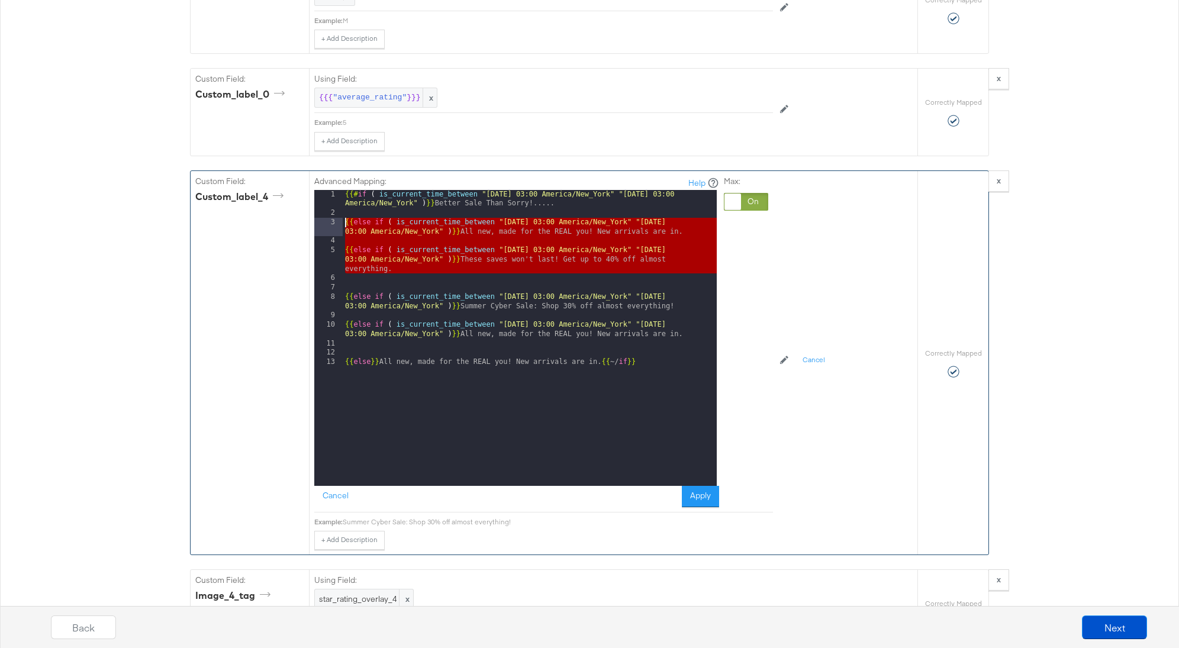
drag, startPoint x: 408, startPoint y: 254, endPoint x: 324, endPoint y: 202, distance: 99.4
click at [324, 202] on div "1 2 3 4 5 6 7 8 9 10 11 12 13 {{# if ( is_current_time_between "[DATE] 03:00 Am…" at bounding box center [515, 338] width 403 height 296
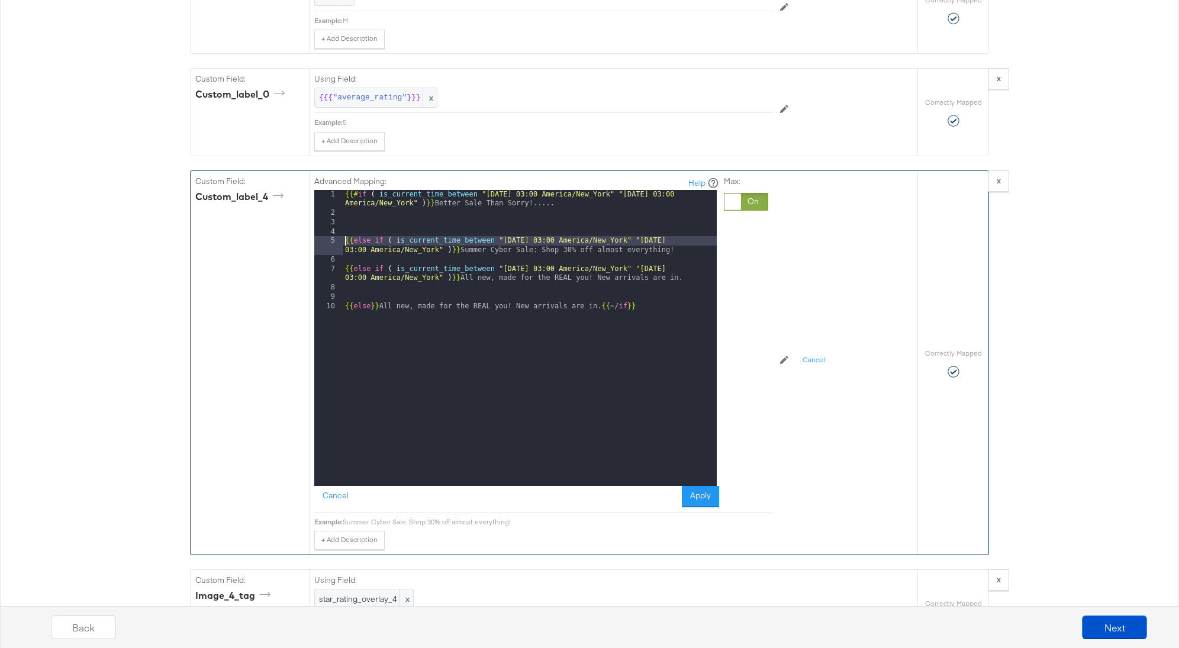
drag, startPoint x: 343, startPoint y: 220, endPoint x: 345, endPoint y: 266, distance: 46.2
click at [343, 220] on div "{{# if ( is_current_time_between "[DATE] 03:00 America/New_York" "[DATE] 03:00 …" at bounding box center [530, 352] width 374 height 324
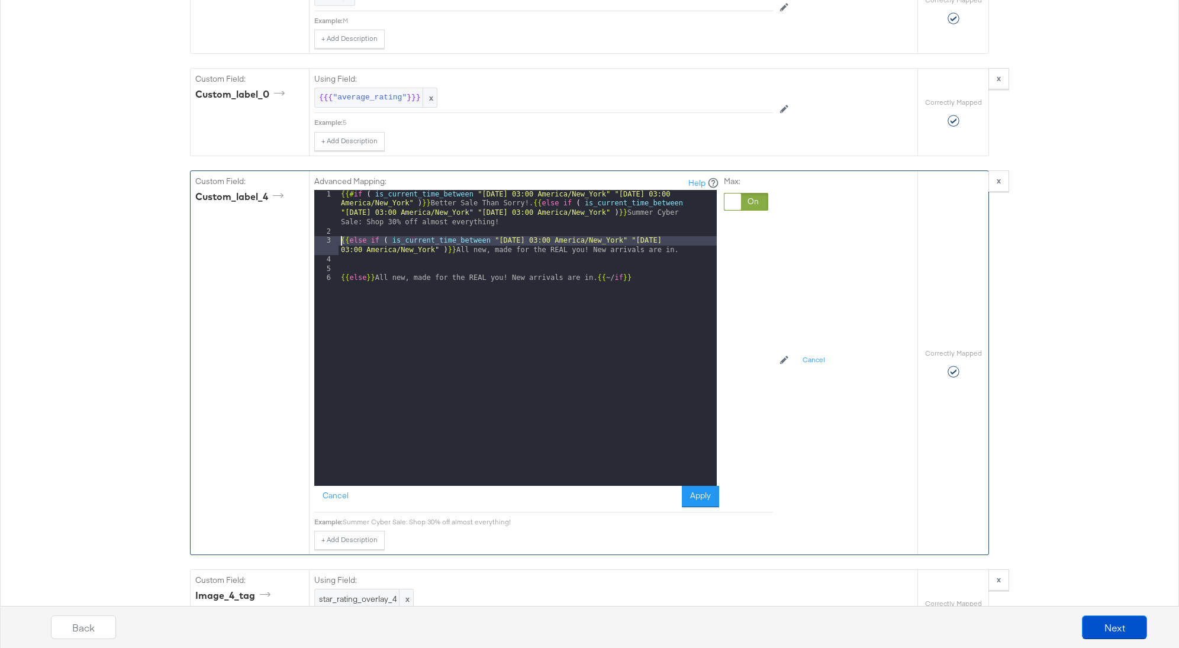
click at [339, 222] on div "{{# if ( is_current_time_between "[DATE] 03:00 America/New_York" "[DATE] 03:00 …" at bounding box center [528, 361] width 378 height 343
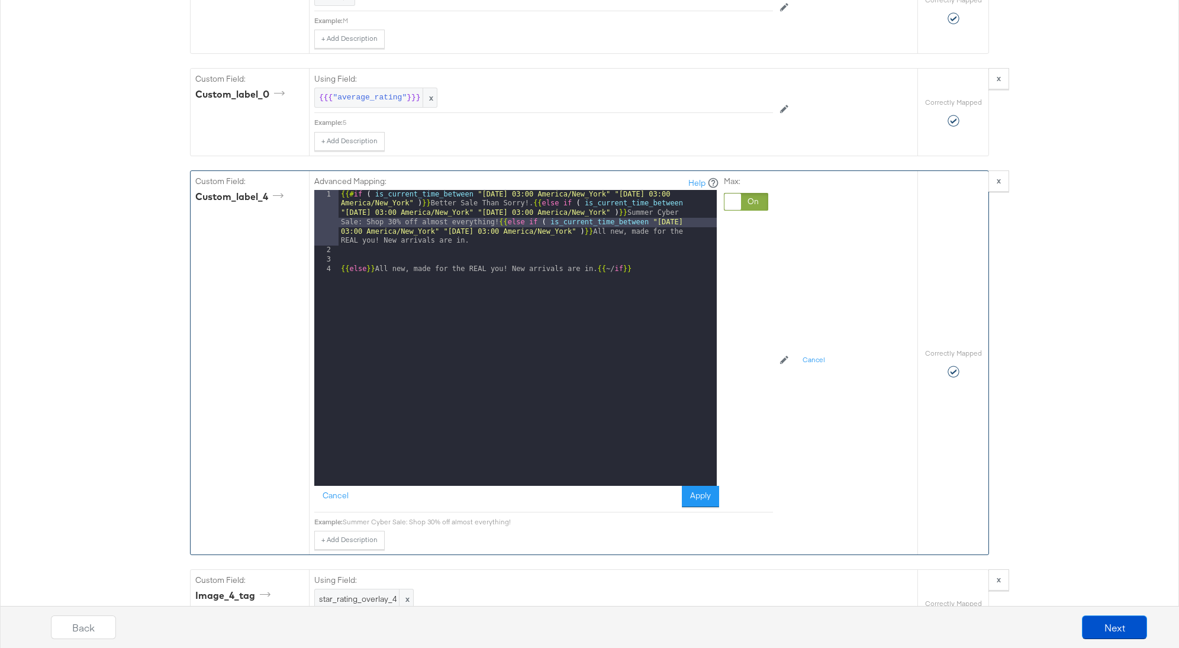
click at [340, 249] on div "{{# if ( is_current_time_between "[DATE] 03:00 America/New_York" "[DATE] 03:00 …" at bounding box center [528, 370] width 378 height 361
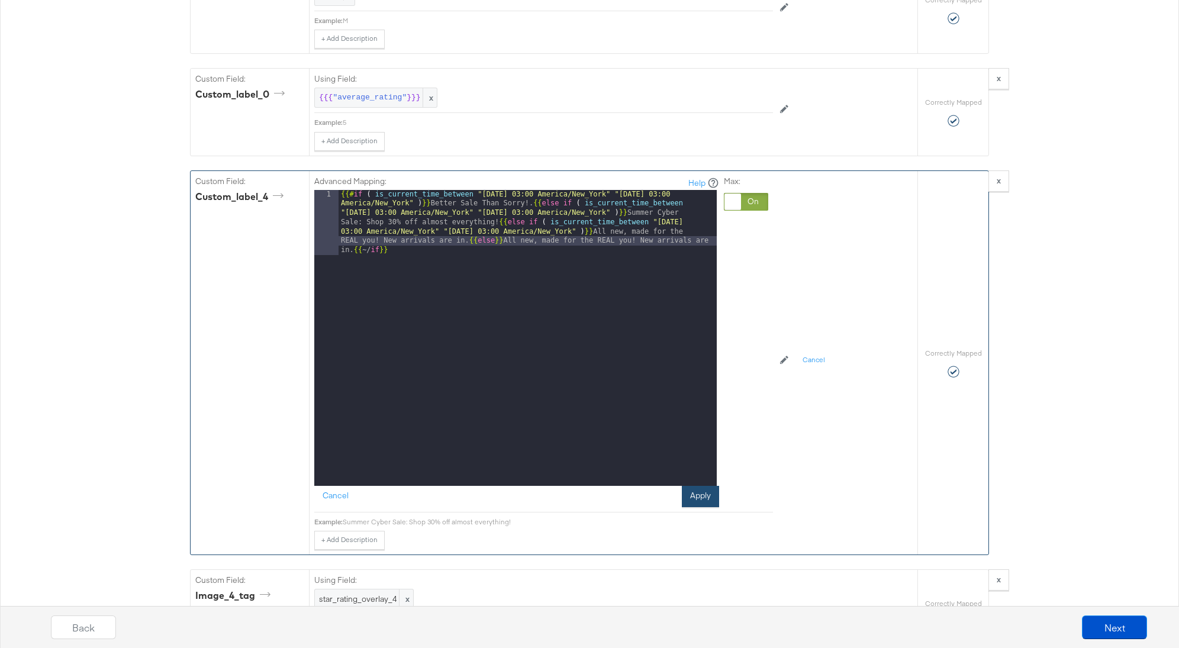
click at [690, 486] on button "Apply" at bounding box center [700, 496] width 37 height 21
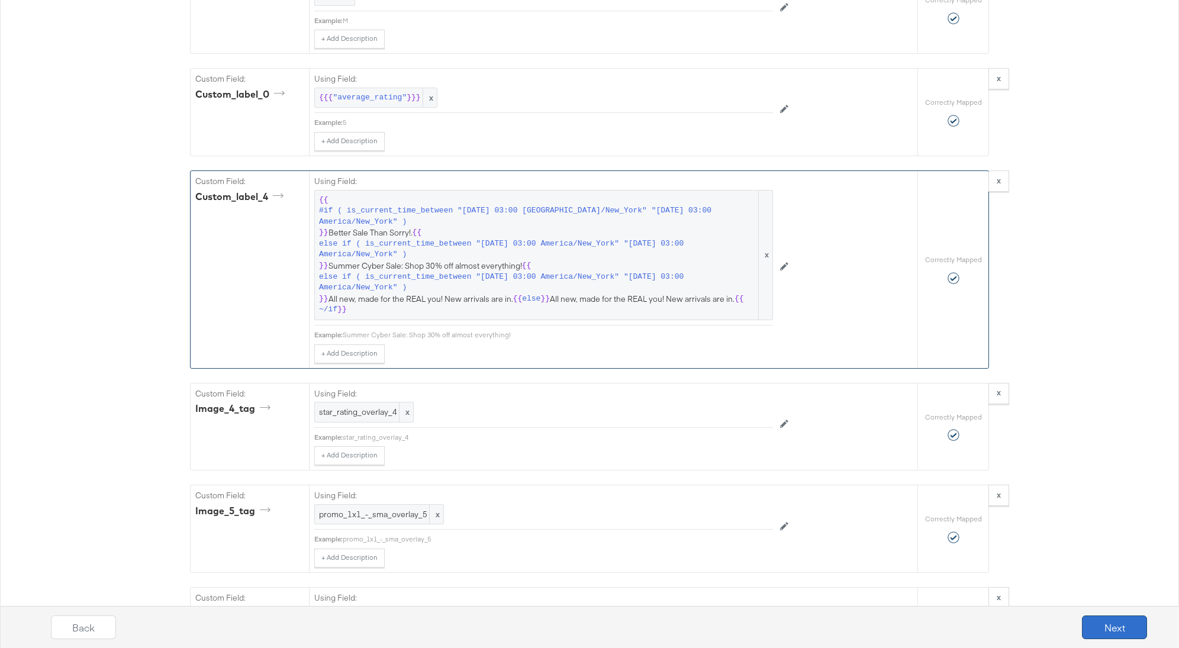
click at [1097, 631] on button "Next" at bounding box center [1114, 628] width 65 height 24
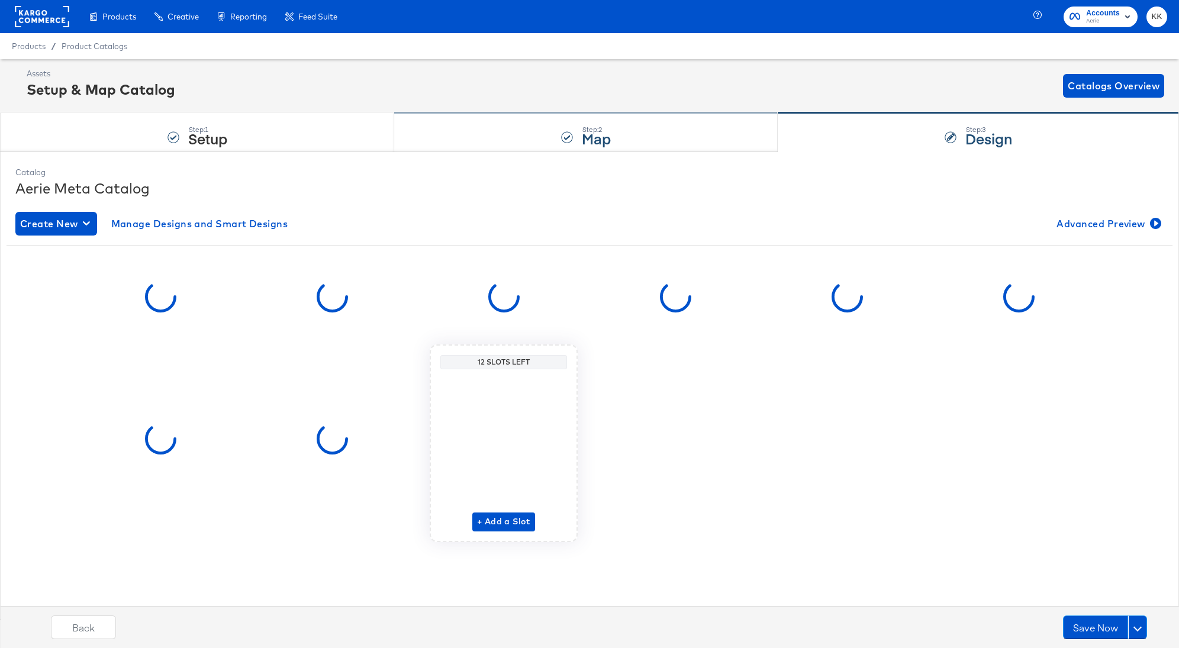
click at [611, 139] on div "Step: 2 Map" at bounding box center [586, 132] width 384 height 39
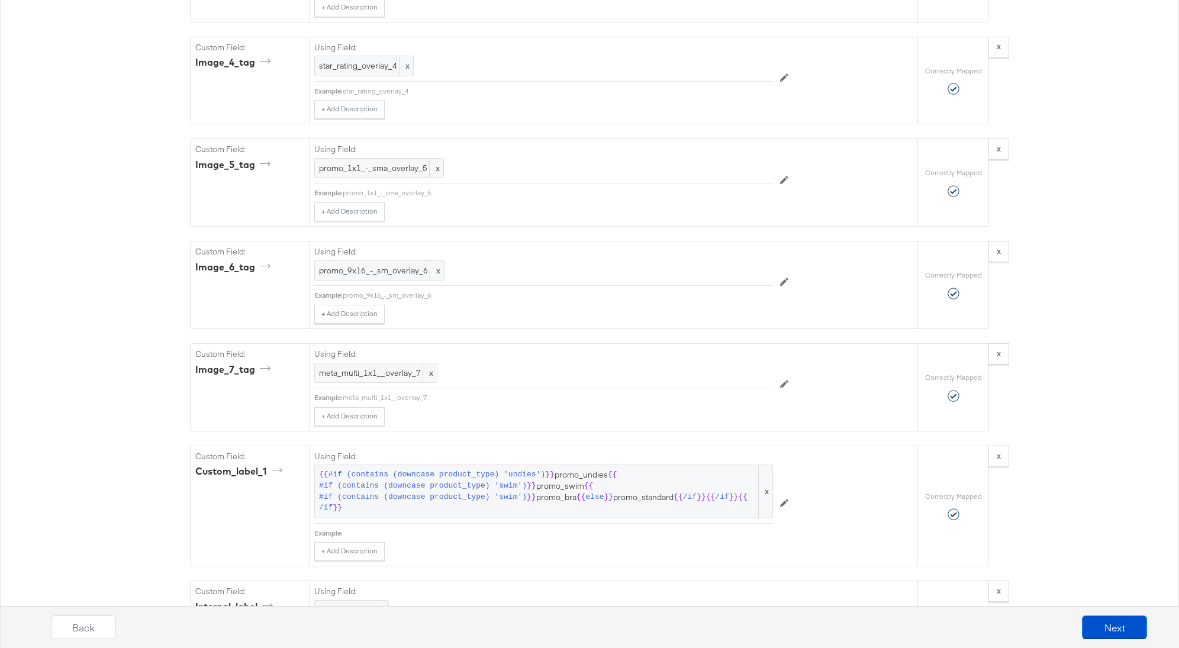
scroll to position [3221, 0]
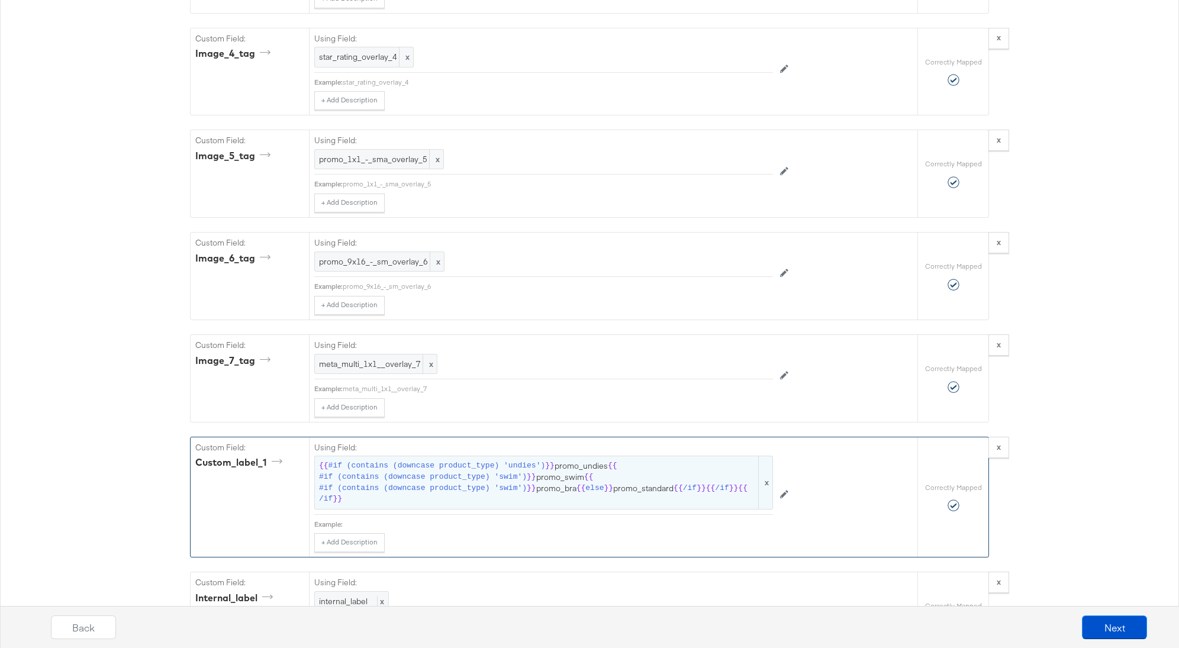
click at [520, 472] on span "#if (contains (downcase product_type) 'swim')" at bounding box center [423, 477] width 208 height 11
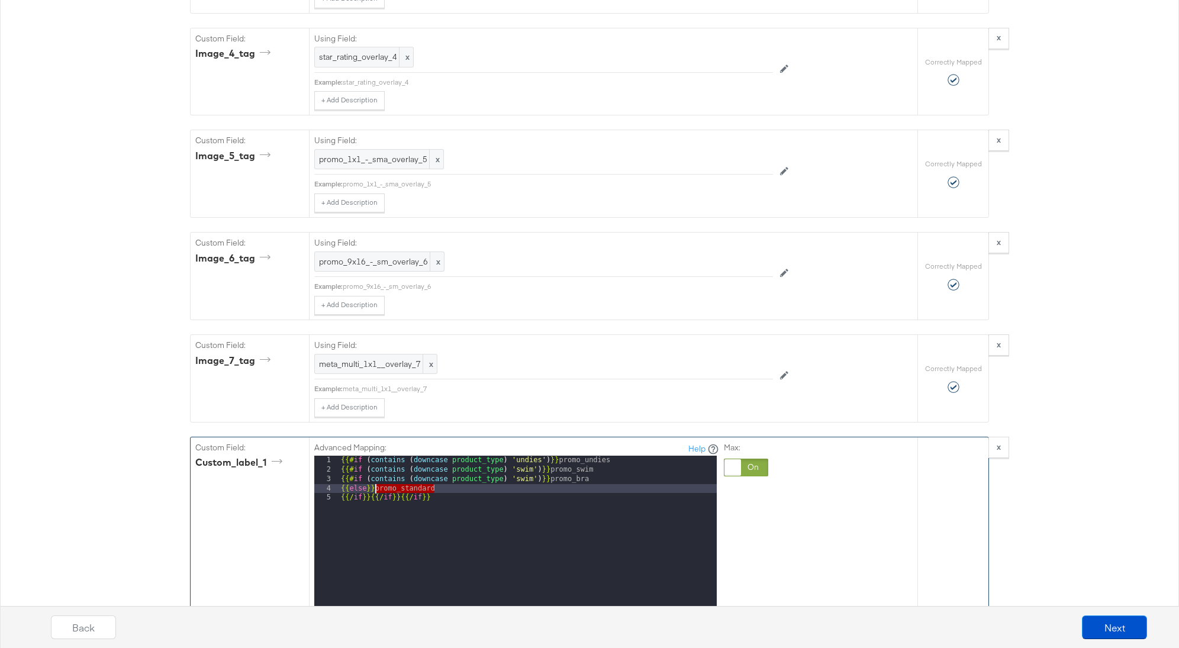
drag, startPoint x: 434, startPoint y: 462, endPoint x: 375, endPoint y: 462, distance: 59.2
click at [375, 462] on div "{{# if ( contains ( downcase product_type ) 'undies' ) }} promo_undies {{# if (…" at bounding box center [528, 613] width 378 height 315
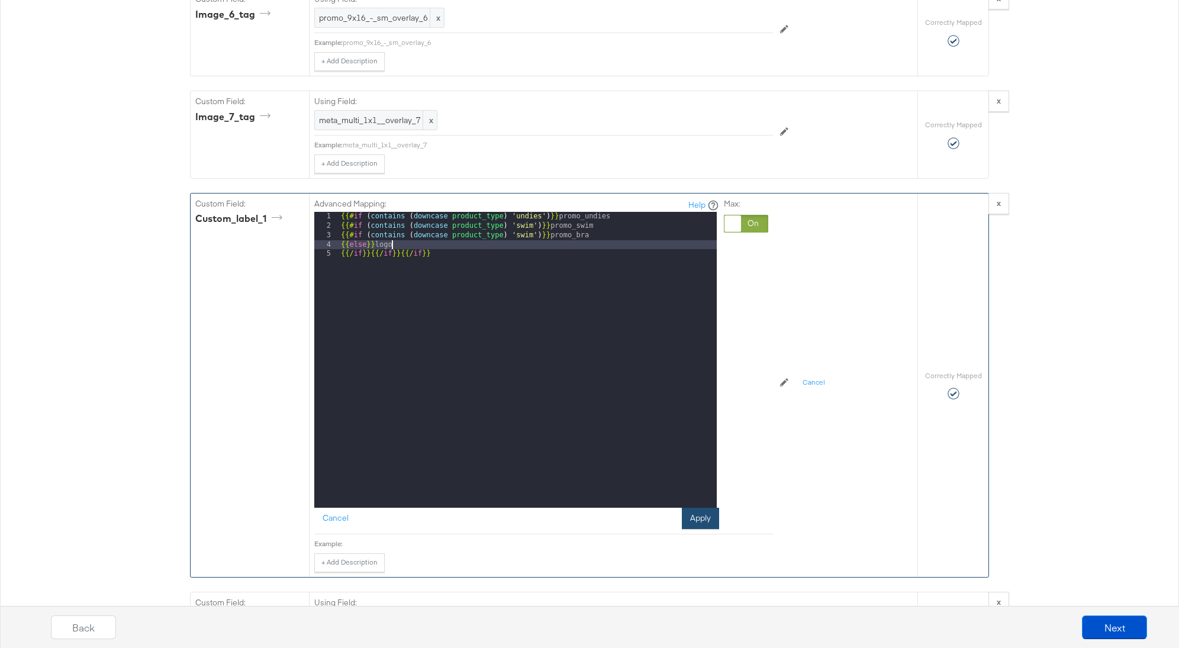
click at [701, 508] on button "Apply" at bounding box center [700, 518] width 37 height 21
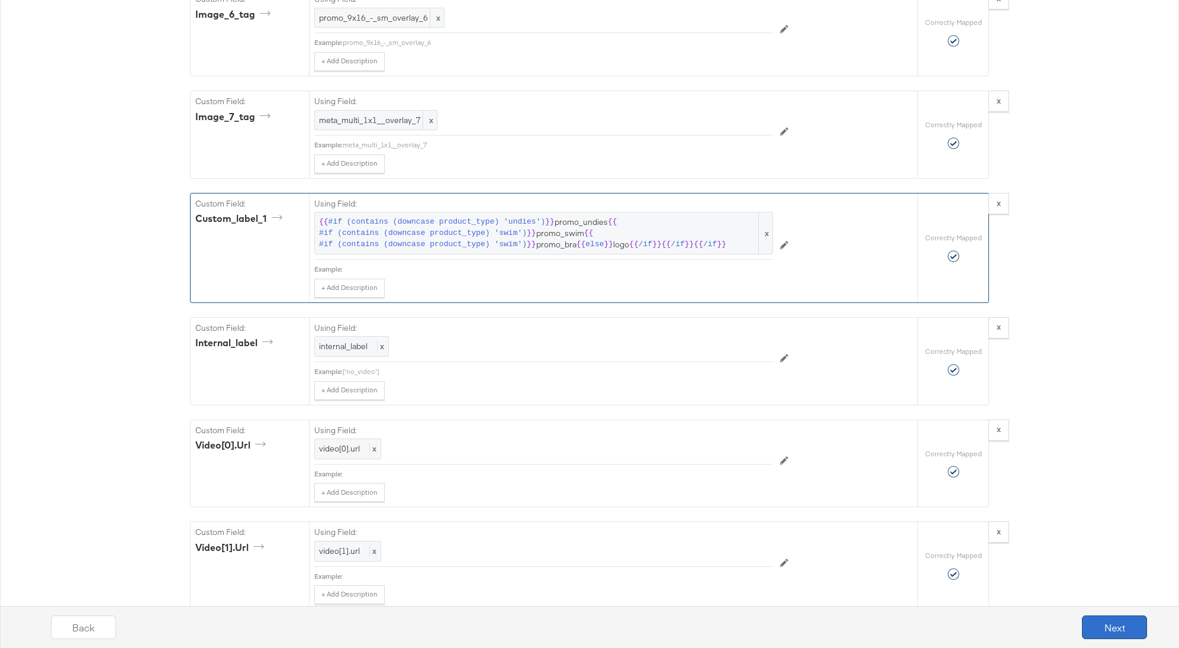
click at [1138, 625] on button "Next" at bounding box center [1114, 628] width 65 height 24
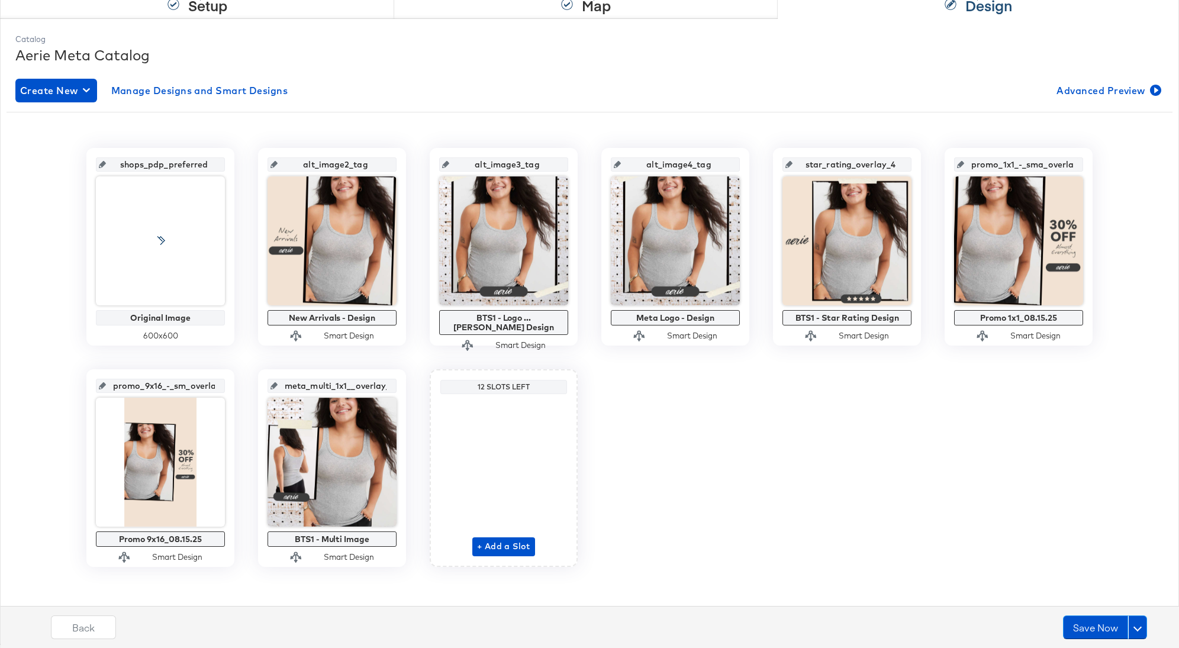
scroll to position [137, 0]
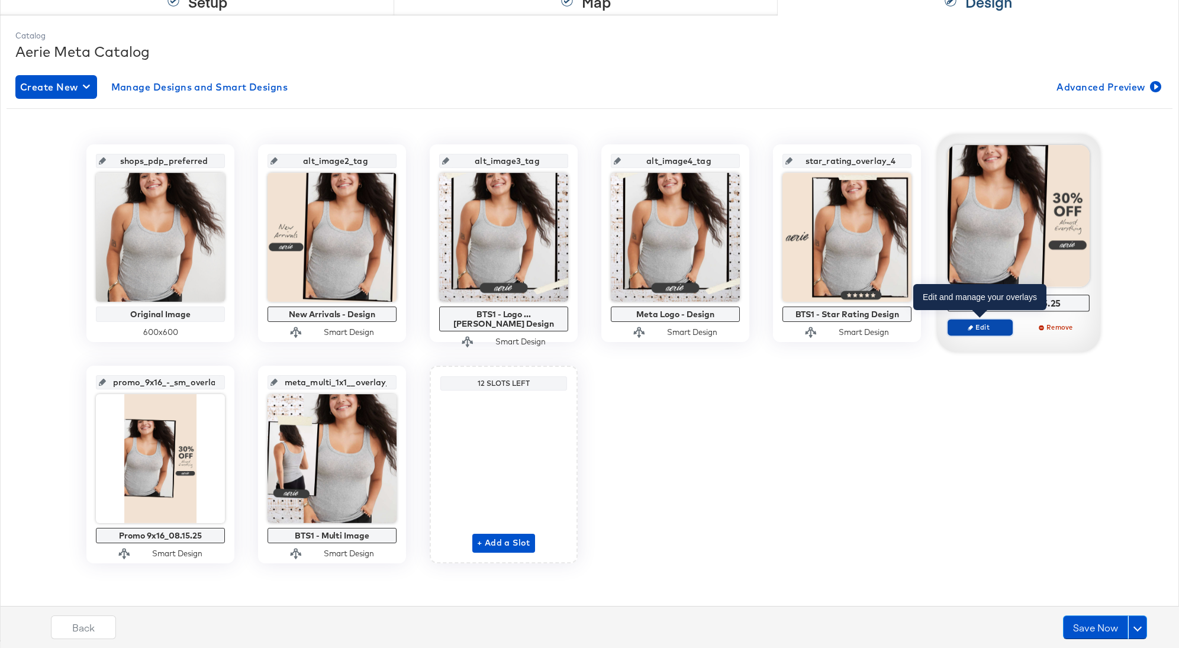
click at [986, 326] on span "Edit" at bounding box center [980, 327] width 54 height 9
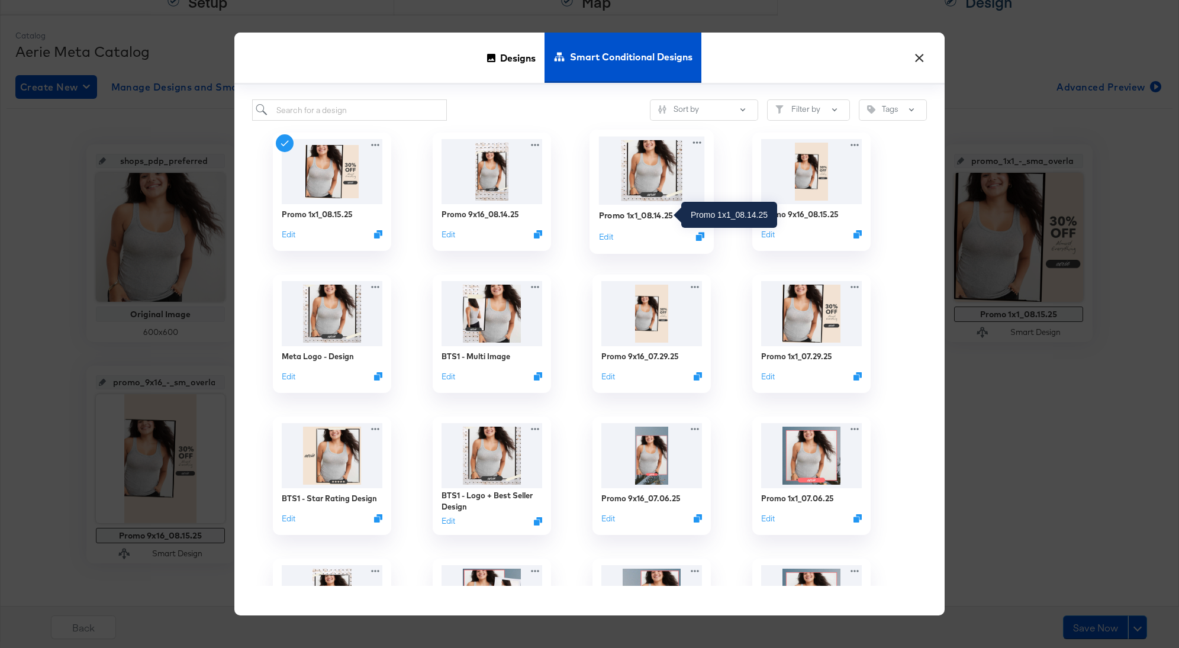
click at [646, 217] on div "Promo 1x1_08.14.25" at bounding box center [636, 215] width 75 height 11
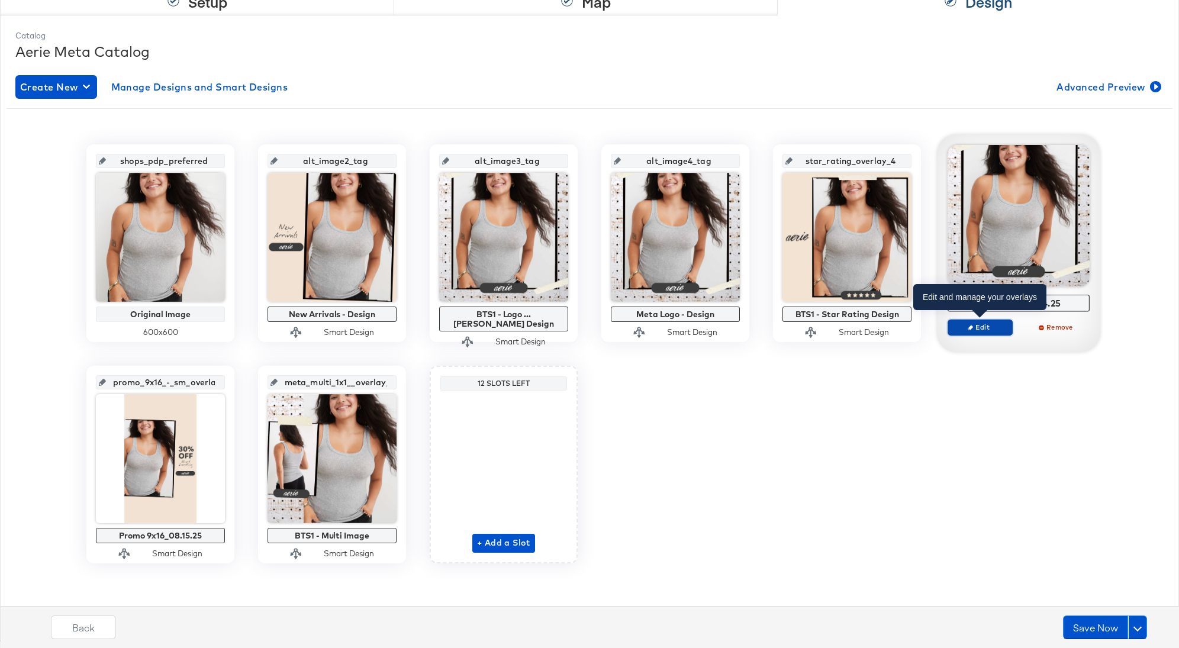
click at [984, 323] on span "Edit" at bounding box center [980, 327] width 54 height 9
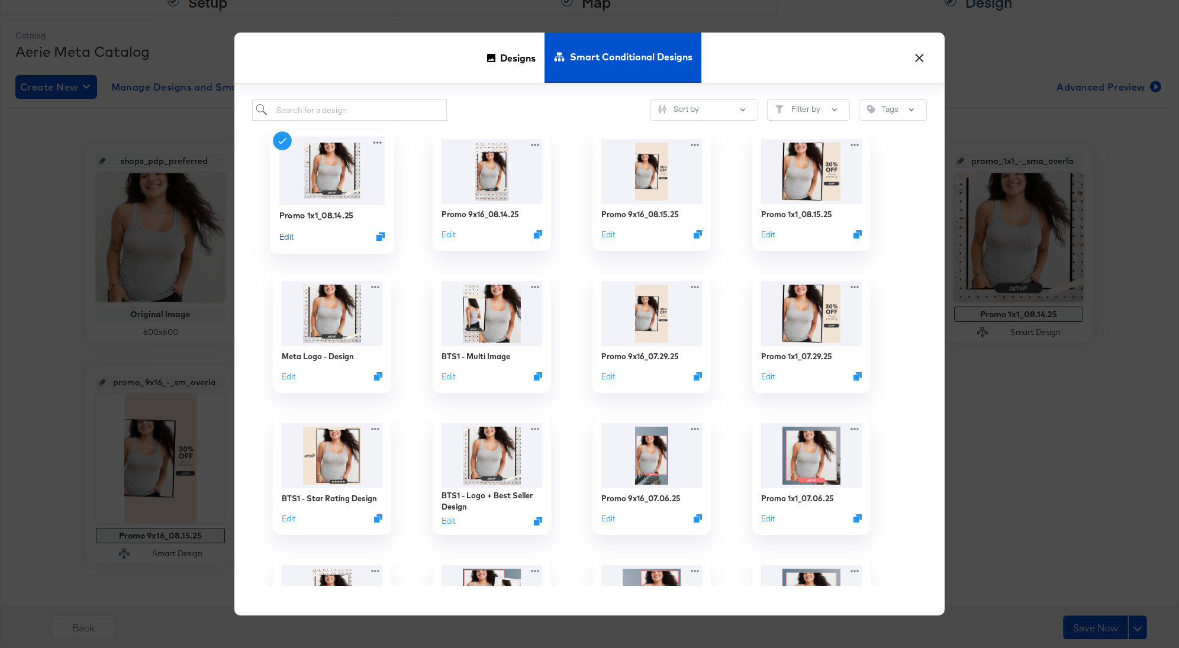
click at [288, 238] on button "Edit" at bounding box center [286, 236] width 14 height 11
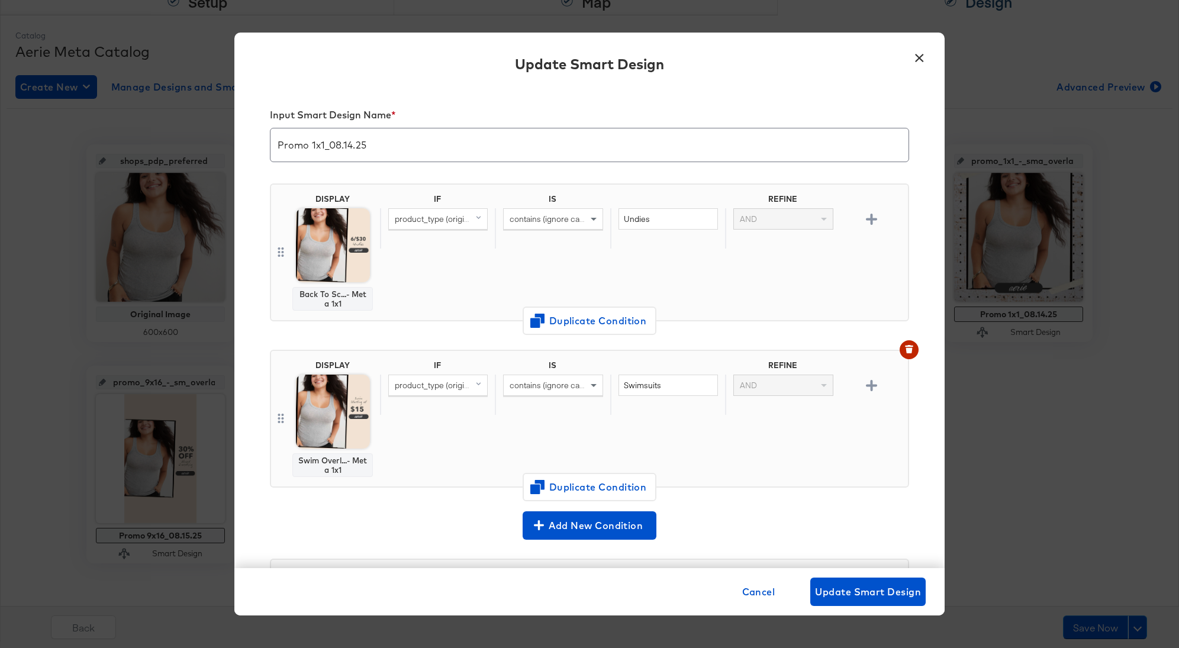
click at [350, 144] on input "Promo 1x1_08.14.25" at bounding box center [590, 140] width 638 height 33
type input "Promo 1x1_08.18.25"
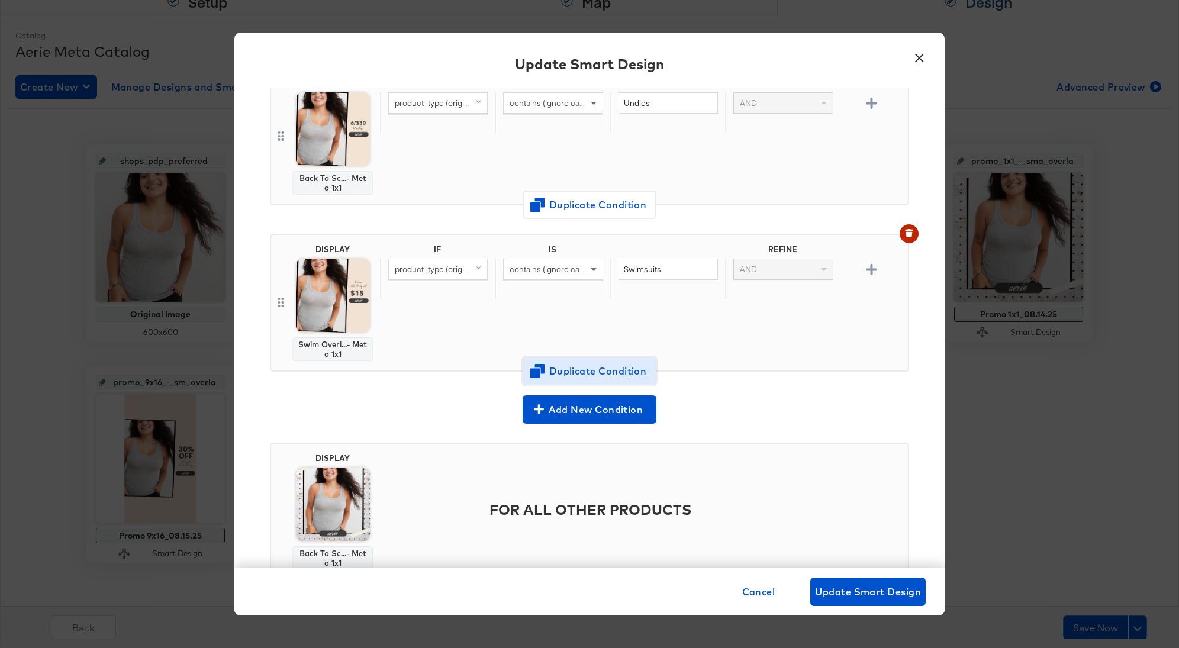
click at [592, 376] on span "Duplicate Condition" at bounding box center [589, 371] width 115 height 17
drag, startPoint x: 674, startPoint y: 262, endPoint x: 598, endPoint y: 262, distance: 75.8
click at [598, 262] on div "product_type (original) contains (ignore case) Swimsuits AND" at bounding box center [641, 279] width 523 height 41
type input "Bra"
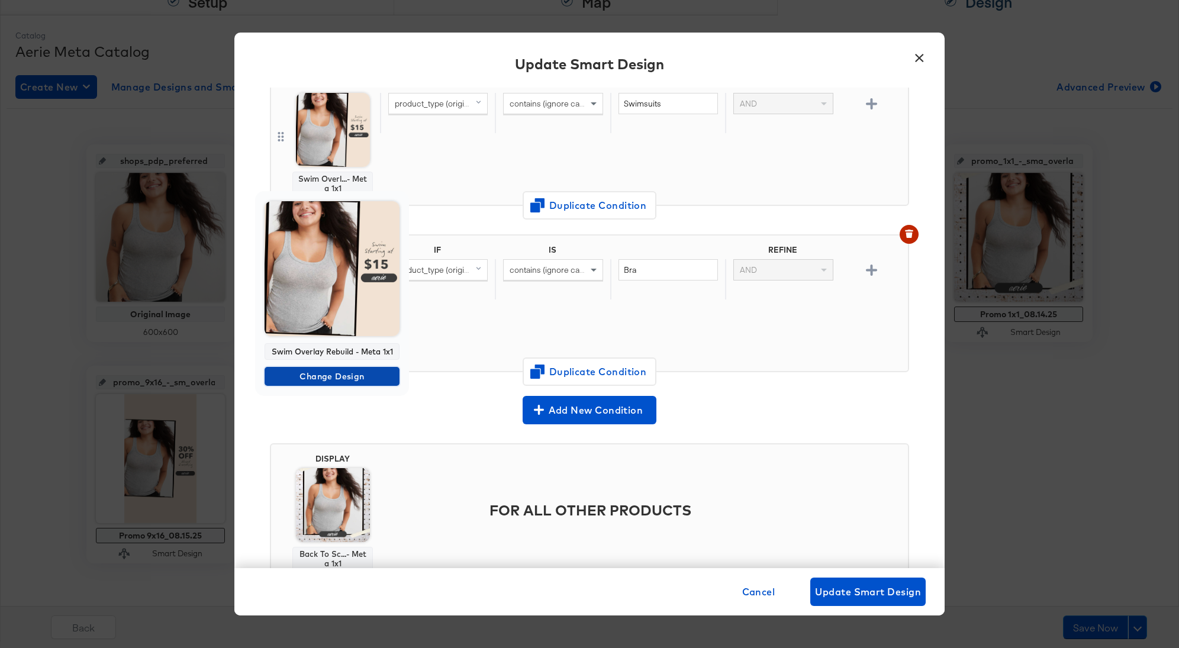
click at [332, 371] on span "Change Design" at bounding box center [331, 376] width 125 height 15
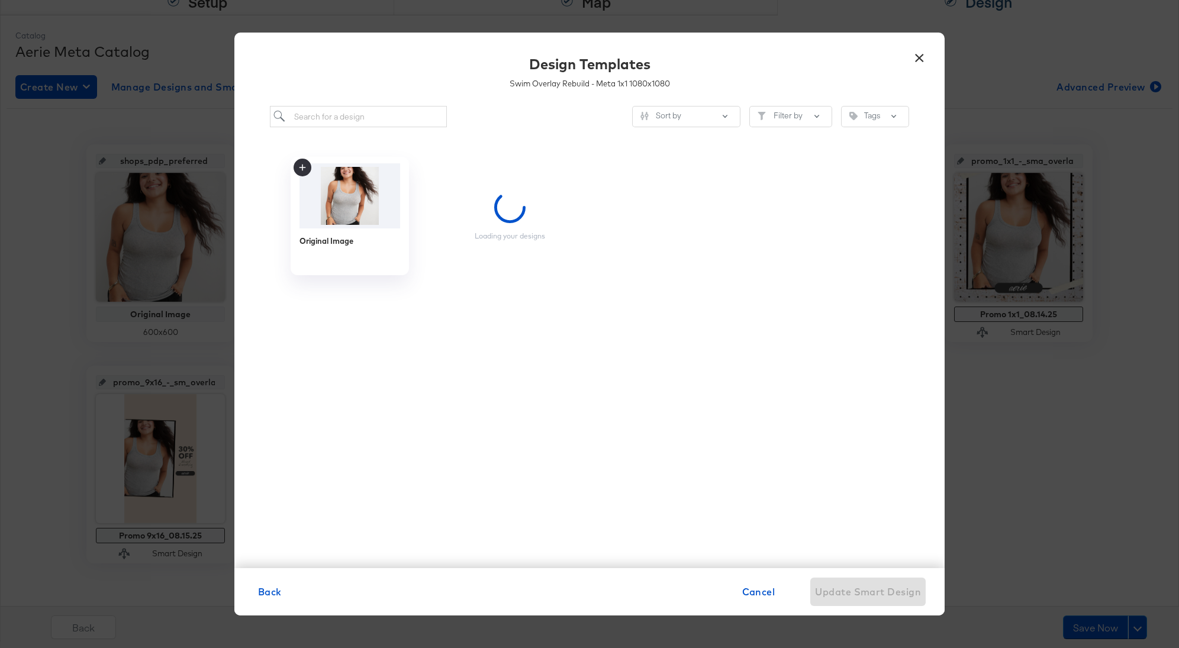
scroll to position [0, 0]
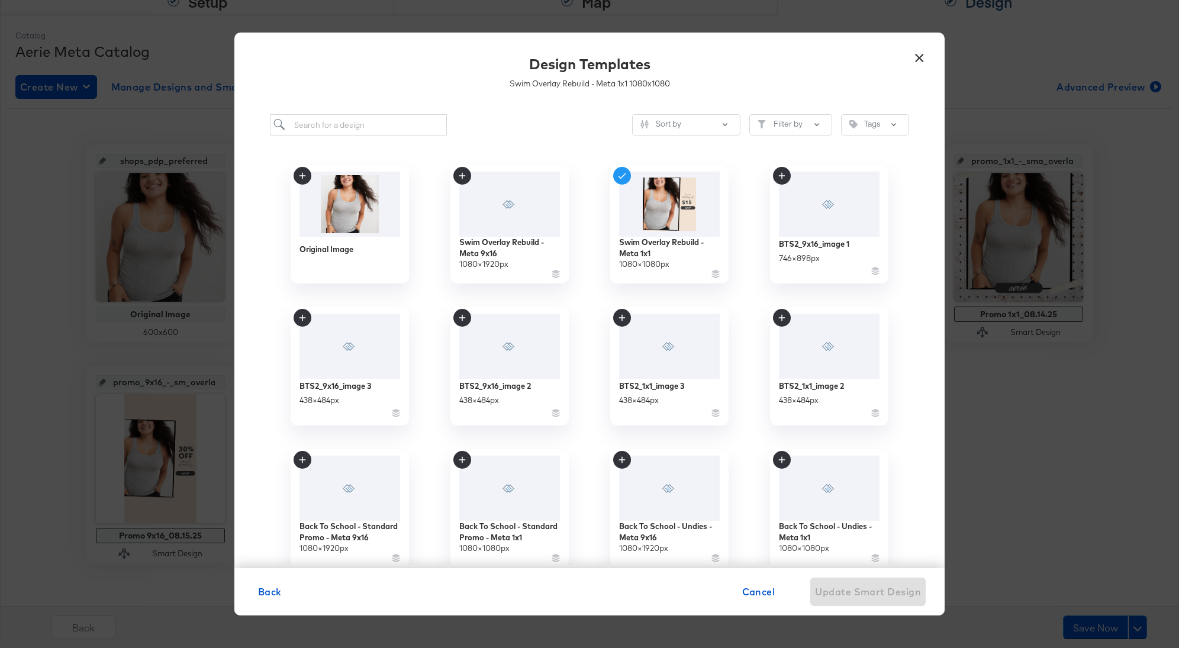
click at [359, 137] on div "Sort by Filter by Tags Original Image Swim Overlay Rebuild - Meta 9x16 1080 × 1…" at bounding box center [589, 335] width 710 height 466
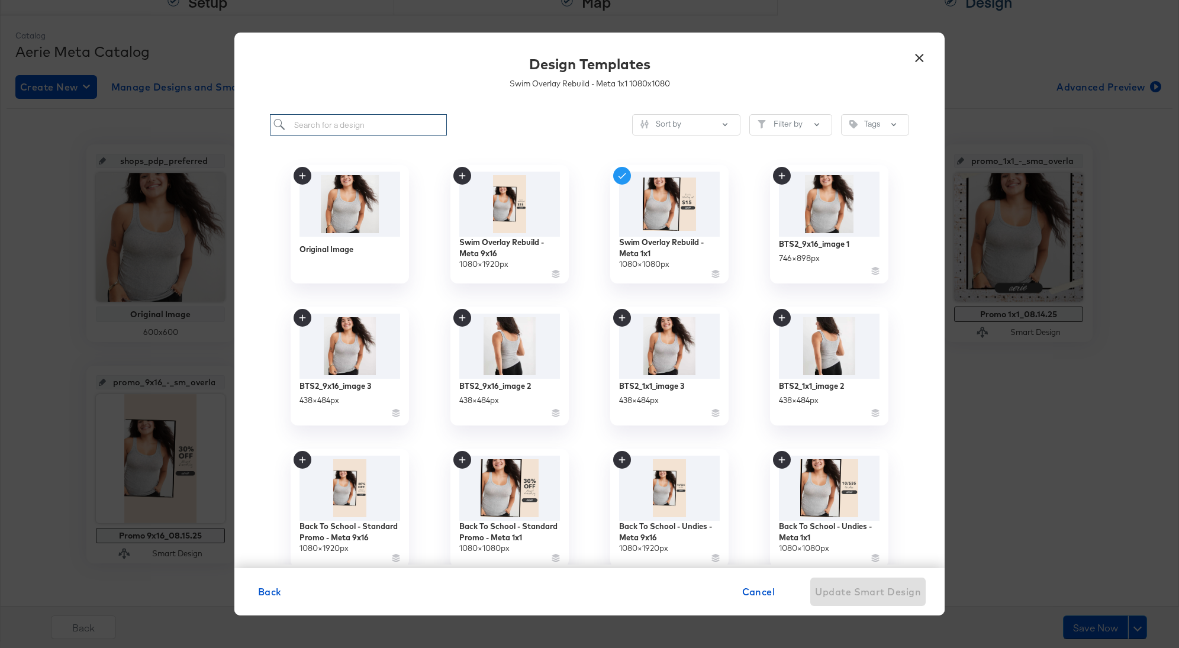
click at [341, 128] on input "search" at bounding box center [358, 125] width 177 height 22
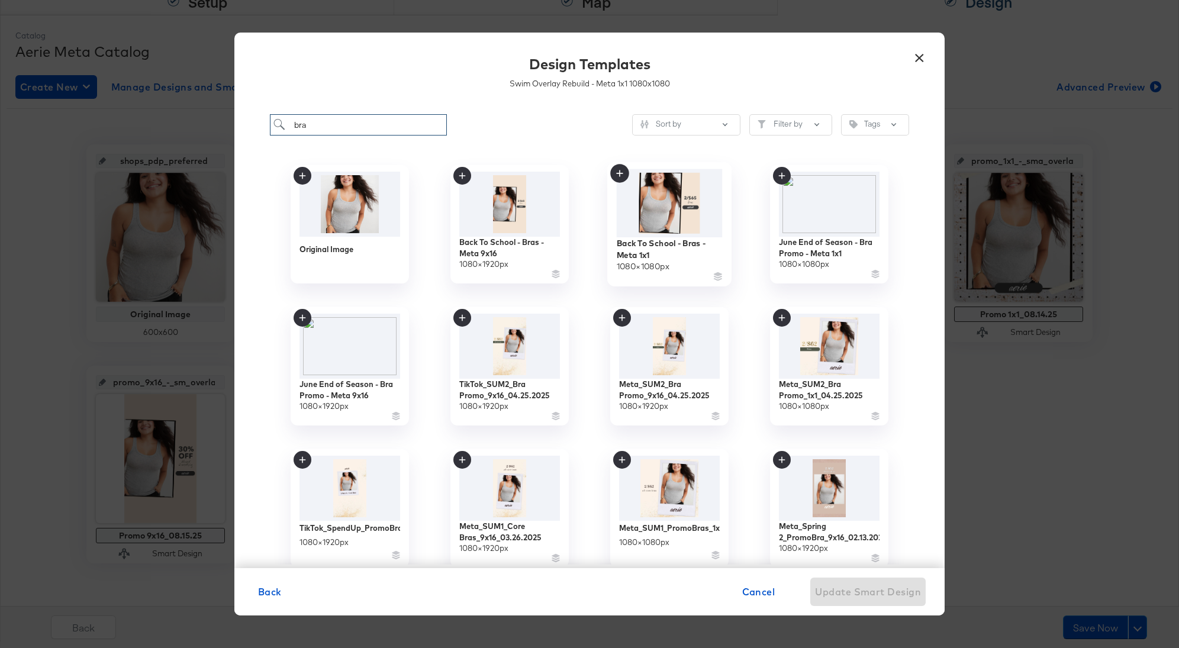
type input "bra"
click at [670, 222] on img at bounding box center [670, 203] width 106 height 68
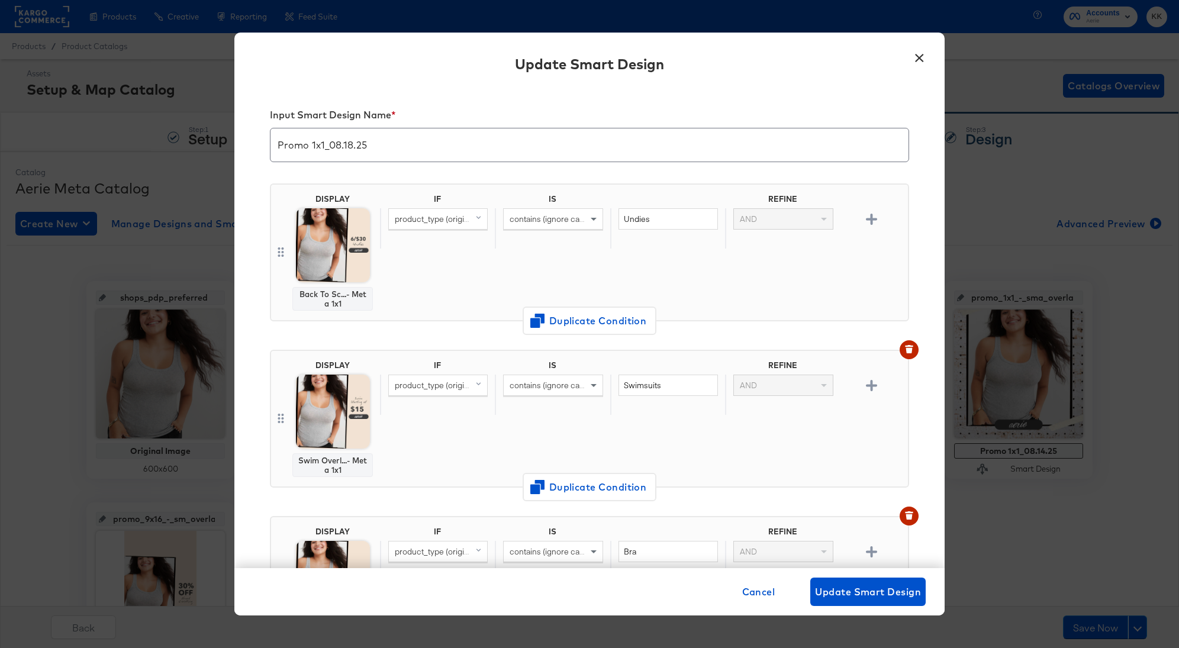
scroll to position [321, 0]
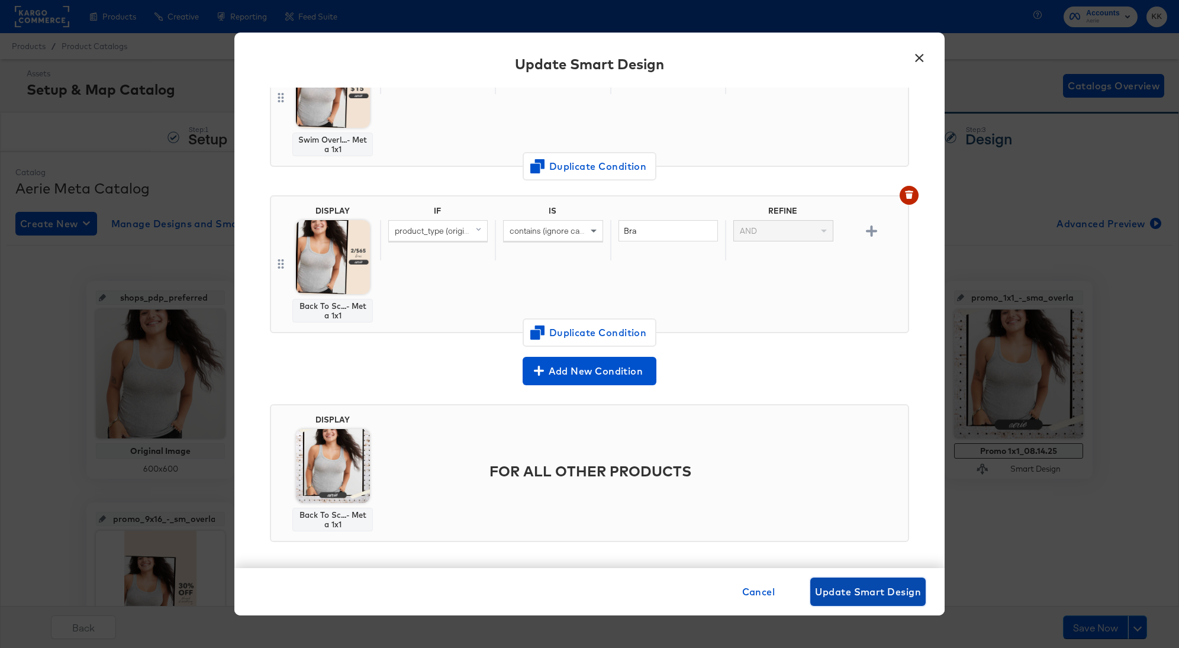
click at [832, 595] on span "Update Smart Design" at bounding box center [868, 592] width 106 height 17
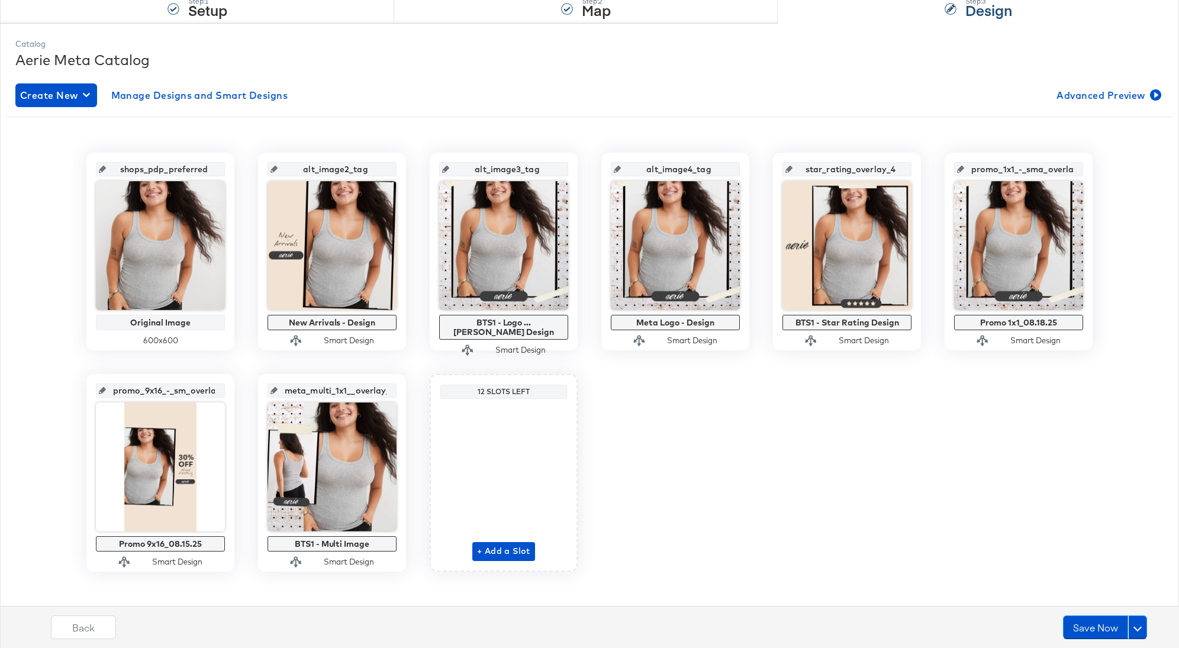
scroll to position [137, 0]
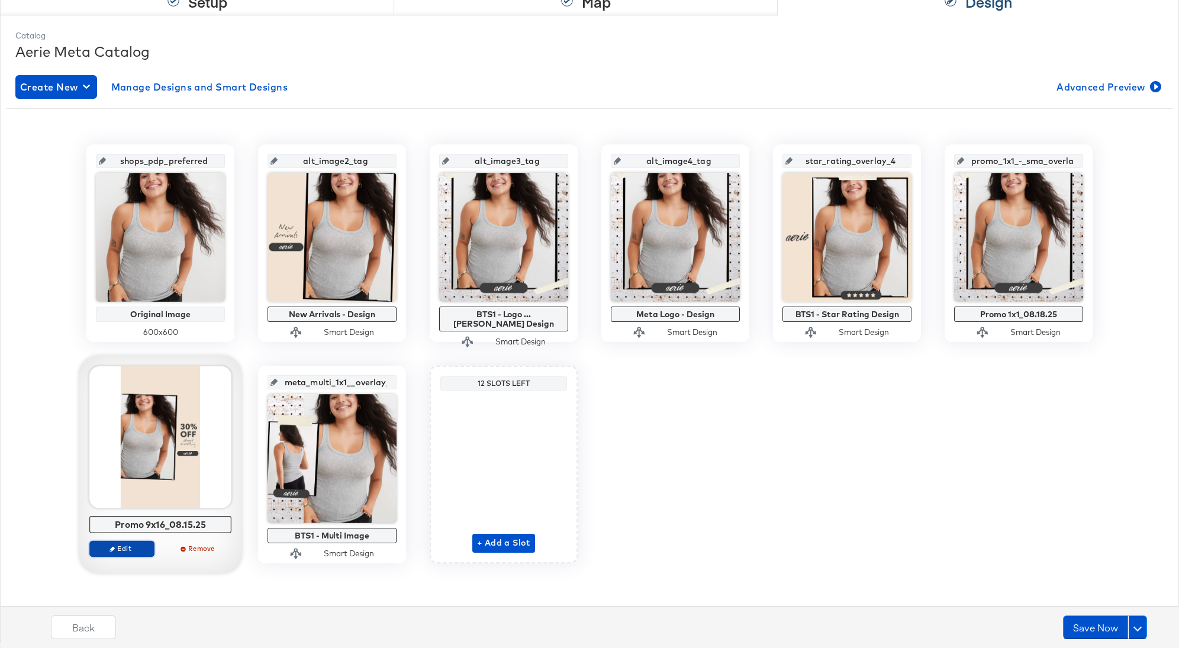
click at [129, 544] on span "Edit" at bounding box center [122, 548] width 54 height 9
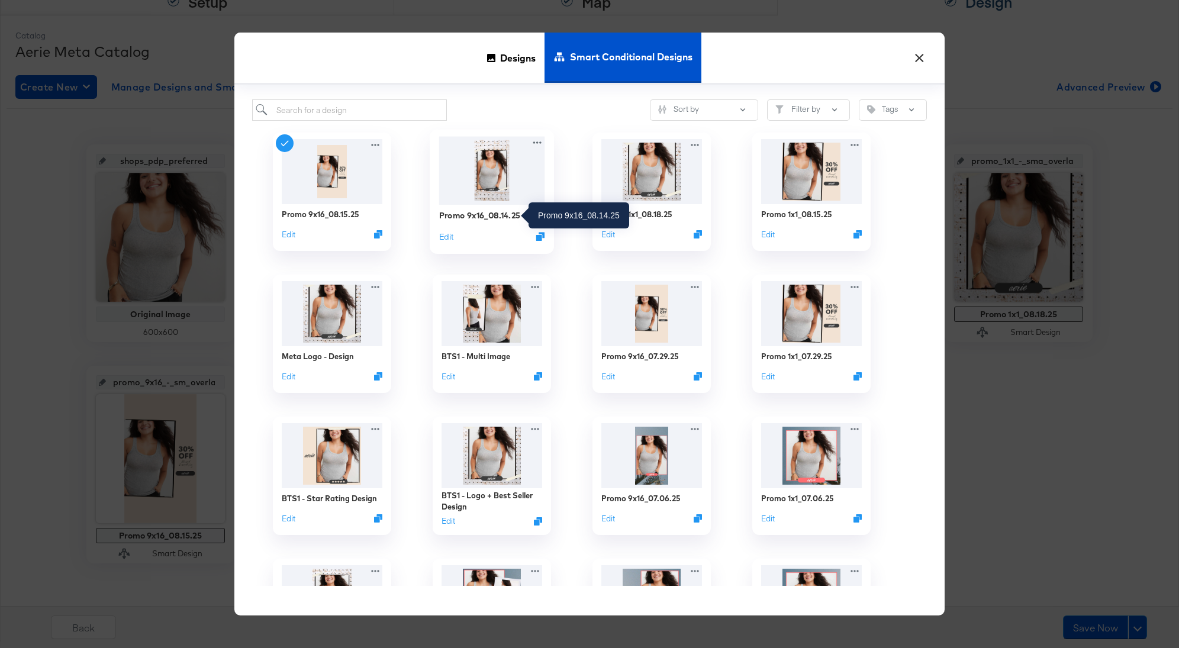
click at [510, 214] on div "Promo 9x16_08.14.25" at bounding box center [480, 215] width 82 height 11
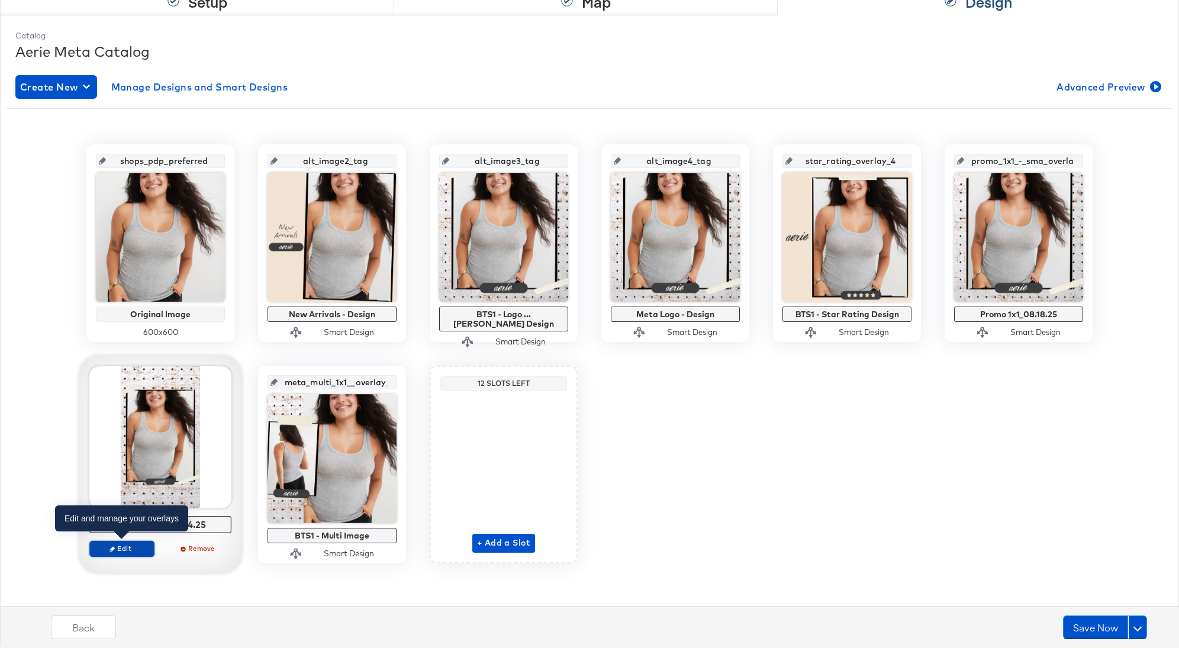
click at [127, 546] on span "Edit" at bounding box center [122, 548] width 54 height 9
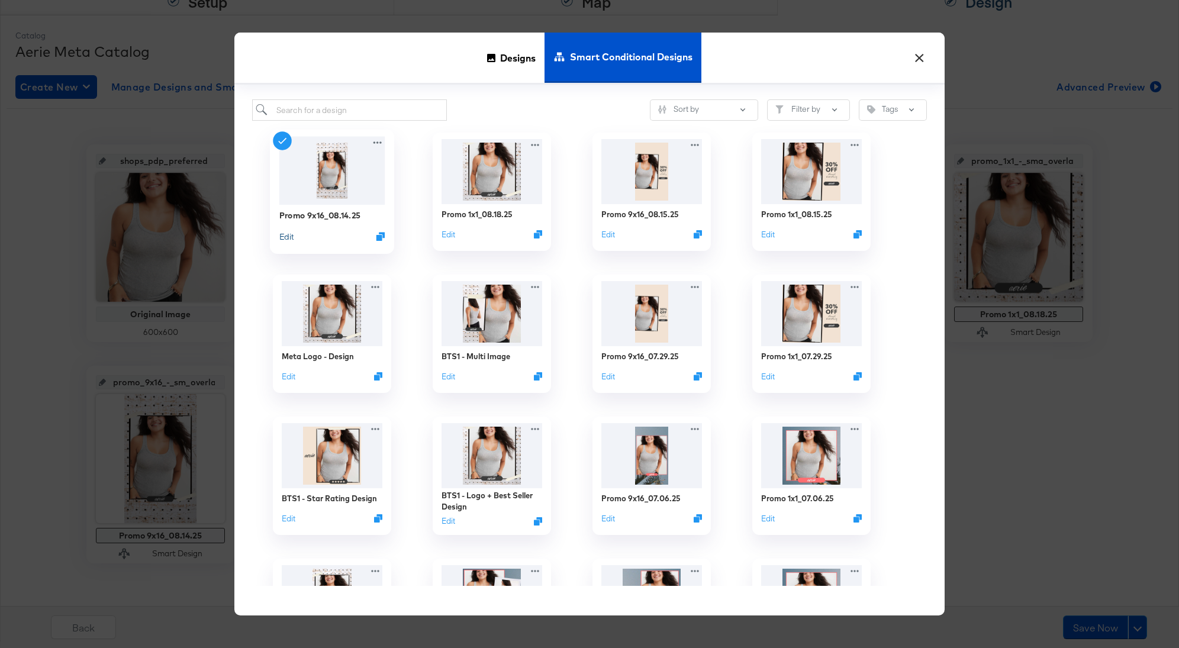
click at [286, 238] on button "Edit" at bounding box center [286, 236] width 14 height 11
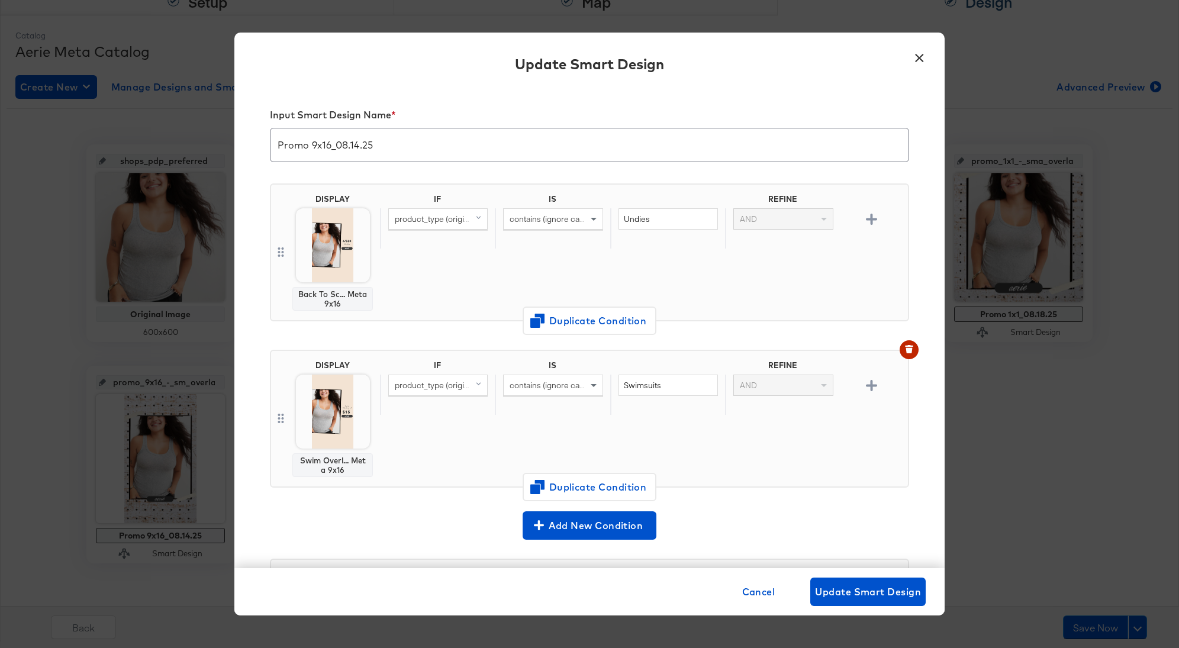
click at [358, 146] on input "Promo 9x16_08.14.25" at bounding box center [590, 140] width 638 height 33
click at [353, 147] on input "Promo 9x16_08.1.25" at bounding box center [590, 140] width 638 height 33
type input "Promo 9x16_08.18.25"
click at [605, 480] on span "Duplicate Condition" at bounding box center [589, 487] width 115 height 17
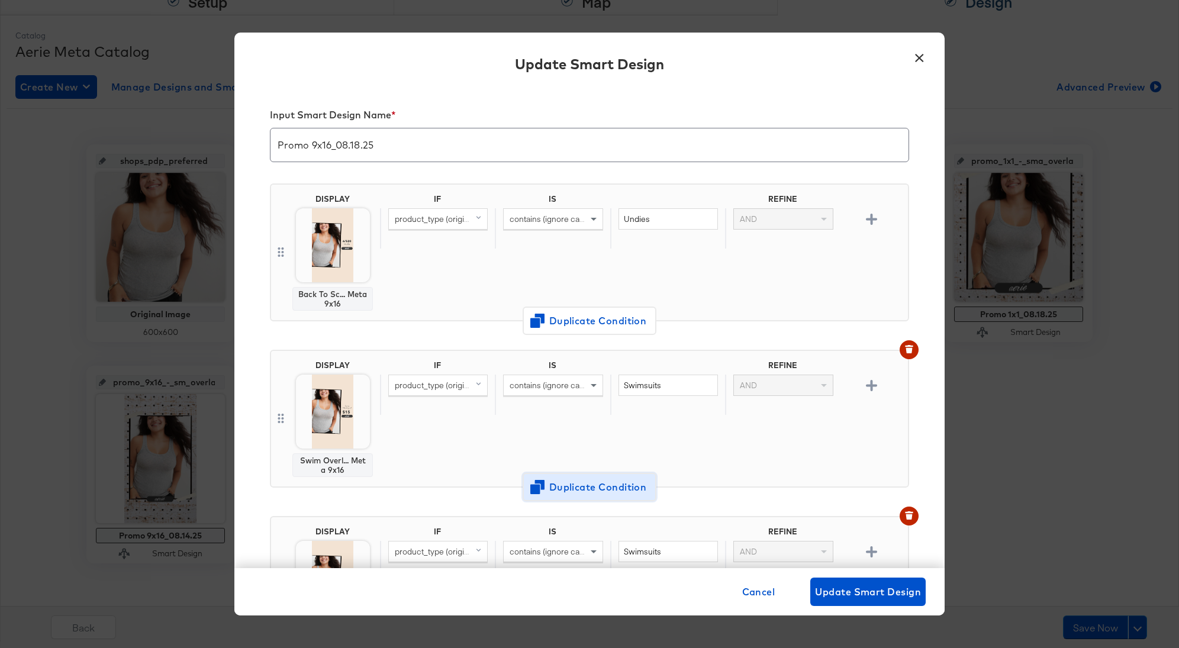
scroll to position [169, 0]
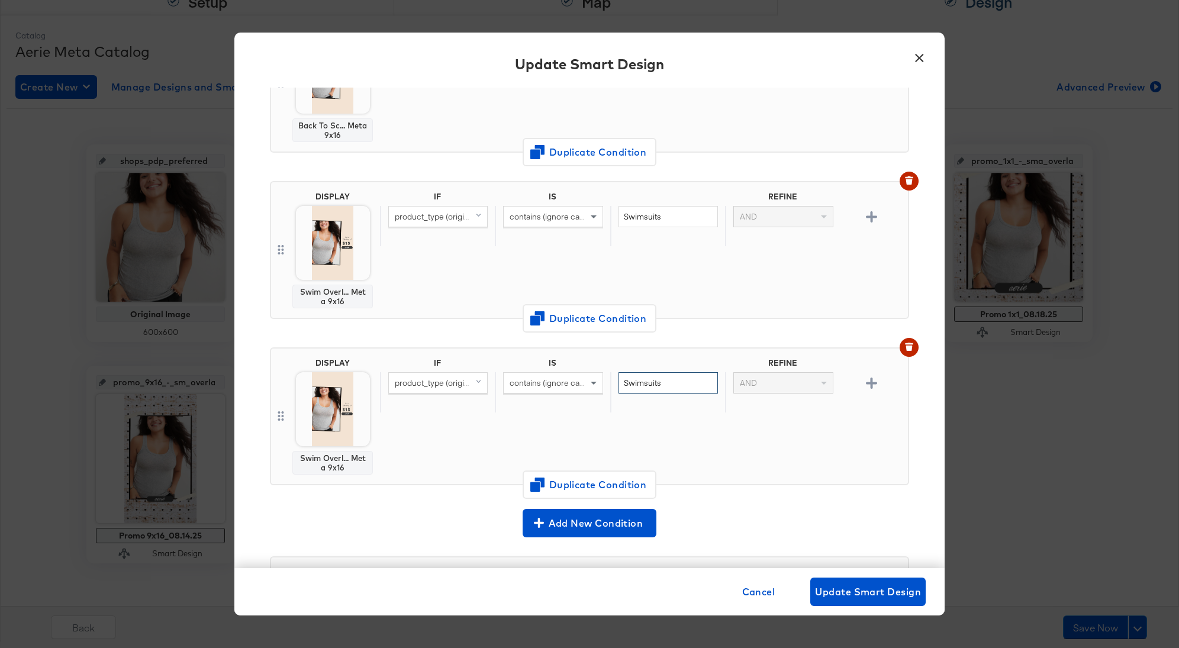
drag, startPoint x: 678, startPoint y: 380, endPoint x: 622, endPoint y: 379, distance: 56.2
click at [622, 379] on input "Swimsuits" at bounding box center [668, 383] width 99 height 22
type input "Bra"
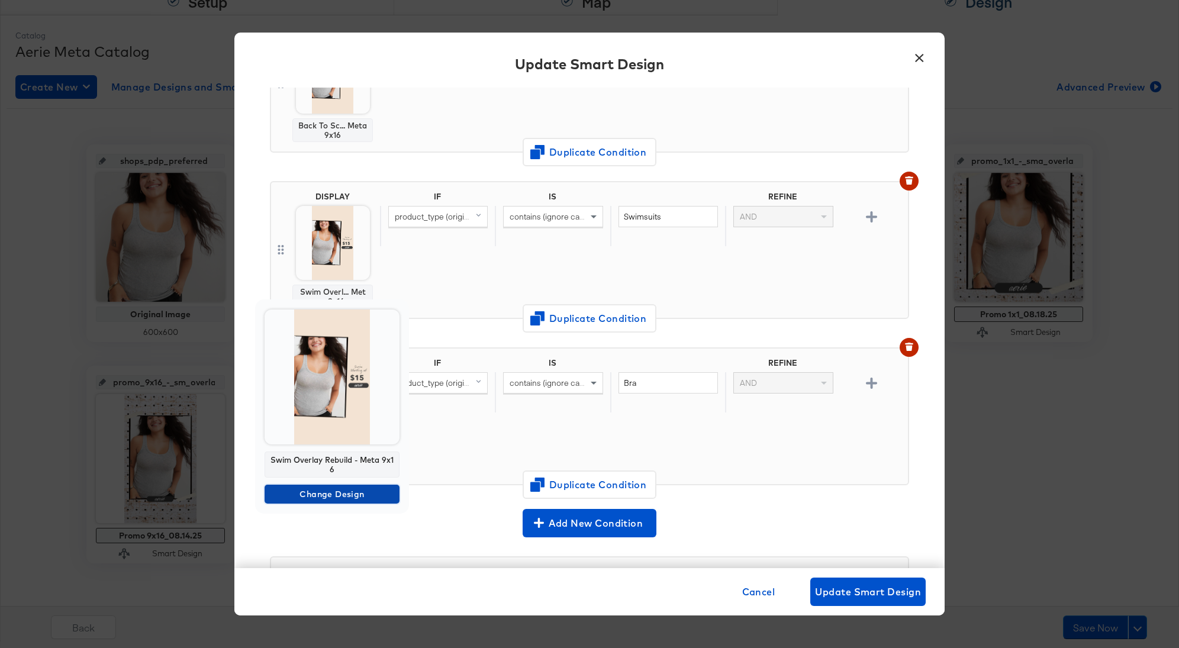
click at [333, 490] on span "Change Design" at bounding box center [331, 494] width 125 height 15
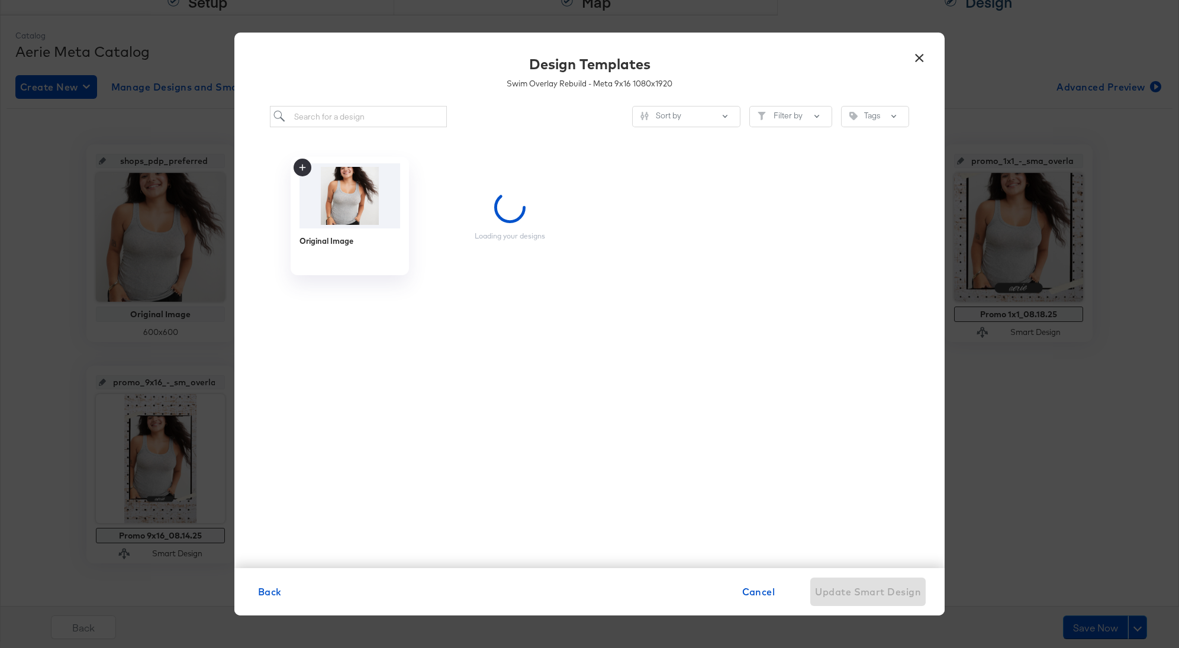
scroll to position [0, 0]
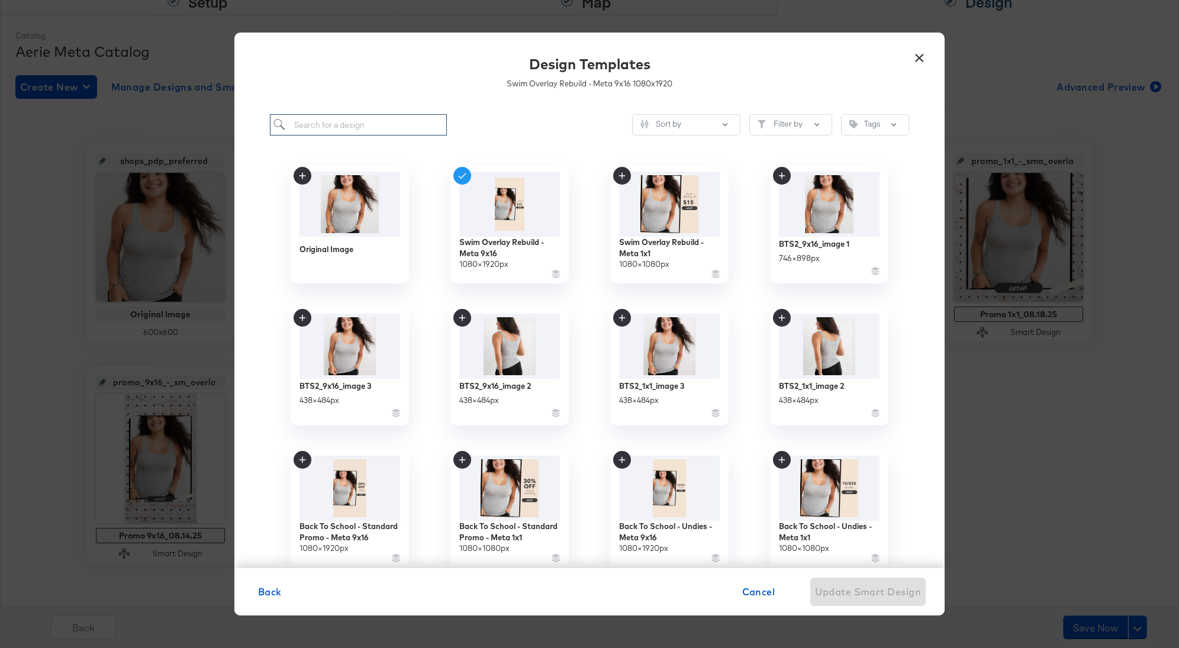
click at [333, 127] on input "search" at bounding box center [358, 125] width 177 height 22
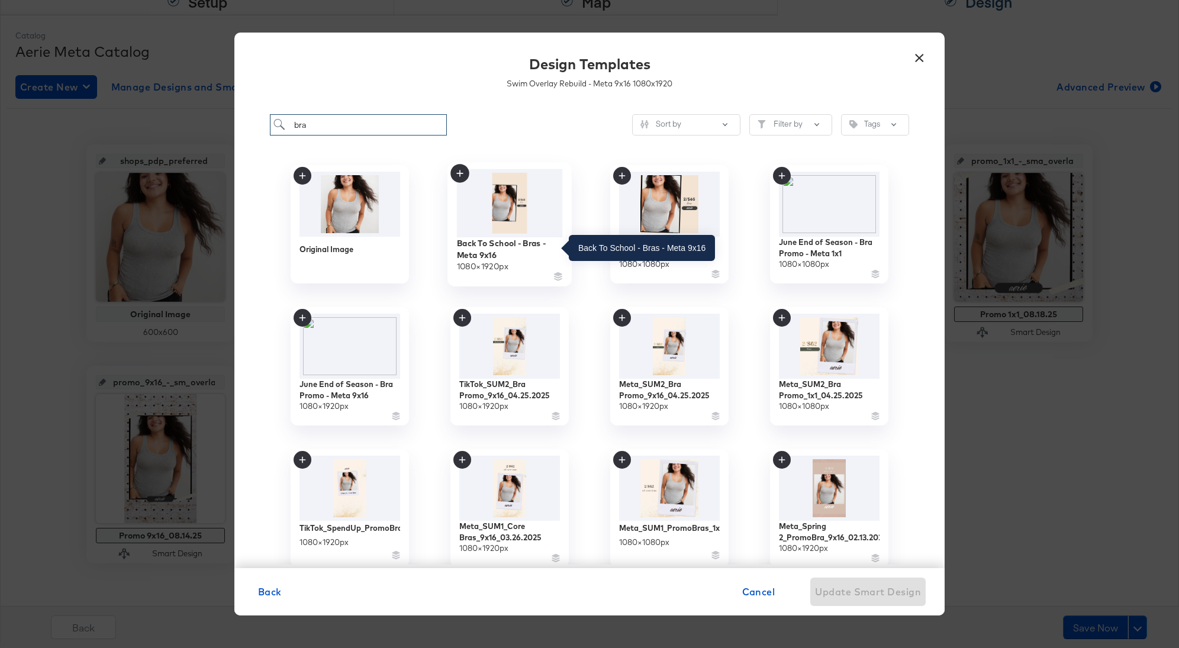
type input "bra"
click at [513, 257] on div "Back To School - Bras - Meta 9x16" at bounding box center [510, 248] width 106 height 23
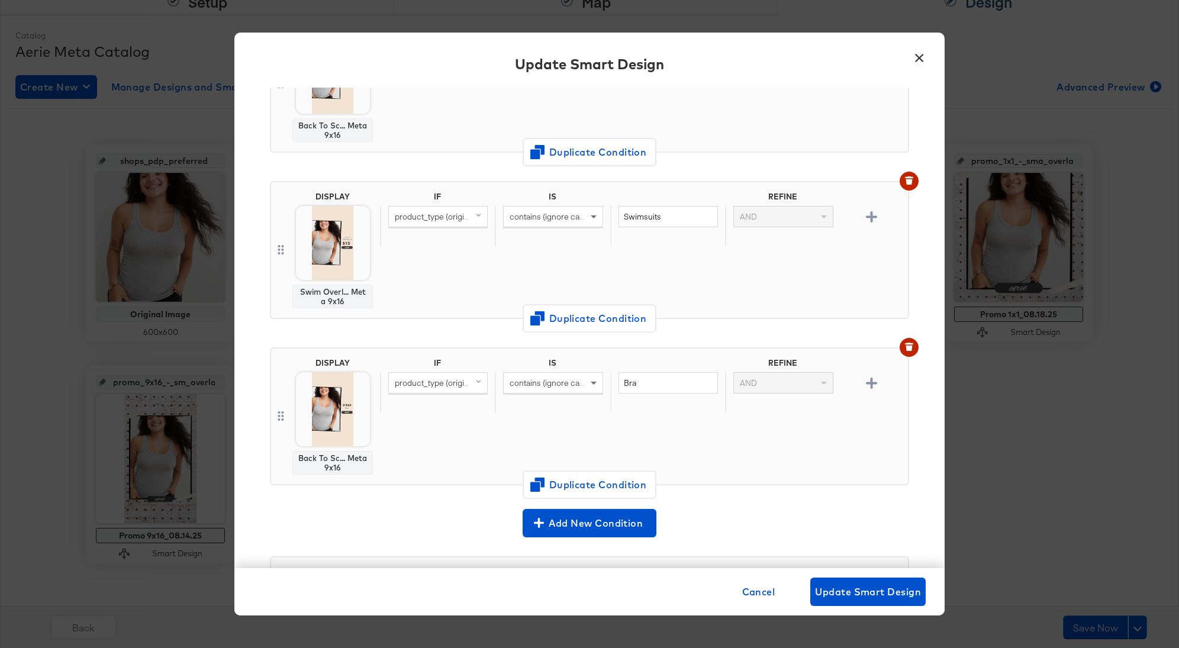
scroll to position [321, 0]
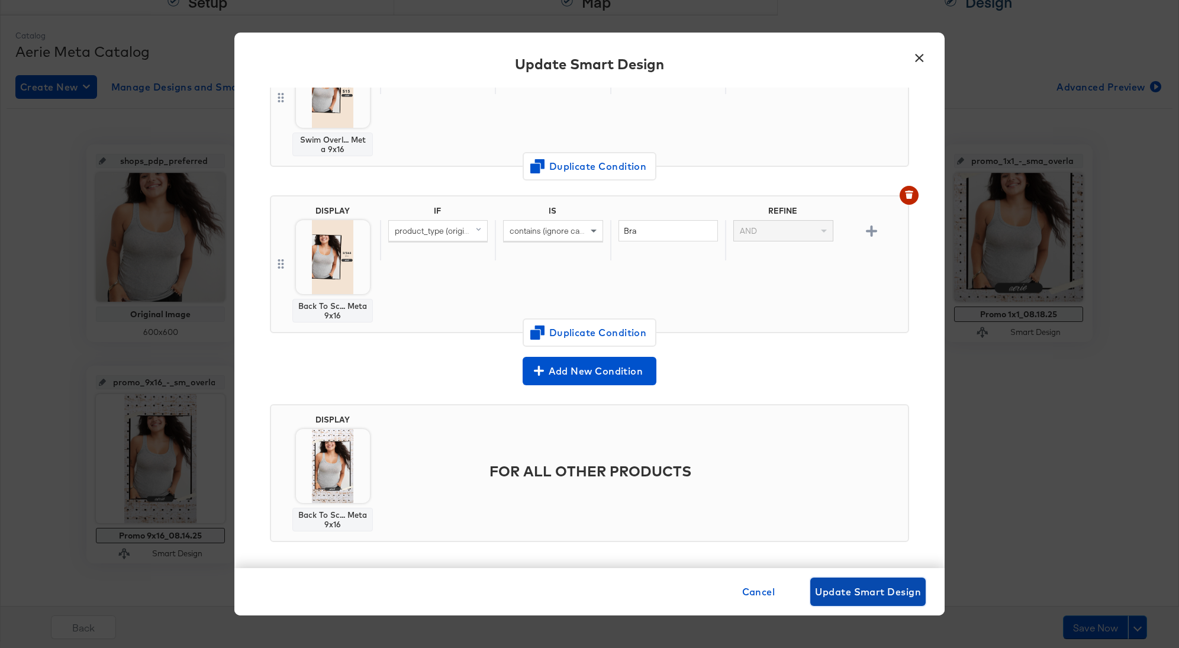
click at [861, 593] on span "Update Smart Design" at bounding box center [868, 592] width 106 height 17
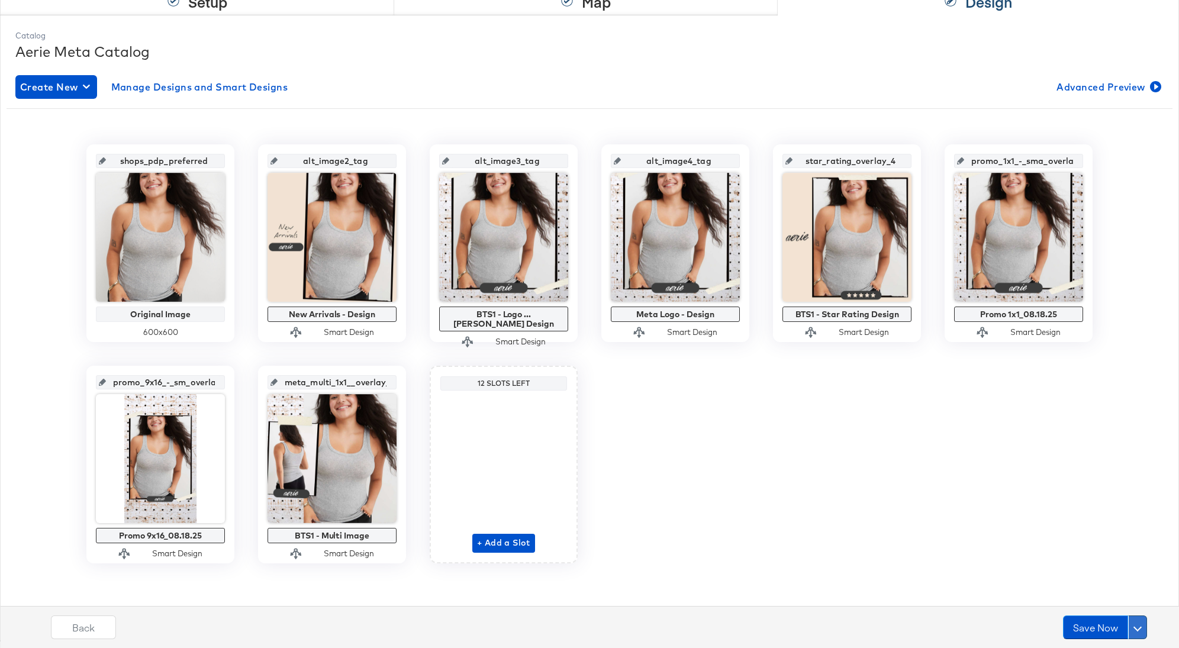
click at [1141, 627] on span at bounding box center [1138, 627] width 8 height 8
click at [1083, 599] on div "Schedule Save" at bounding box center [1110, 604] width 54 height 11
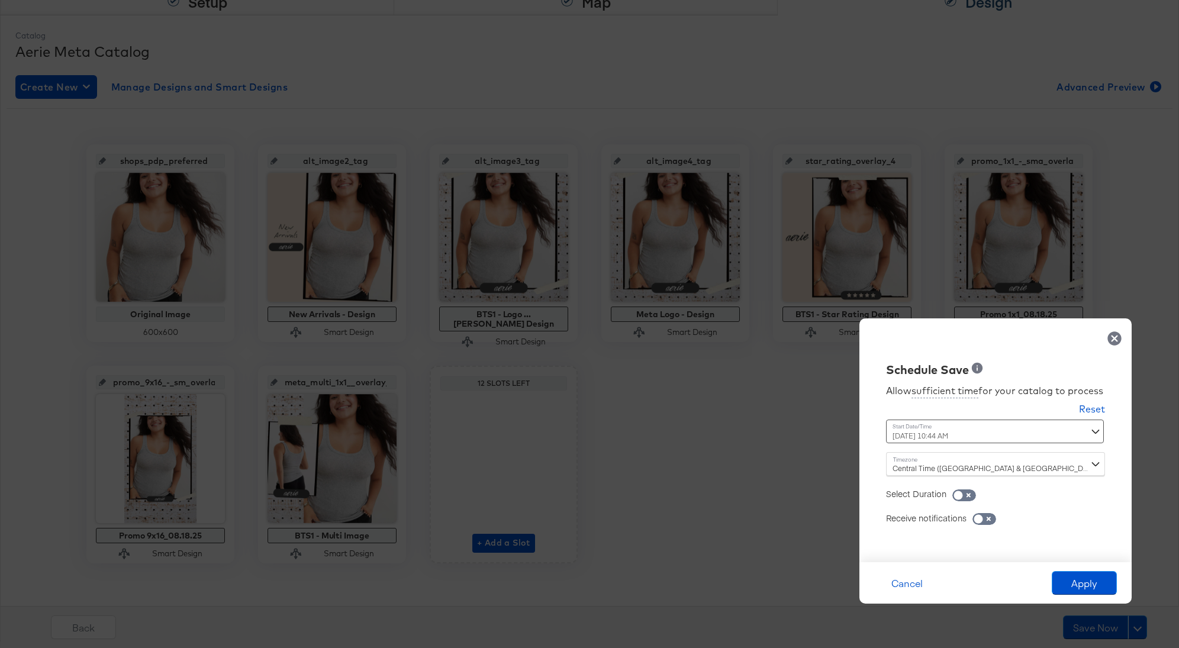
click at [913, 436] on div "[DATE] 10:44 AM ‹ [DATE] › Su Mo Tu We Th Fr Sa 27 28 29 30 31 1 2 3 4 5 6 7 8 …" at bounding box center [966, 432] width 160 height 24
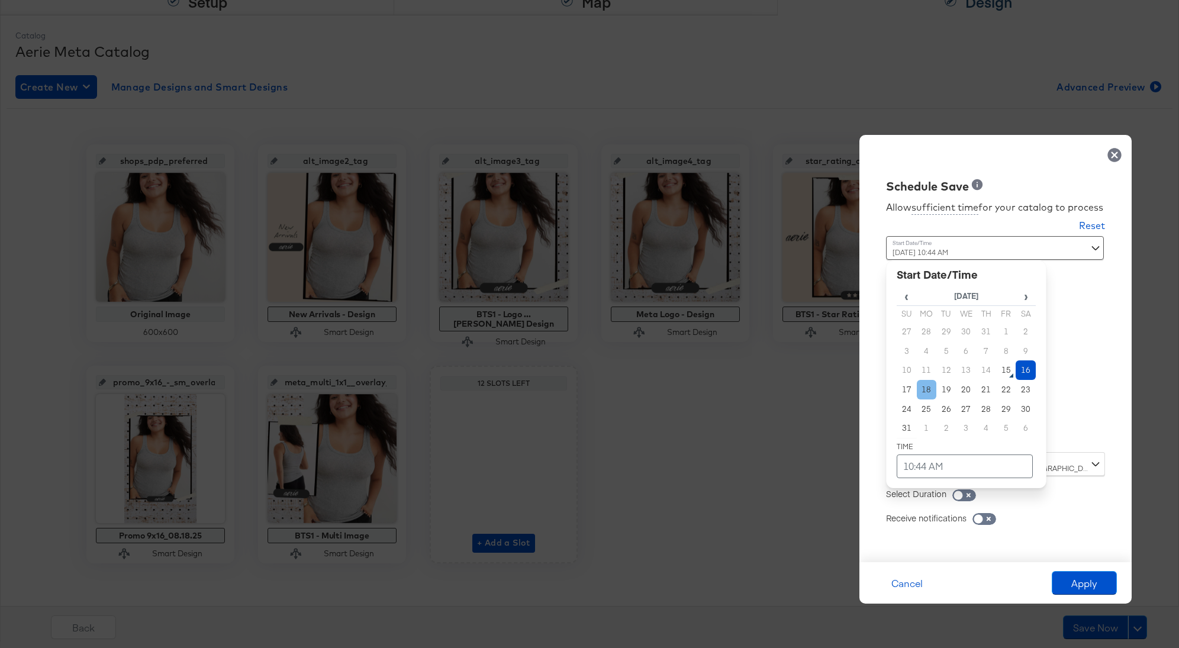
click at [922, 391] on td "18" at bounding box center [927, 390] width 20 height 20
click at [930, 449] on table "‹ [DATE] › Su Mo Tu We Th Fr Sa 27 28 29 30 31 1 2 3 4 5 6 7 8 9 10 11 12 13 14…" at bounding box center [966, 382] width 139 height 191
click at [930, 458] on td "10:44 AM" at bounding box center [965, 467] width 136 height 24
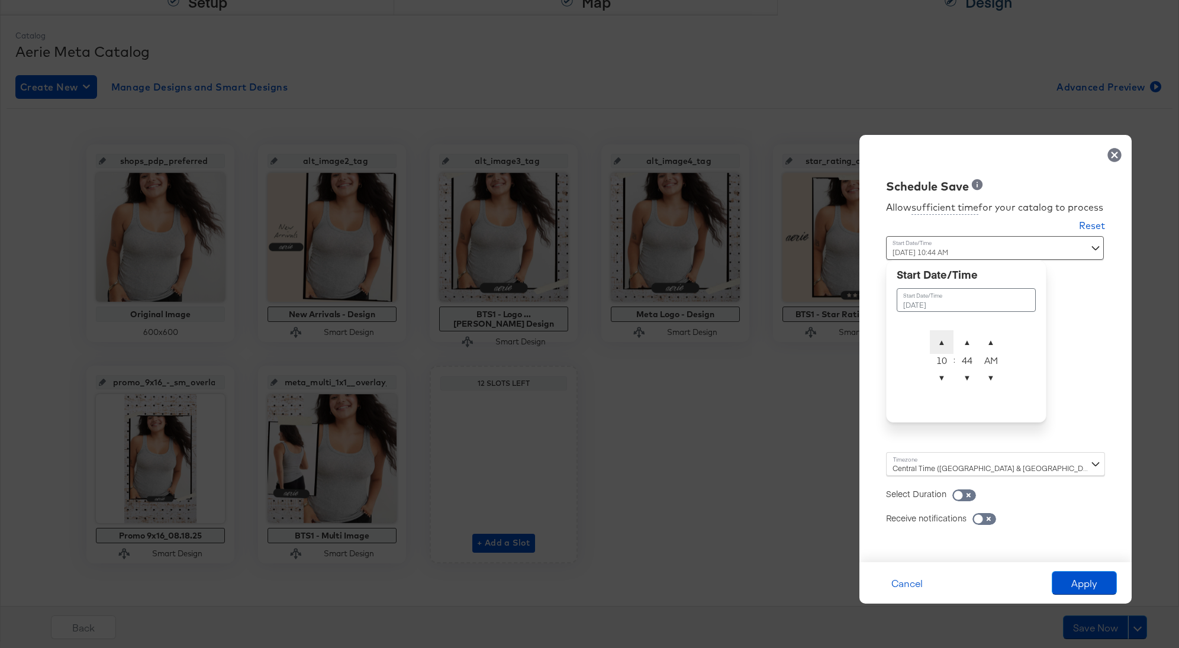
click at [944, 336] on span "▲" at bounding box center [942, 342] width 24 height 24
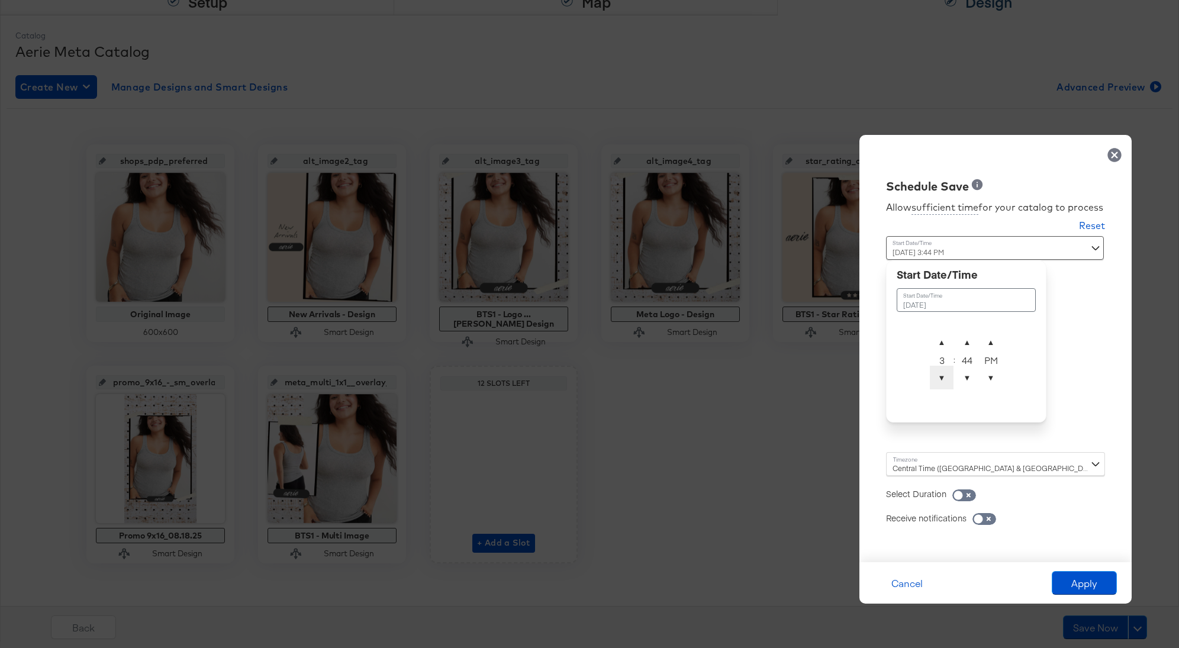
click at [942, 377] on span "▼" at bounding box center [942, 378] width 24 height 24
click at [967, 336] on span "▲" at bounding box center [967, 342] width 24 height 24
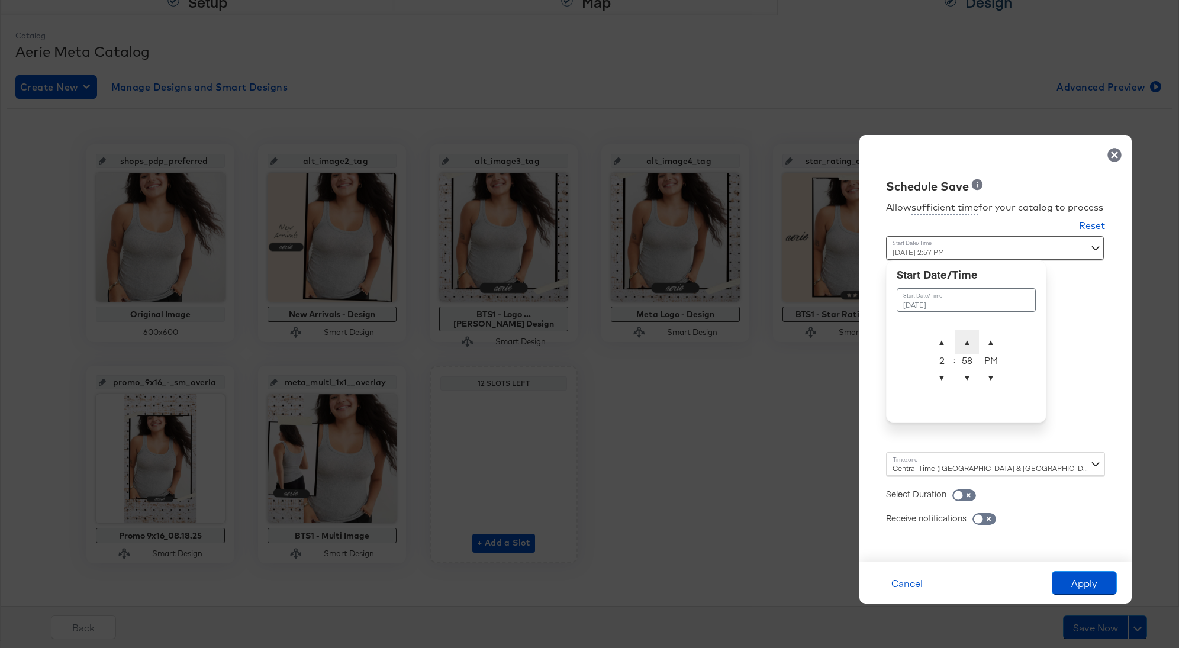
click at [967, 336] on span "▲" at bounding box center [967, 342] width 24 height 24
type input "[DATE] 2:00 AM"
click at [981, 336] on span "▲" at bounding box center [991, 342] width 24 height 24
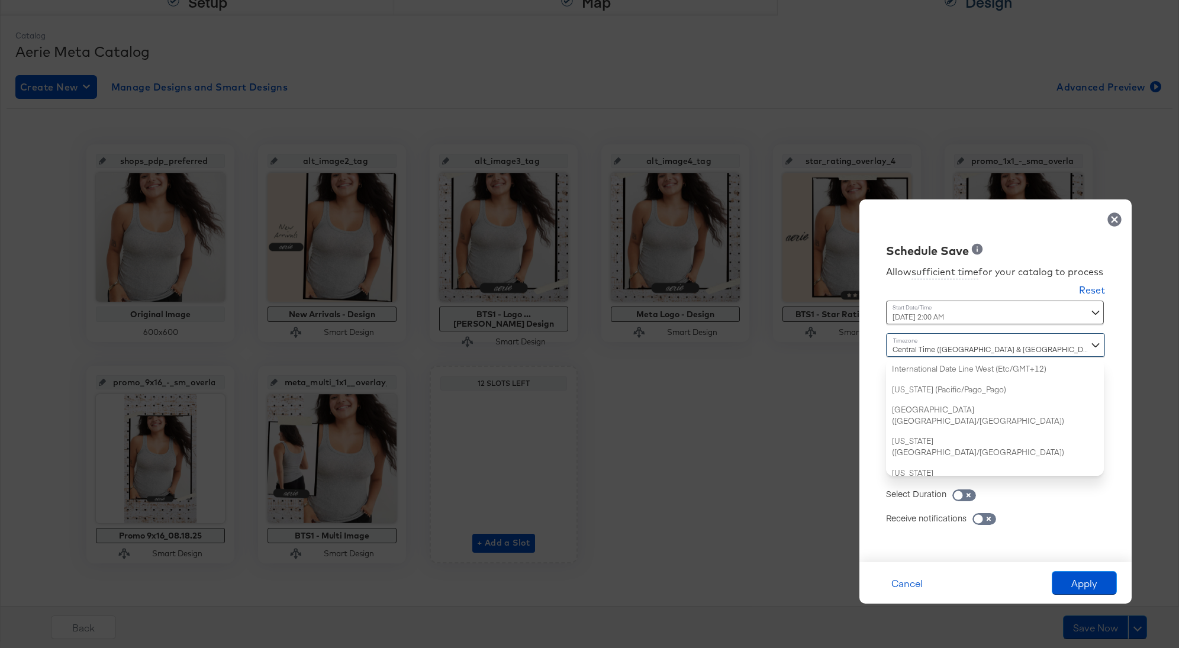
click at [911, 458] on div "Central Time ([GEOGRAPHIC_DATA] & [GEOGRAPHIC_DATA]) ([GEOGRAPHIC_DATA]/[GEOGRA…" at bounding box center [995, 404] width 219 height 143
type input "new"
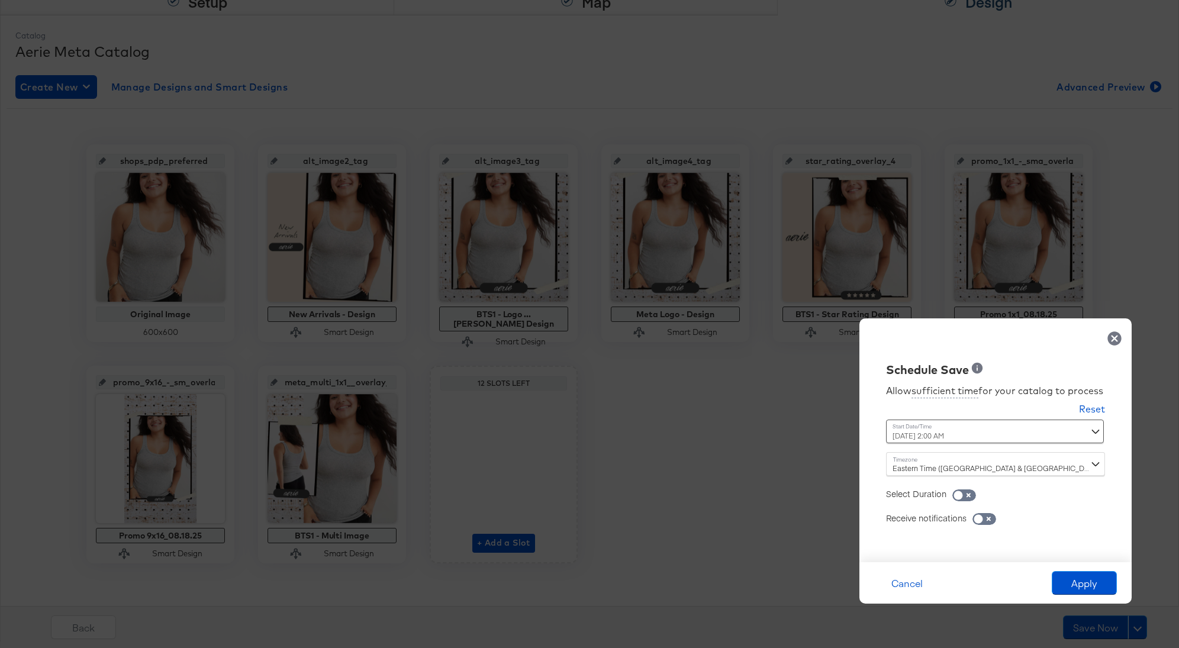
click at [1102, 597] on div "Cancel Apply" at bounding box center [996, 582] width 272 height 41
click at [1102, 584] on button "Apply" at bounding box center [1084, 583] width 65 height 24
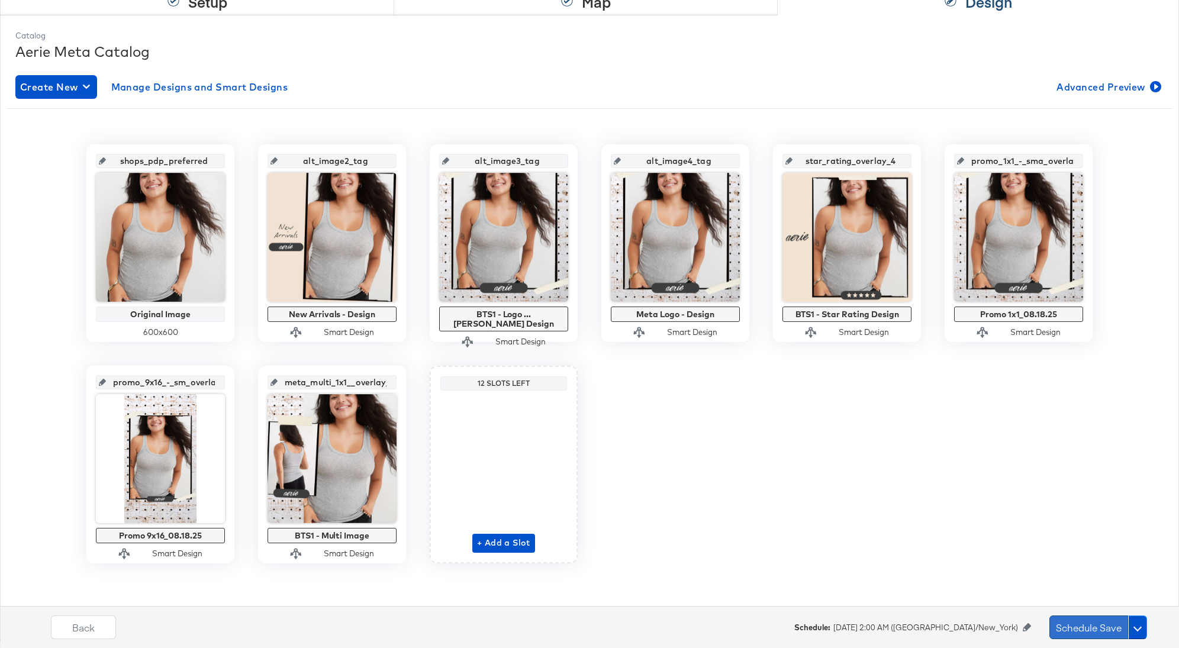
click at [1072, 623] on button "Schedule Save" at bounding box center [1089, 628] width 79 height 24
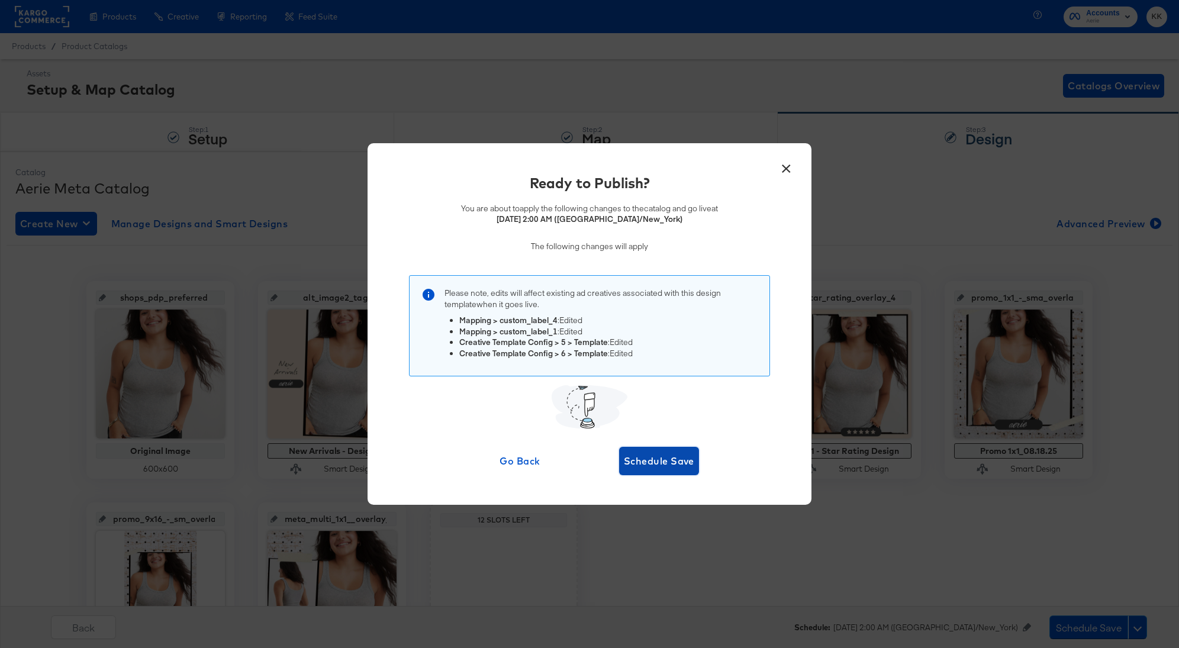
click at [649, 456] on span "Schedule Save" at bounding box center [659, 461] width 70 height 17
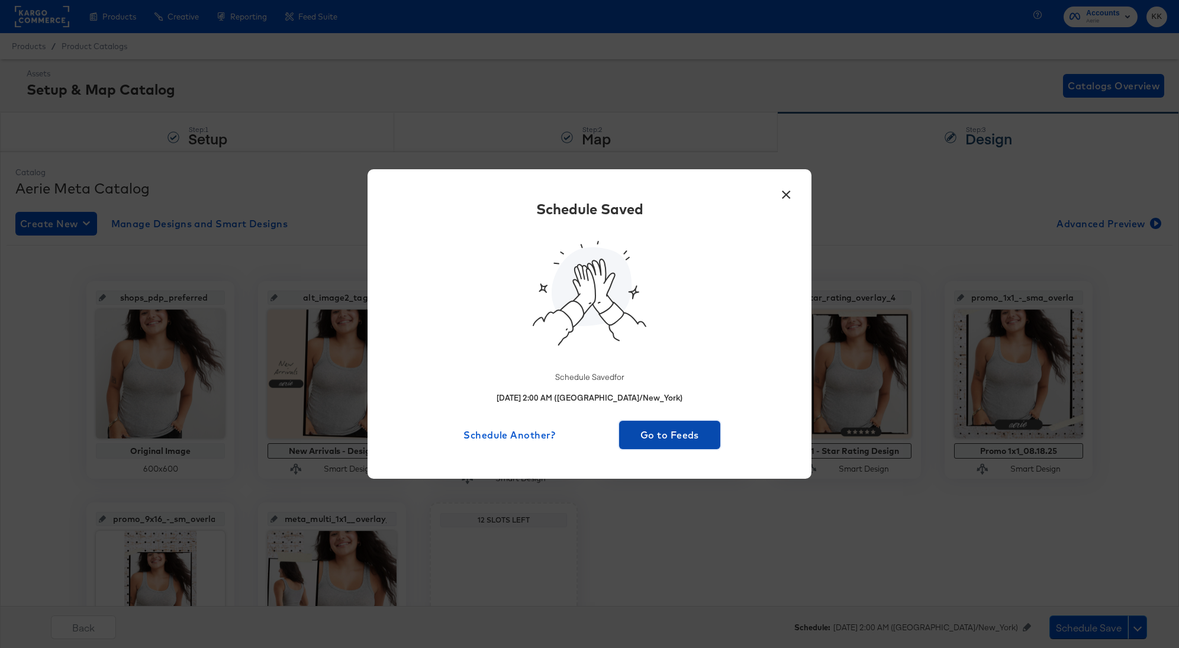
click at [652, 429] on span "Go to Feeds" at bounding box center [670, 435] width 92 height 17
